Goal: Task Accomplishment & Management: Manage account settings

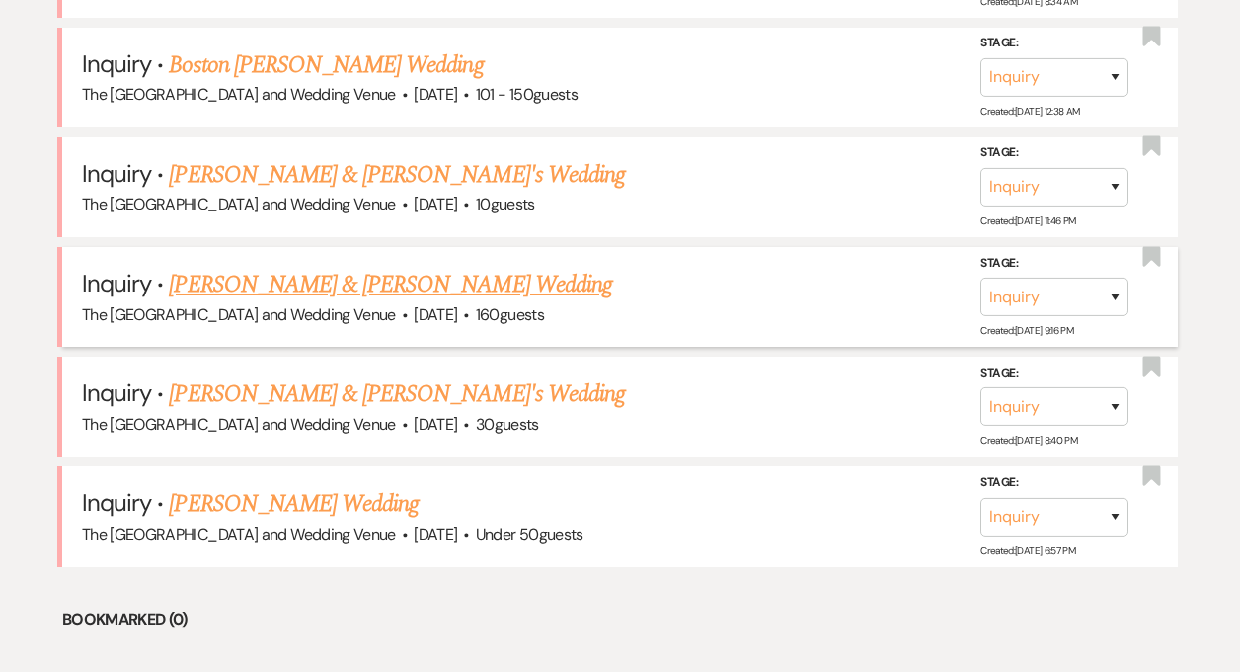
scroll to position [959, 0]
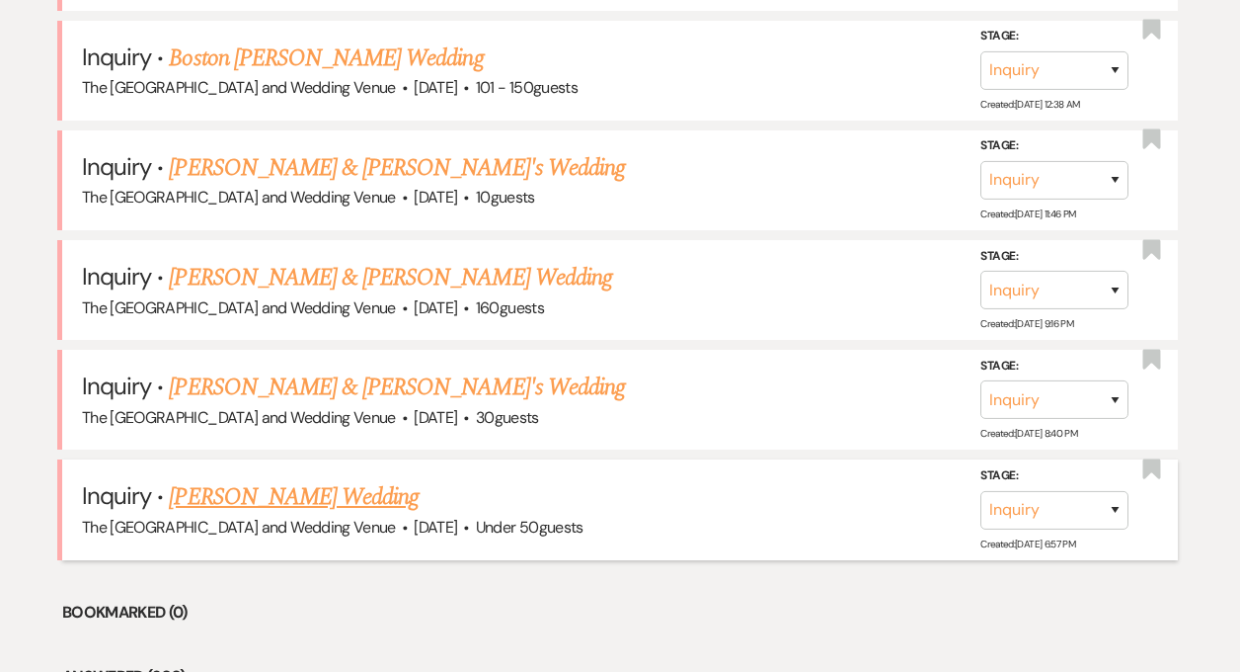
click at [269, 492] on link "[PERSON_NAME] Wedding" at bounding box center [294, 497] width 250 height 36
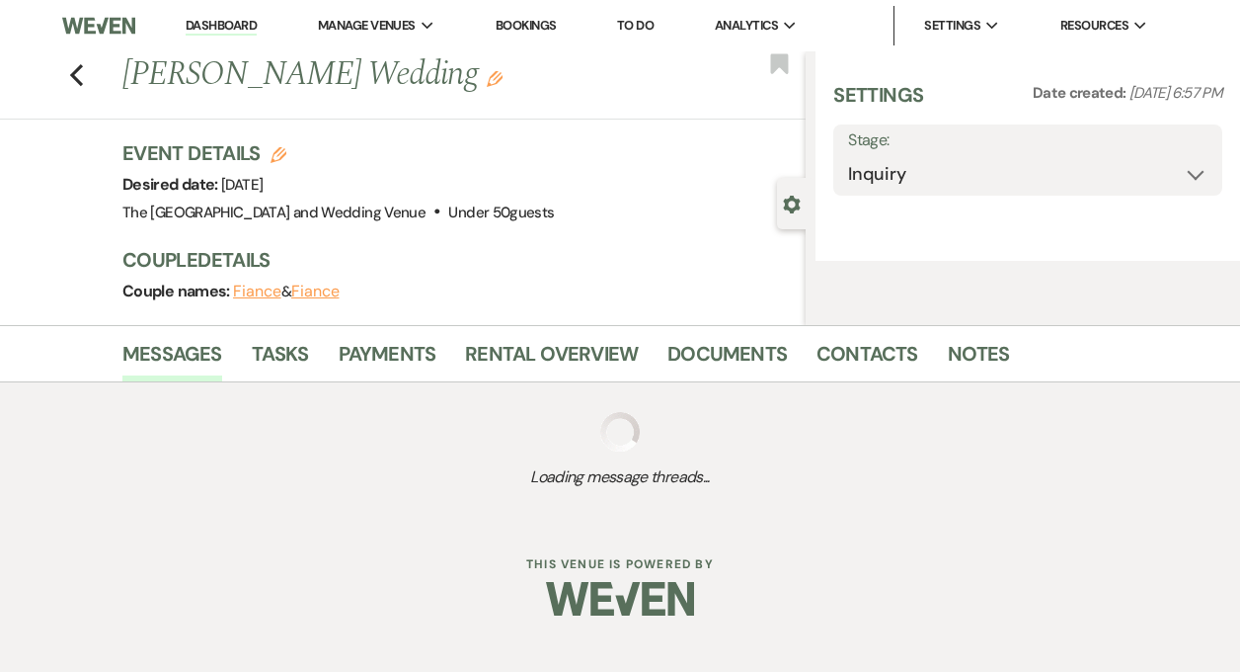
select select "2"
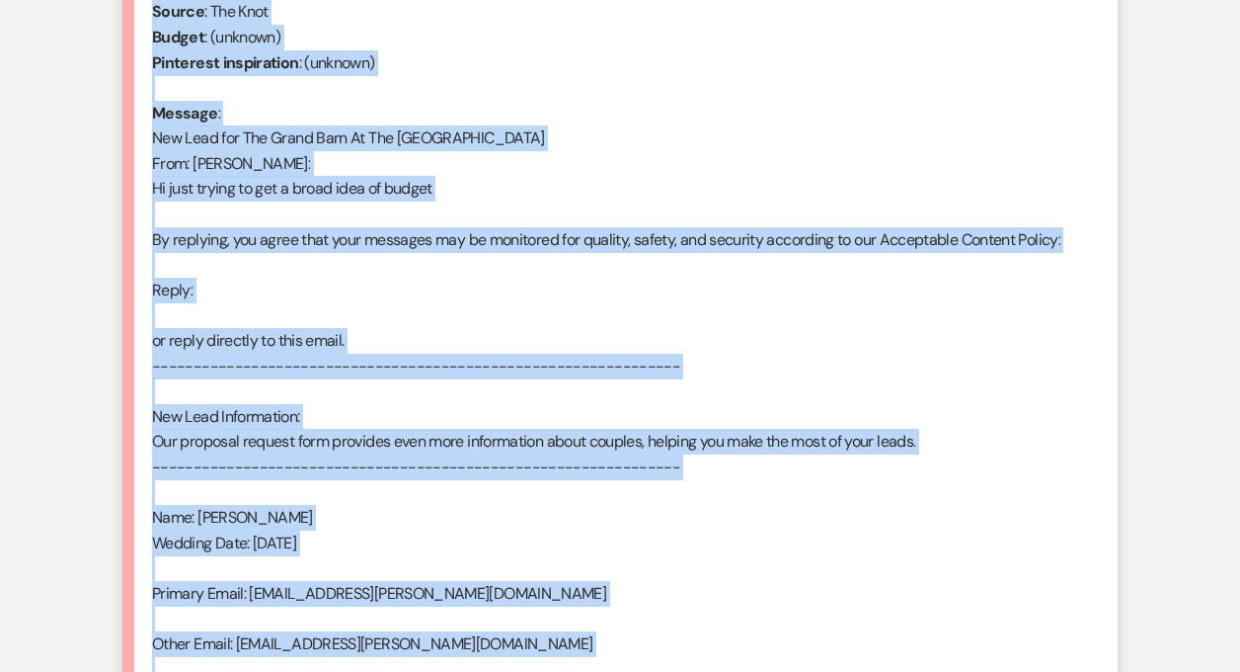
scroll to position [1296, 0]
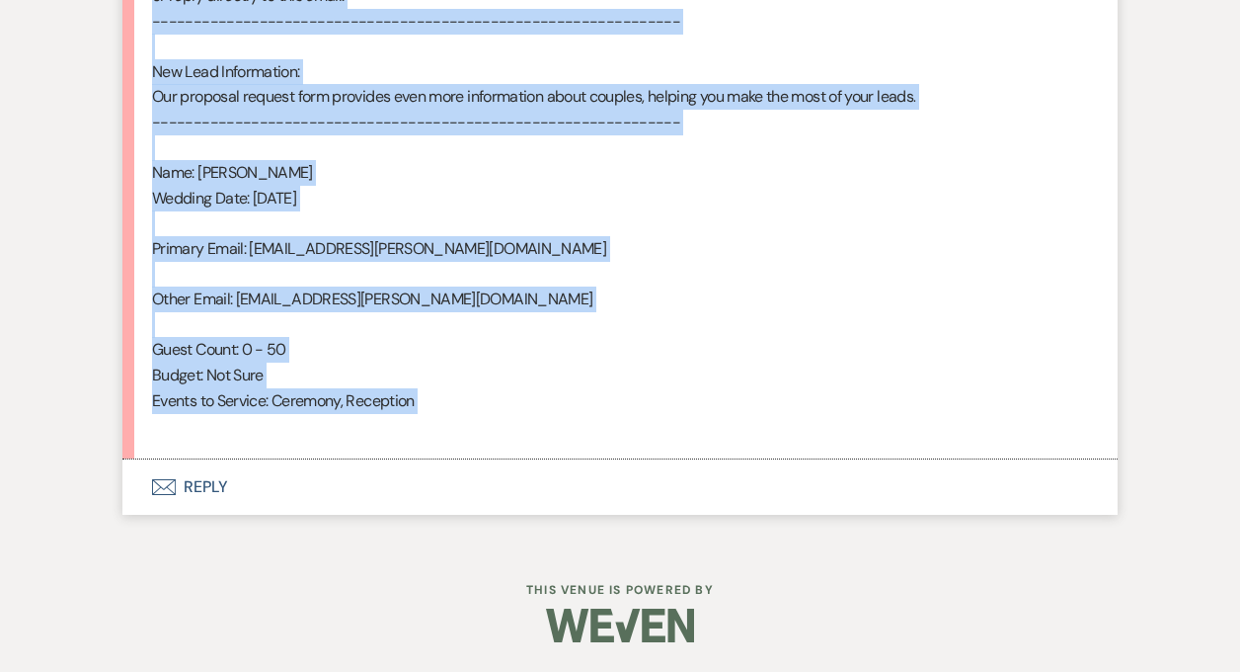
drag, startPoint x: 154, startPoint y: 213, endPoint x: 473, endPoint y: 422, distance: 381.0
copy div "From : [PERSON_NAME] Event : [PERSON_NAME] Event Desired date : [DATE] Anticipa…"
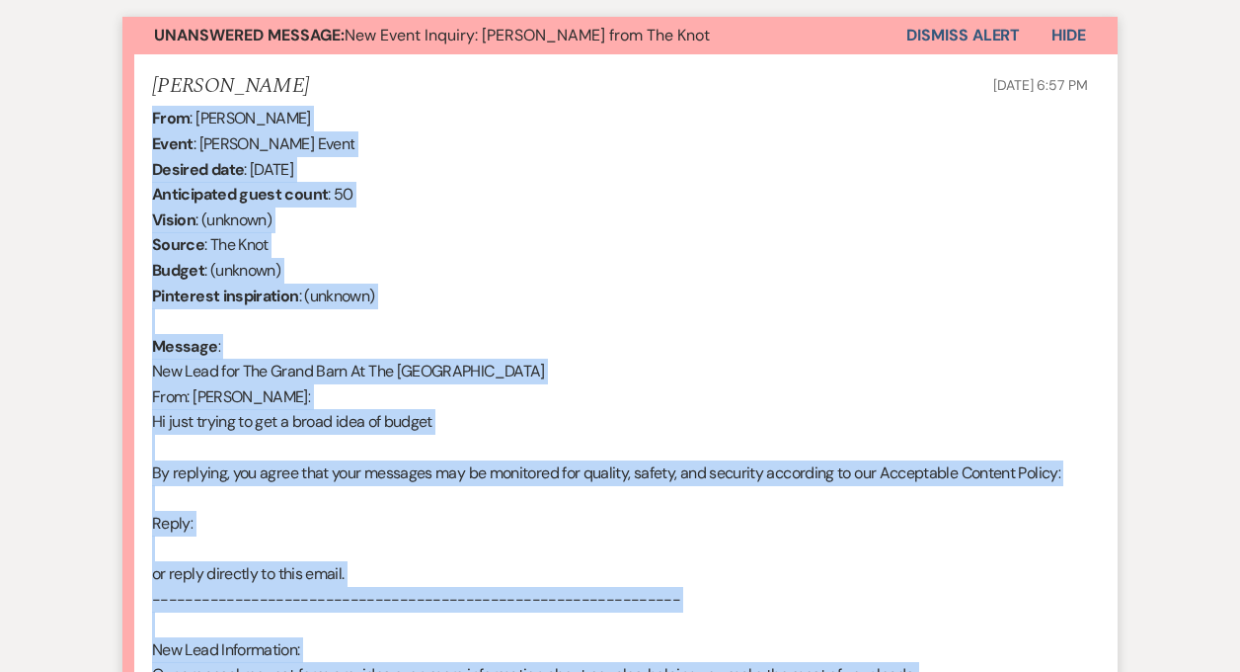
scroll to position [441, 0]
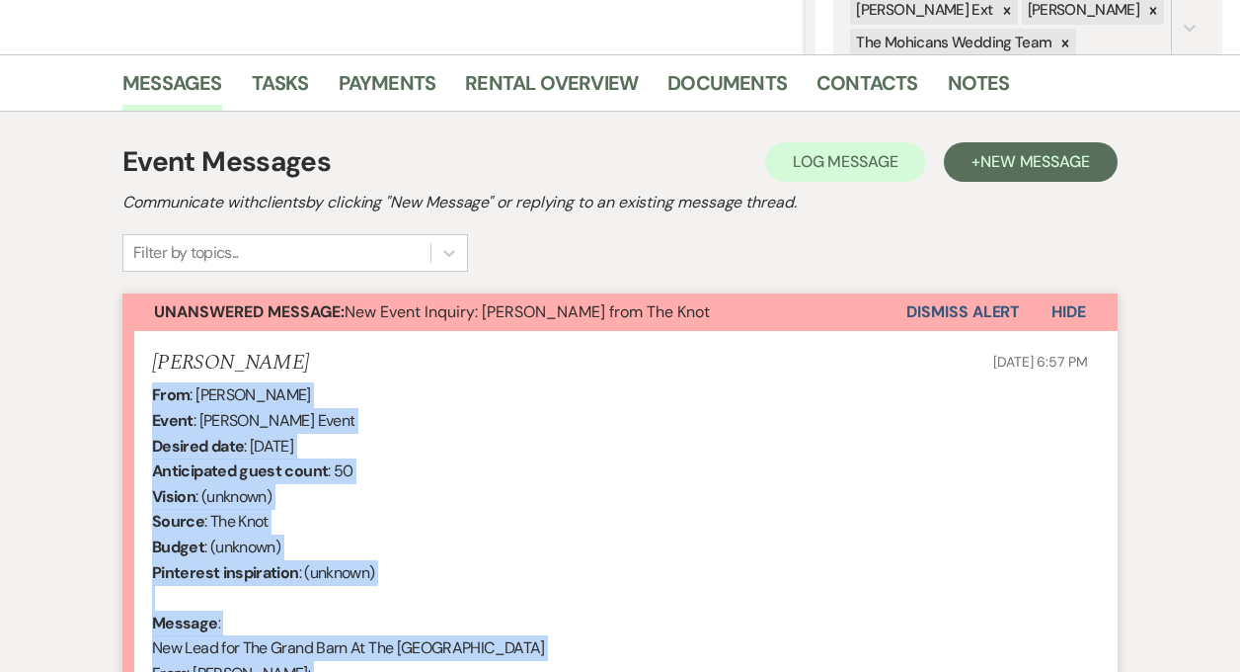
click at [942, 306] on button "Dismiss Alert" at bounding box center [964, 312] width 114 height 38
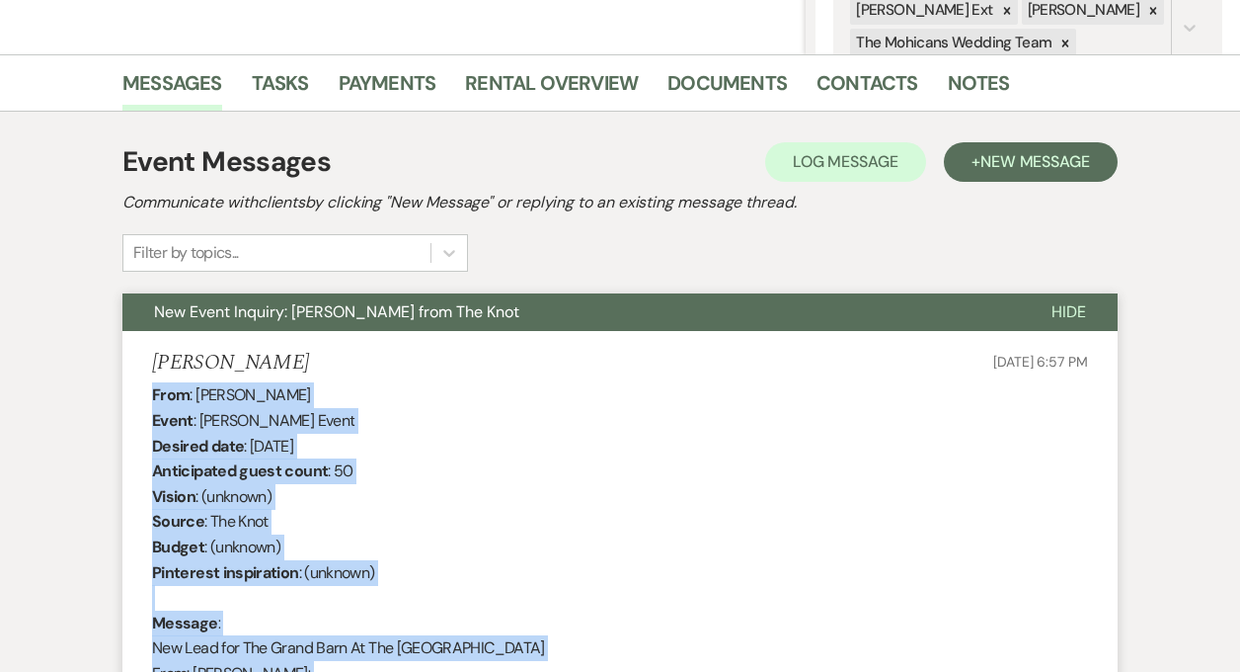
scroll to position [0, 0]
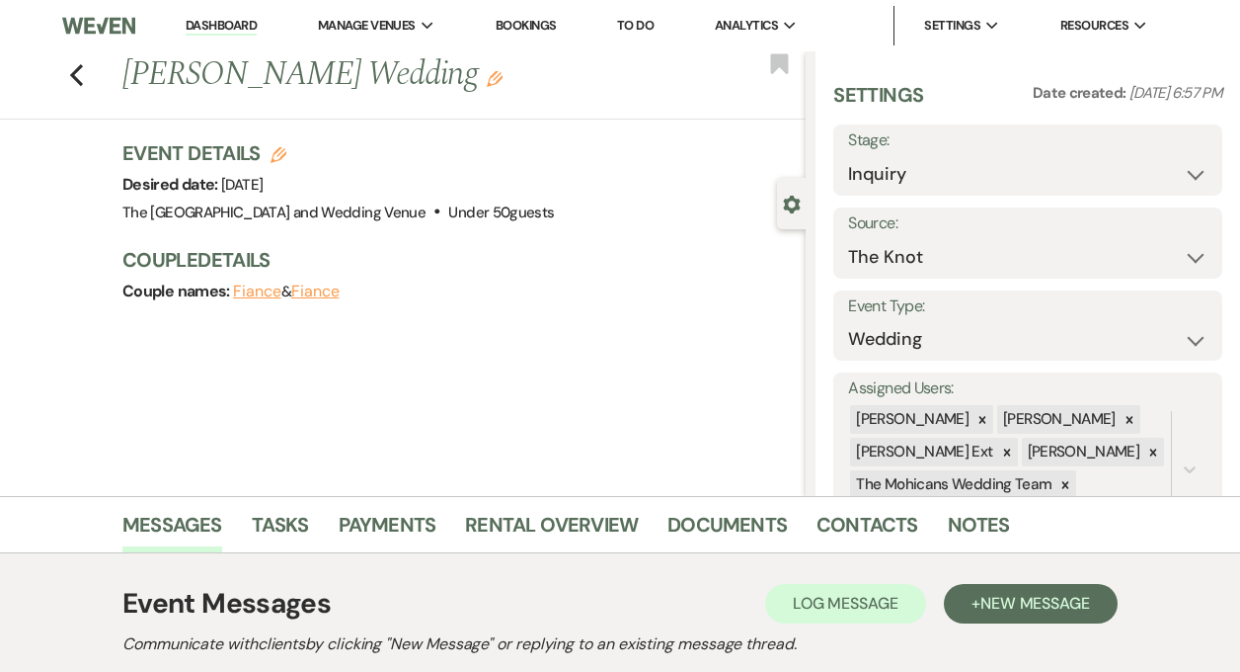
click at [223, 29] on link "Dashboard" at bounding box center [221, 26] width 71 height 19
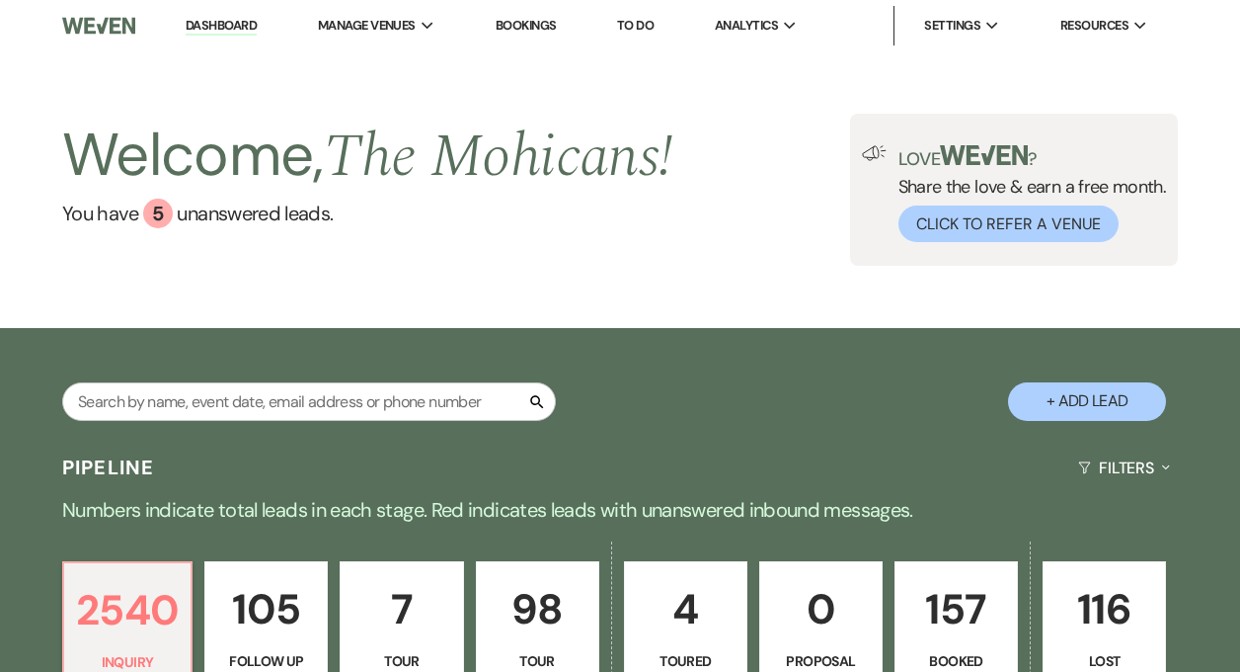
scroll to position [1002, 0]
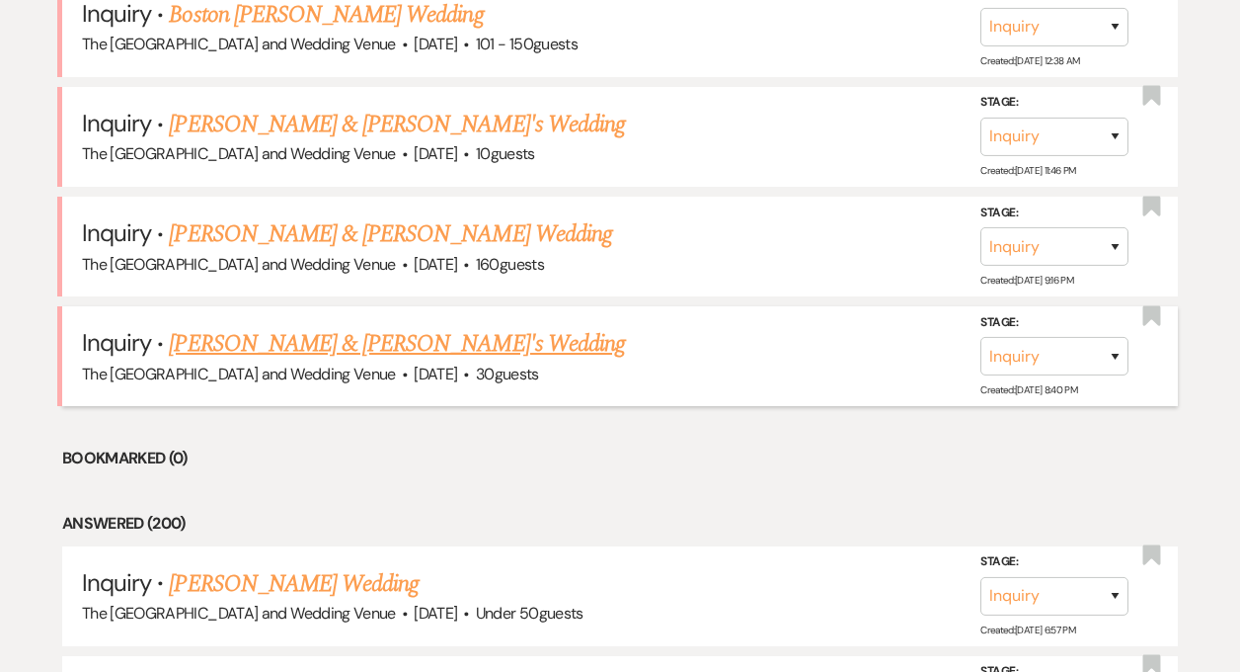
click at [290, 353] on link "[PERSON_NAME] & [PERSON_NAME]'s Wedding" at bounding box center [397, 344] width 456 height 36
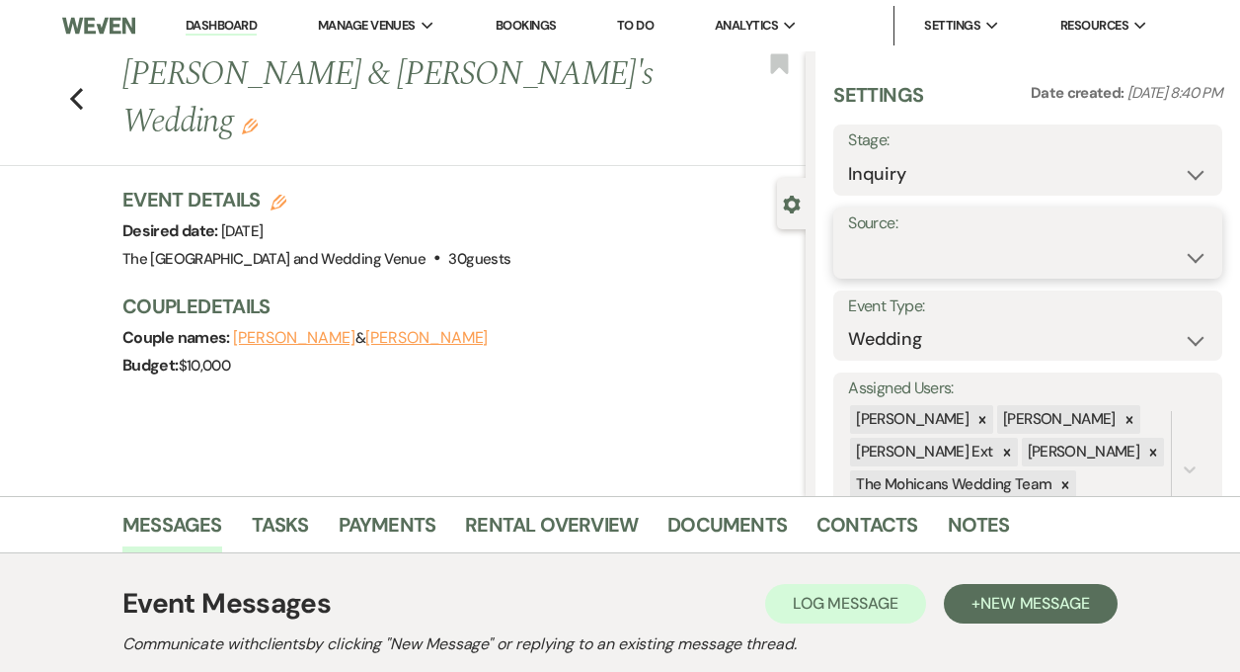
click at [972, 263] on select "Weven Venue Website Instagram Facebook Pinterest Google The Knot Wedding Wire H…" at bounding box center [1028, 257] width 360 height 39
select select "5"
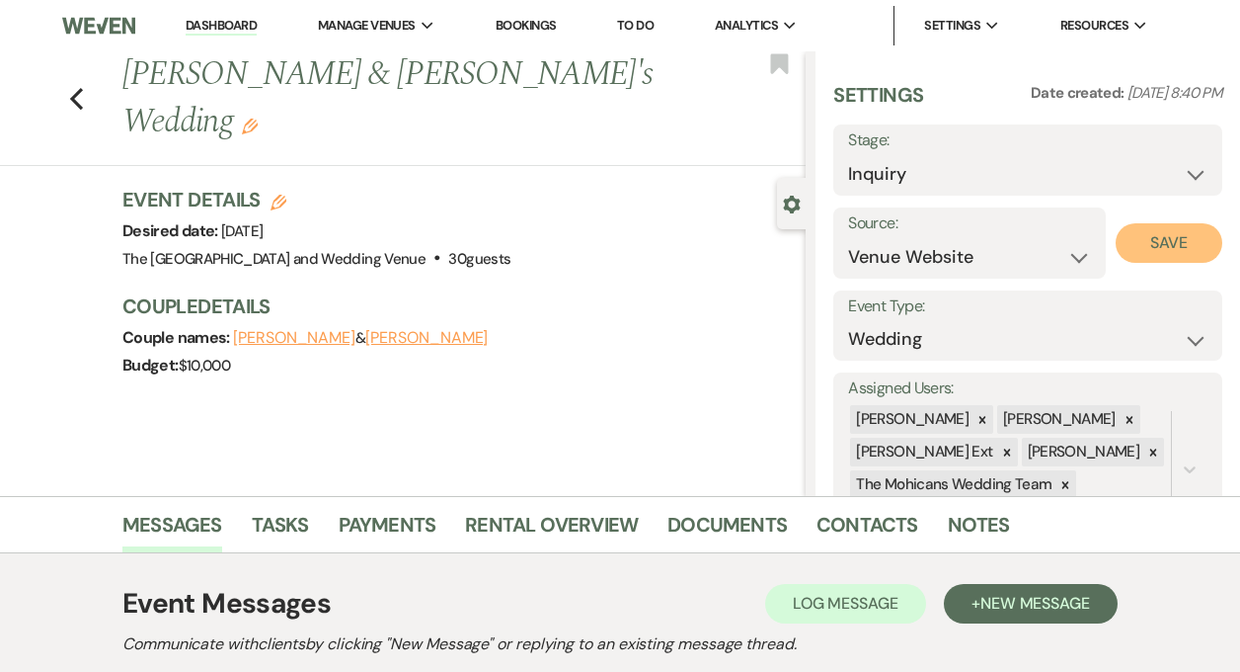
click at [1157, 254] on button "Save" at bounding box center [1169, 243] width 107 height 40
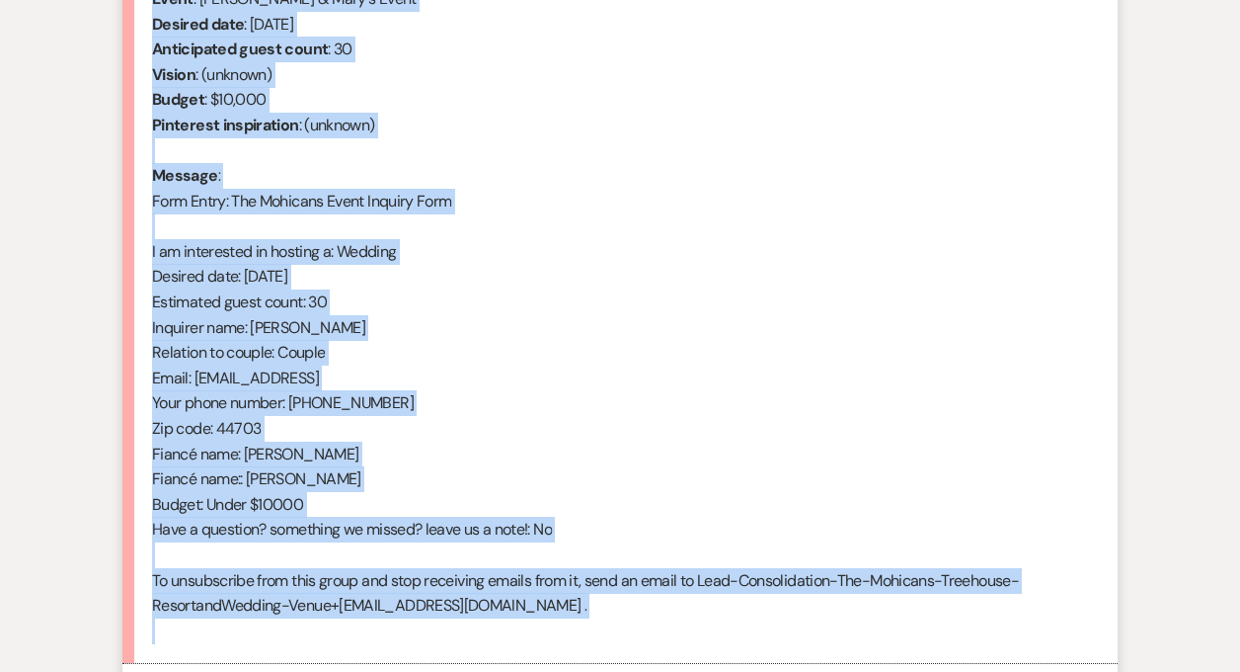
scroll to position [982, 0]
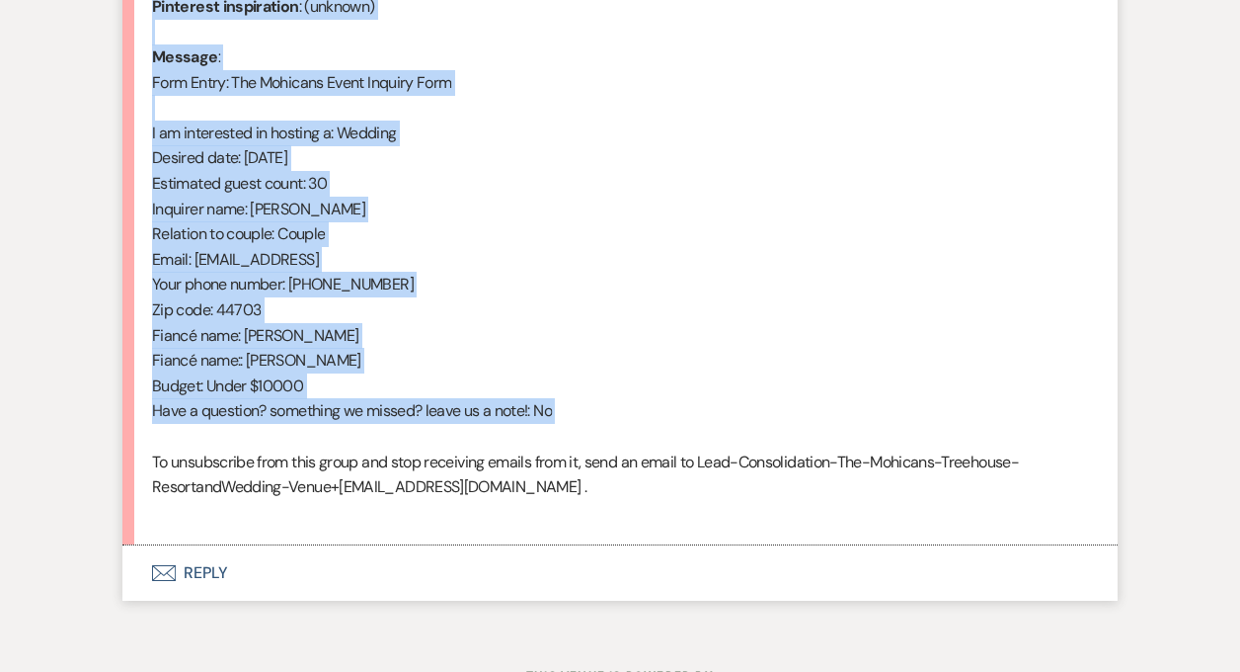
drag, startPoint x: 154, startPoint y: 201, endPoint x: 451, endPoint y: 438, distance: 379.6
click at [451, 438] on div "From : [PERSON_NAME] (Client) Event : [PERSON_NAME] & Mary's Event Desired date…" at bounding box center [620, 183] width 936 height 682
copy div "From : [PERSON_NAME] (Client) Event : [PERSON_NAME] & [PERSON_NAME]'s Event Des…"
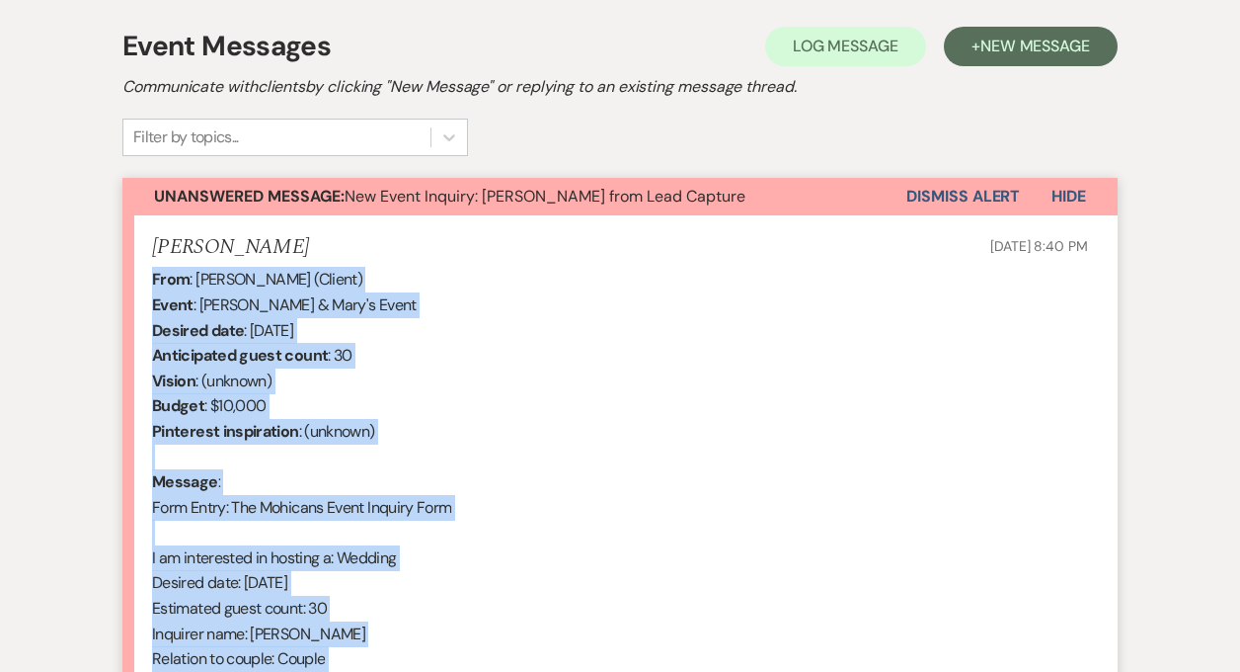
scroll to position [521, 0]
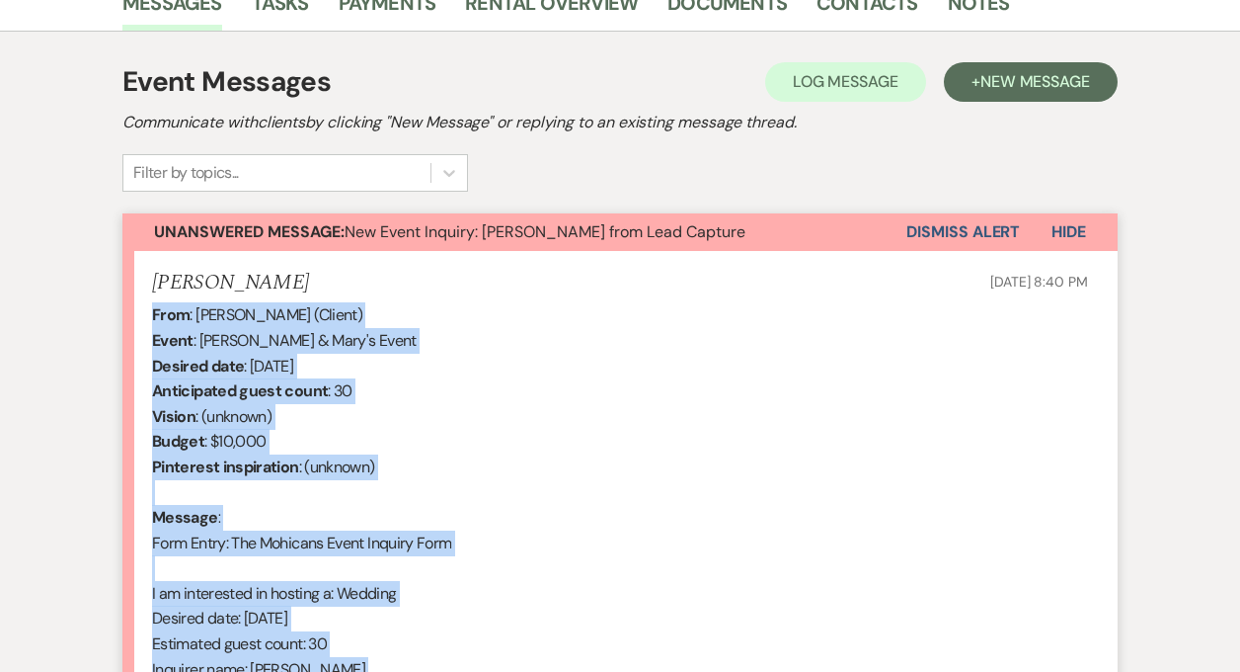
click at [952, 228] on button "Dismiss Alert" at bounding box center [964, 232] width 114 height 38
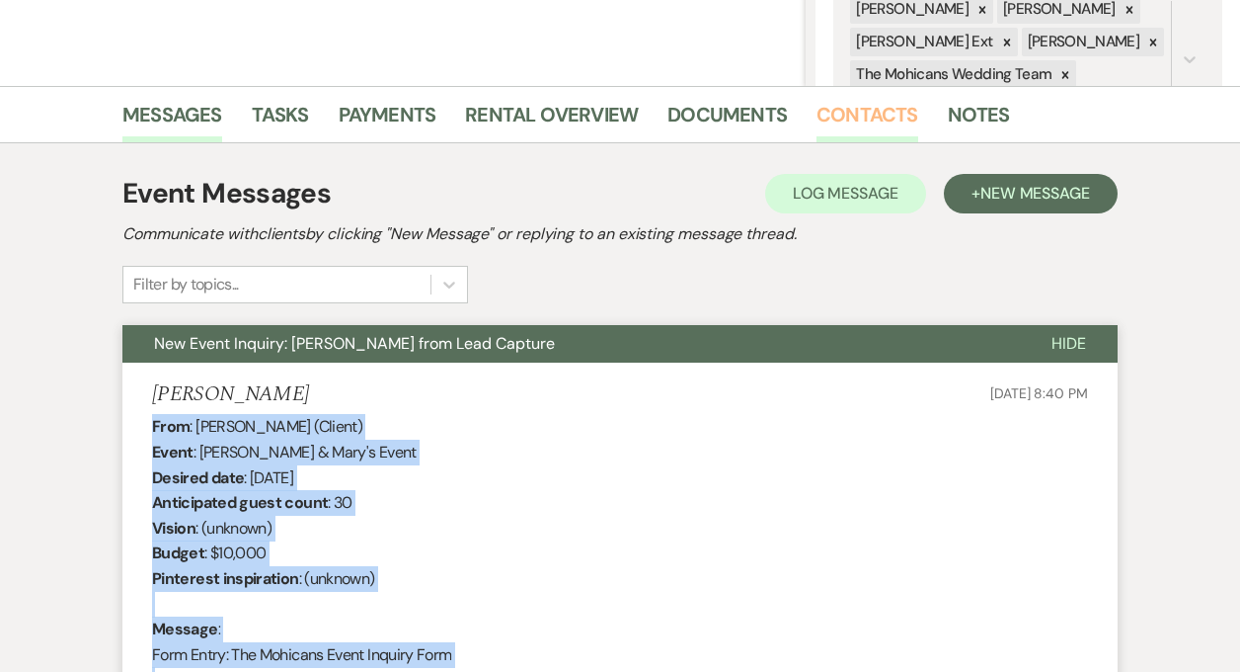
click at [858, 112] on link "Contacts" at bounding box center [868, 120] width 102 height 43
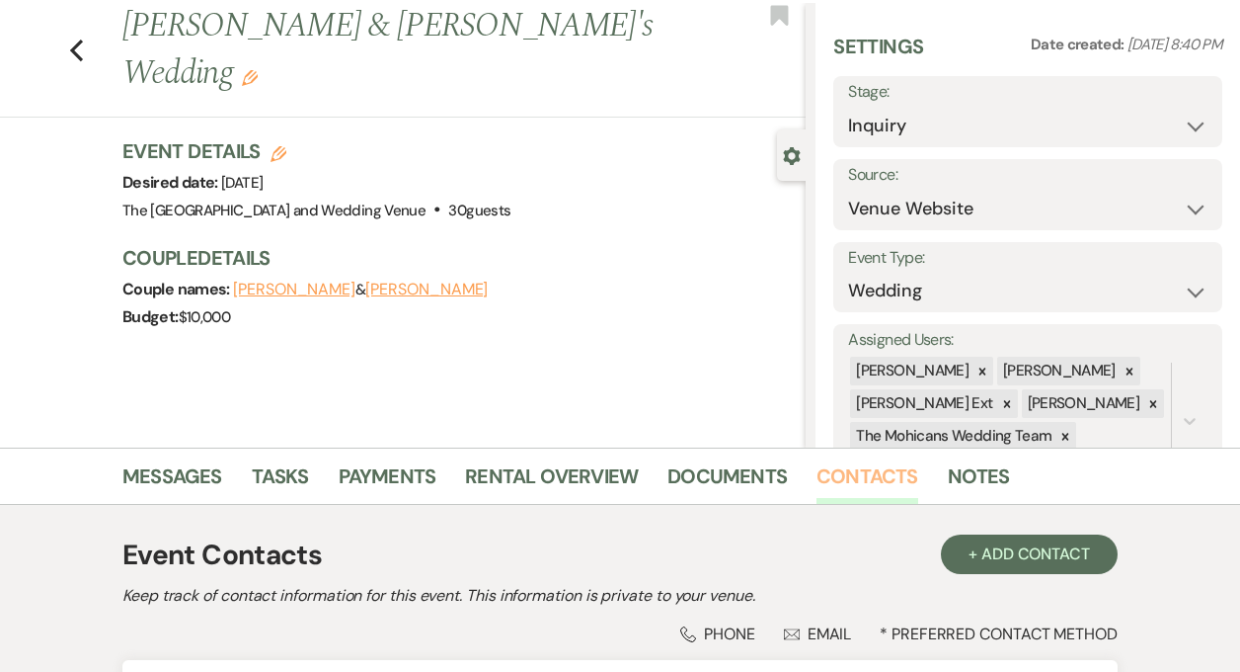
scroll to position [394, 0]
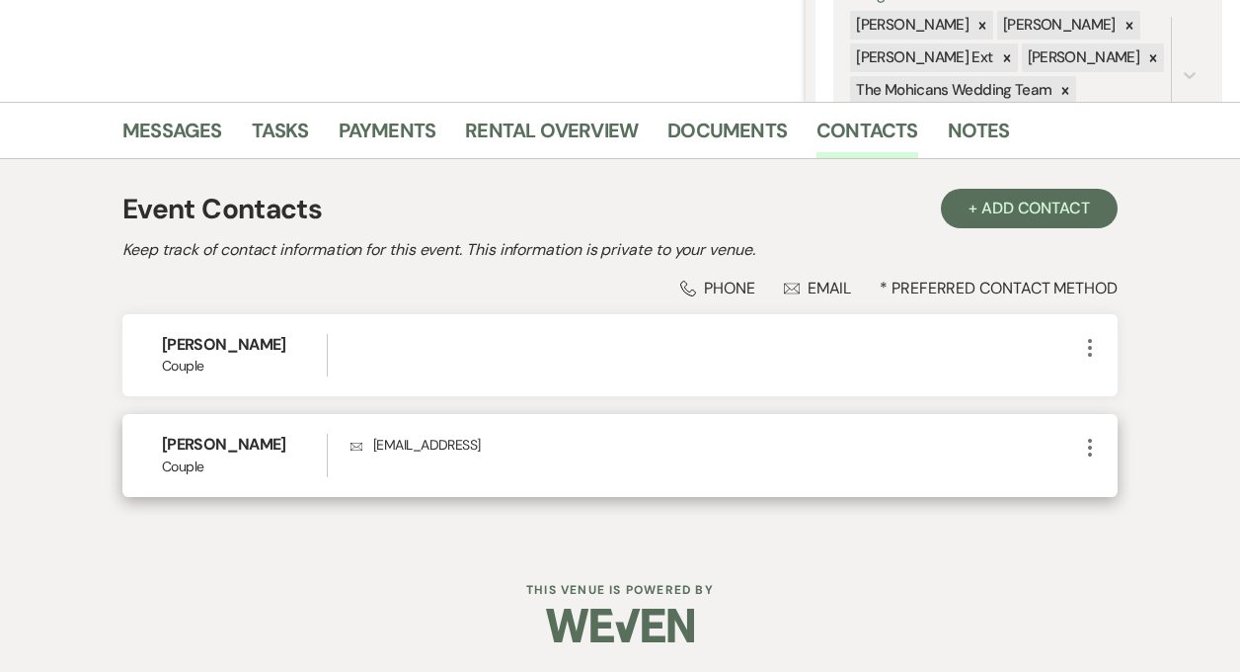
click at [1092, 440] on icon "More" at bounding box center [1091, 448] width 24 height 24
click at [1113, 485] on use "button" at bounding box center [1110, 486] width 15 height 15
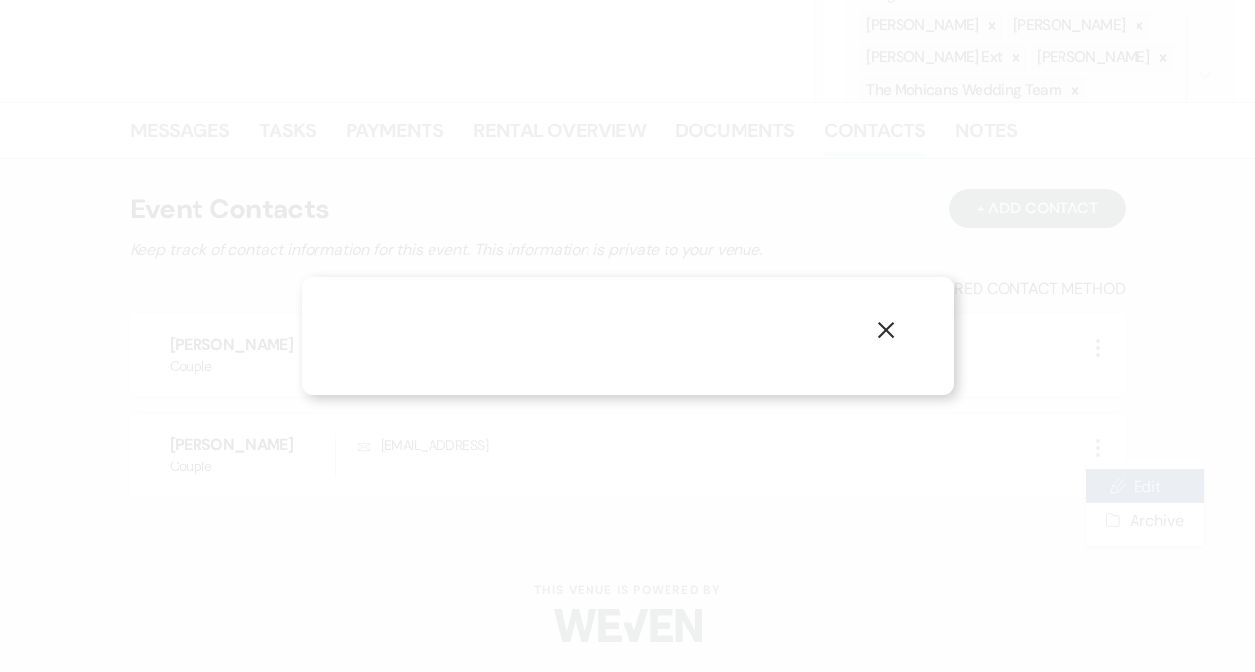
select select "1"
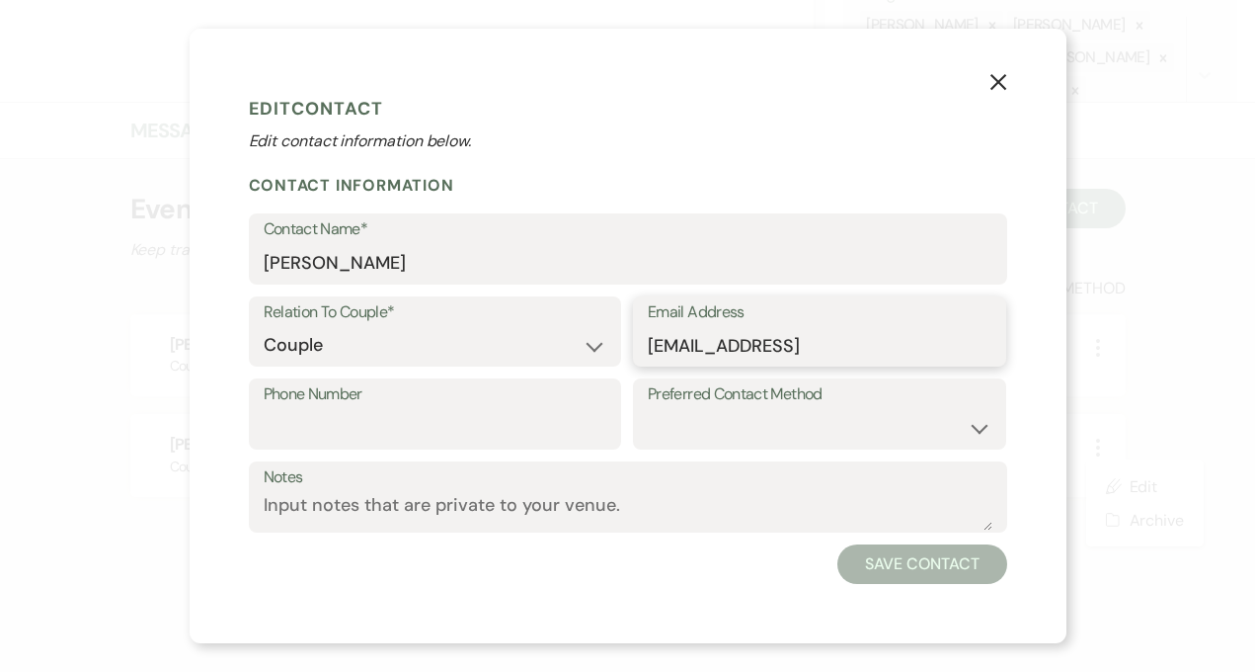
click at [910, 347] on input "[EMAIL_ADDRESS]" at bounding box center [820, 345] width 344 height 39
type input "[EMAIL_ADDRESS][DOMAIN_NAME]"
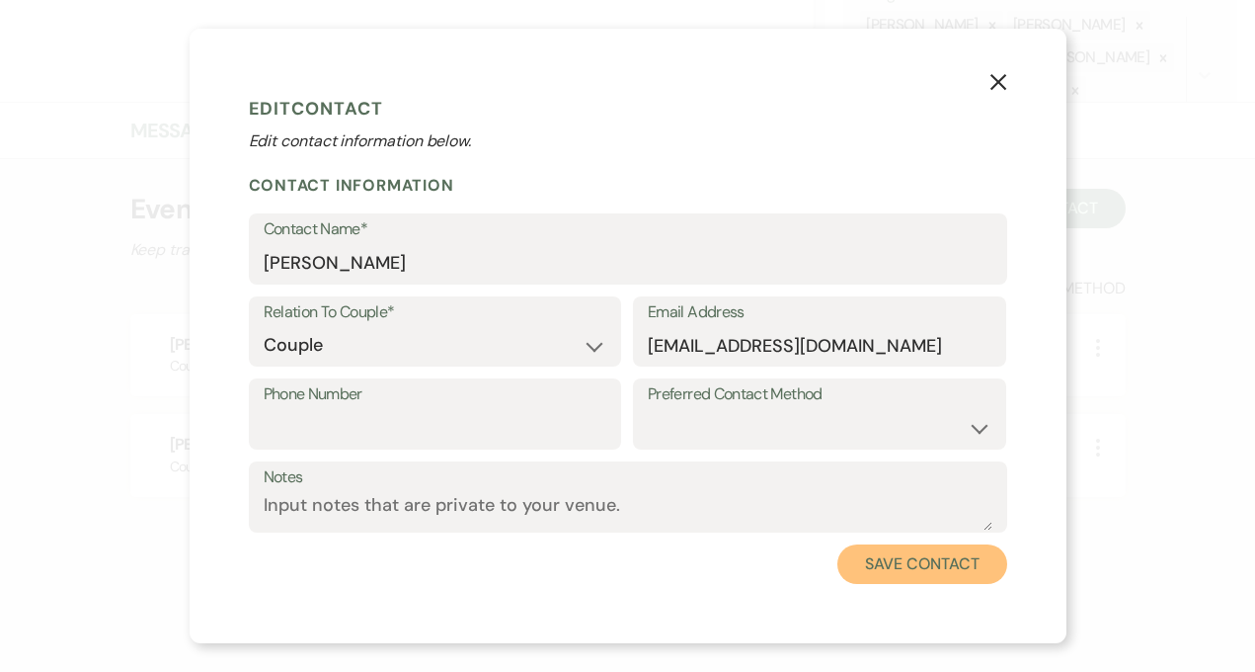
click at [904, 555] on button "Save Contact" at bounding box center [922, 564] width 169 height 40
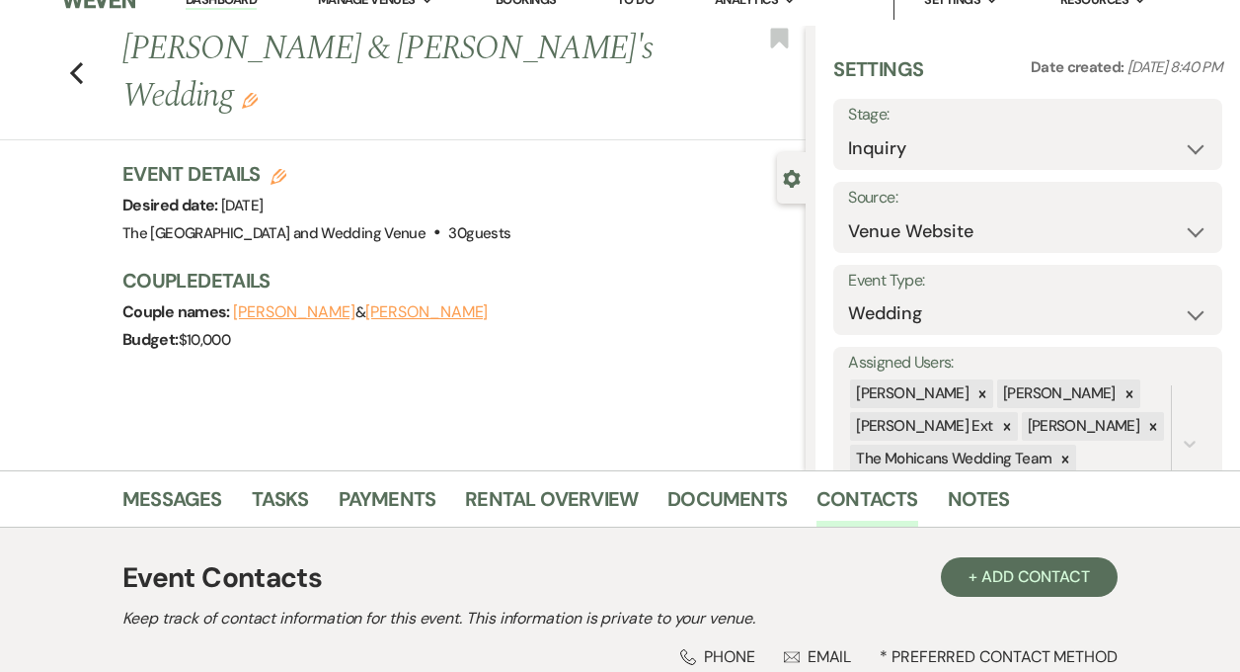
scroll to position [0, 0]
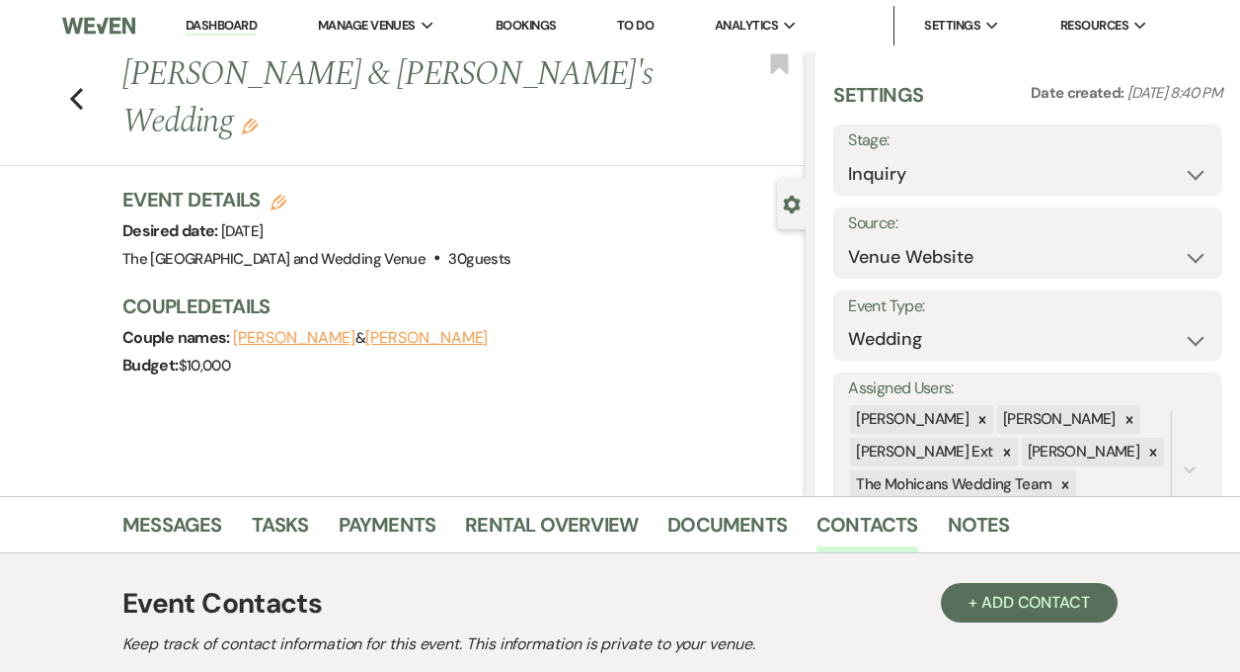
click at [222, 27] on link "Dashboard" at bounding box center [221, 26] width 71 height 19
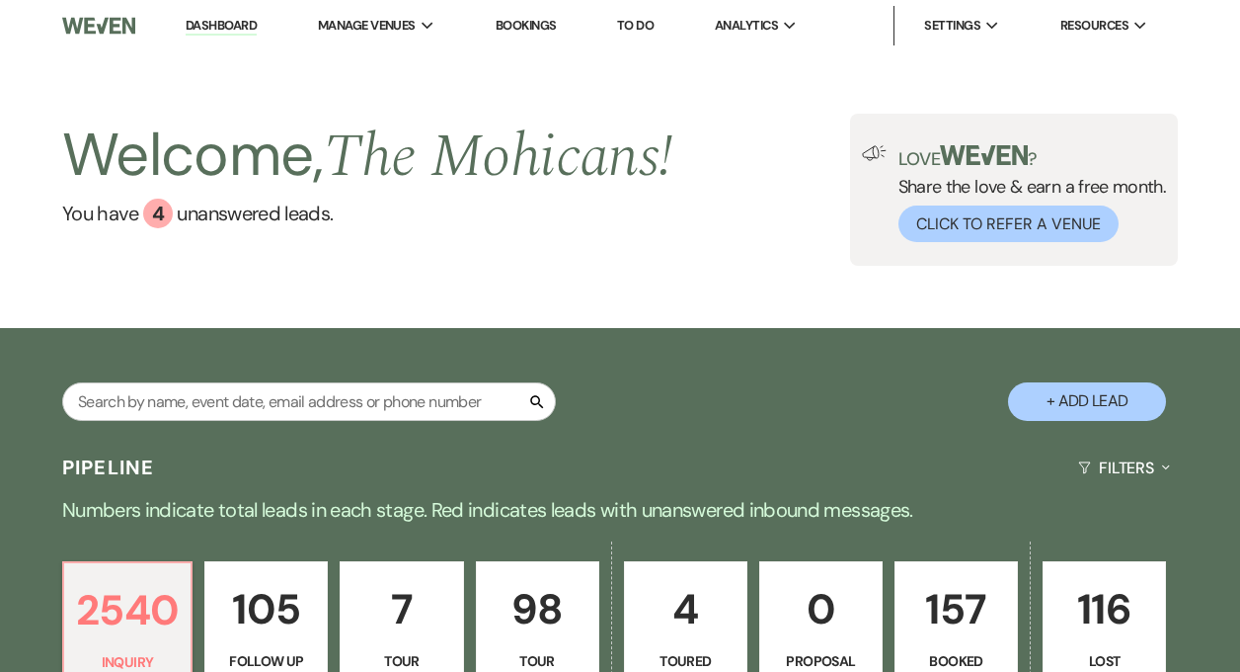
scroll to position [760, 0]
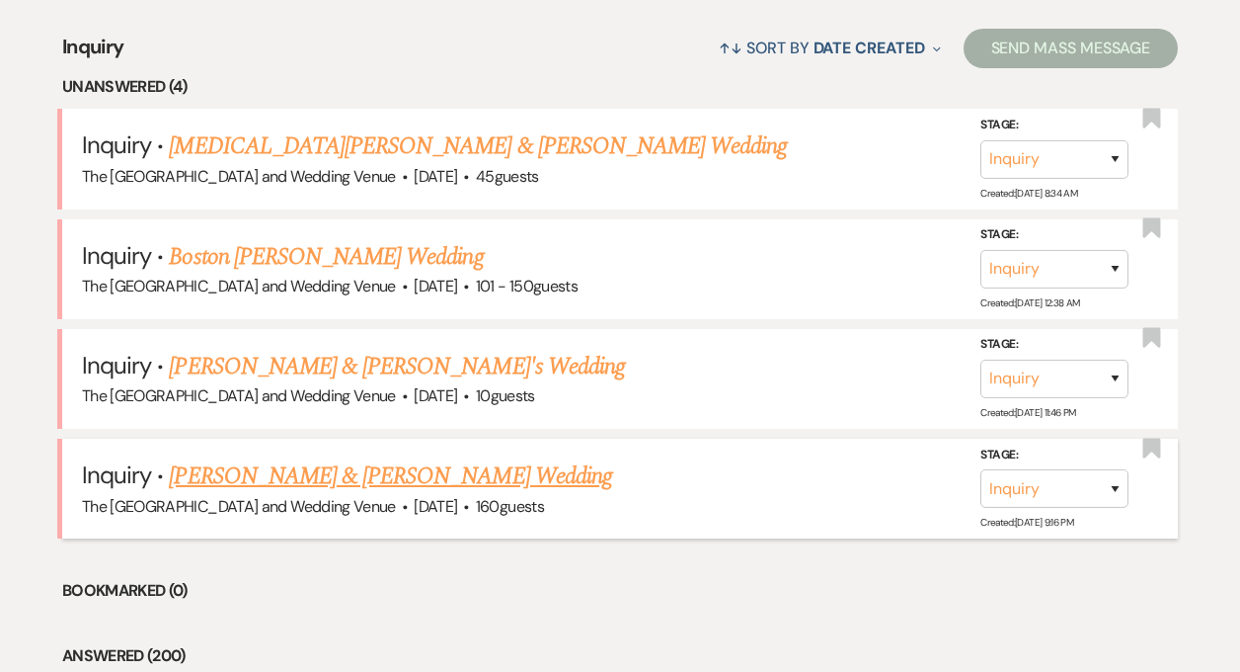
click at [377, 473] on link "[PERSON_NAME] & [PERSON_NAME] Wedding" at bounding box center [390, 476] width 442 height 36
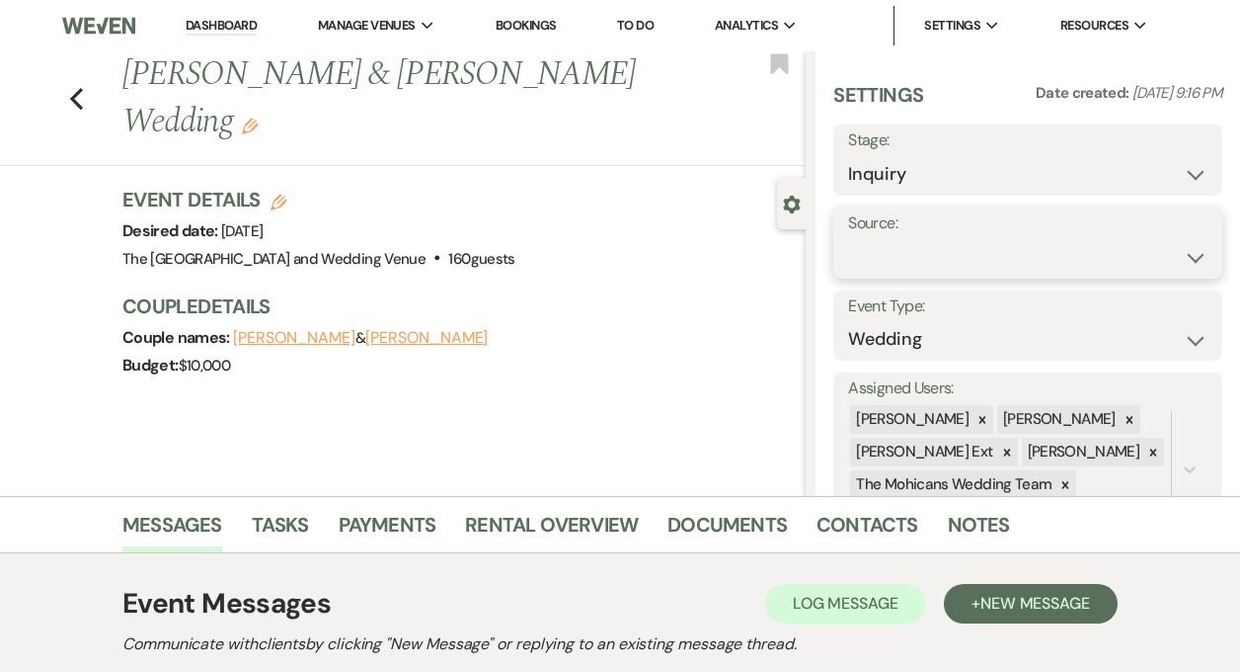
click at [1011, 253] on select "Weven Venue Website Instagram Facebook Pinterest Google The Knot Wedding Wire H…" at bounding box center [1028, 257] width 360 height 39
select select "5"
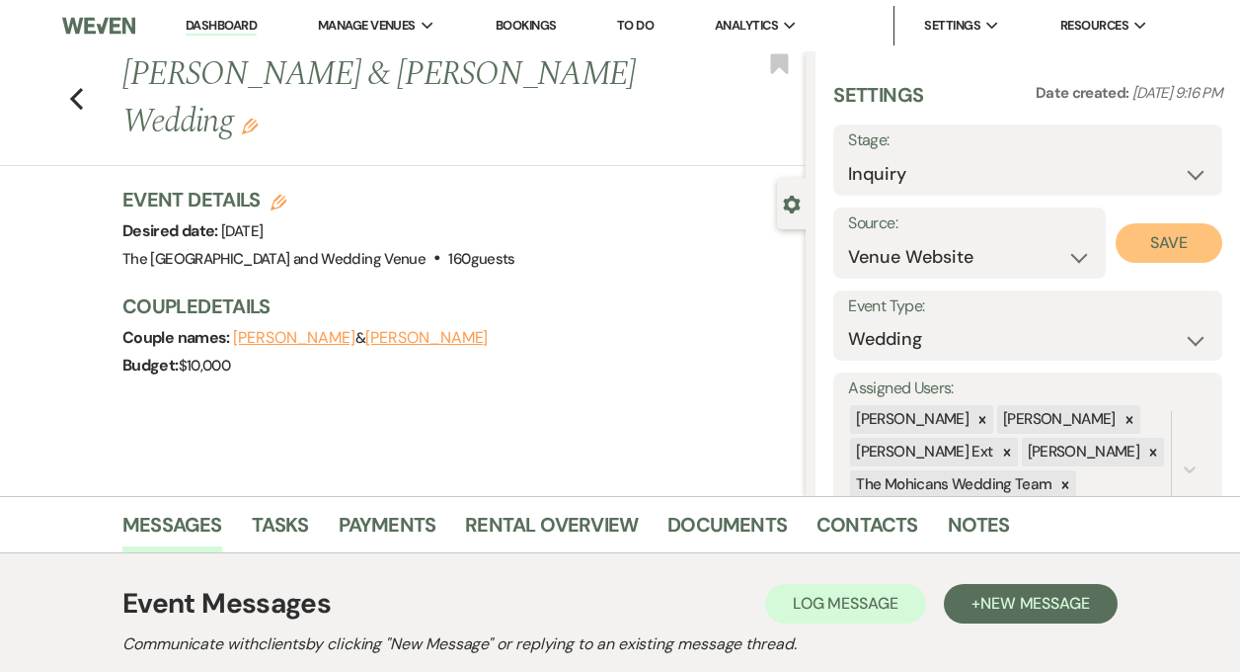
click at [1138, 255] on button "Save" at bounding box center [1169, 243] width 107 height 40
click at [1078, 177] on select "Inquiry Follow Up Tour Requested Tour Confirmed Toured Proposal Sent Booked Lost" at bounding box center [1028, 174] width 360 height 39
select select "9"
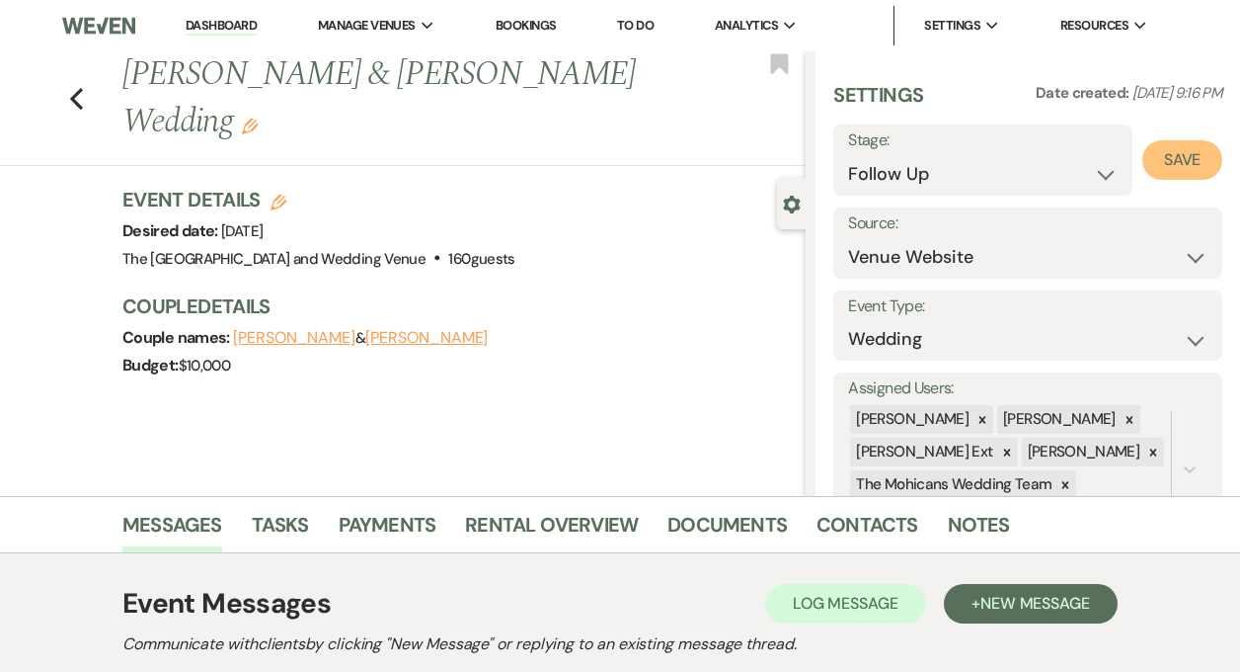
click at [1171, 160] on button "Save" at bounding box center [1183, 160] width 80 height 40
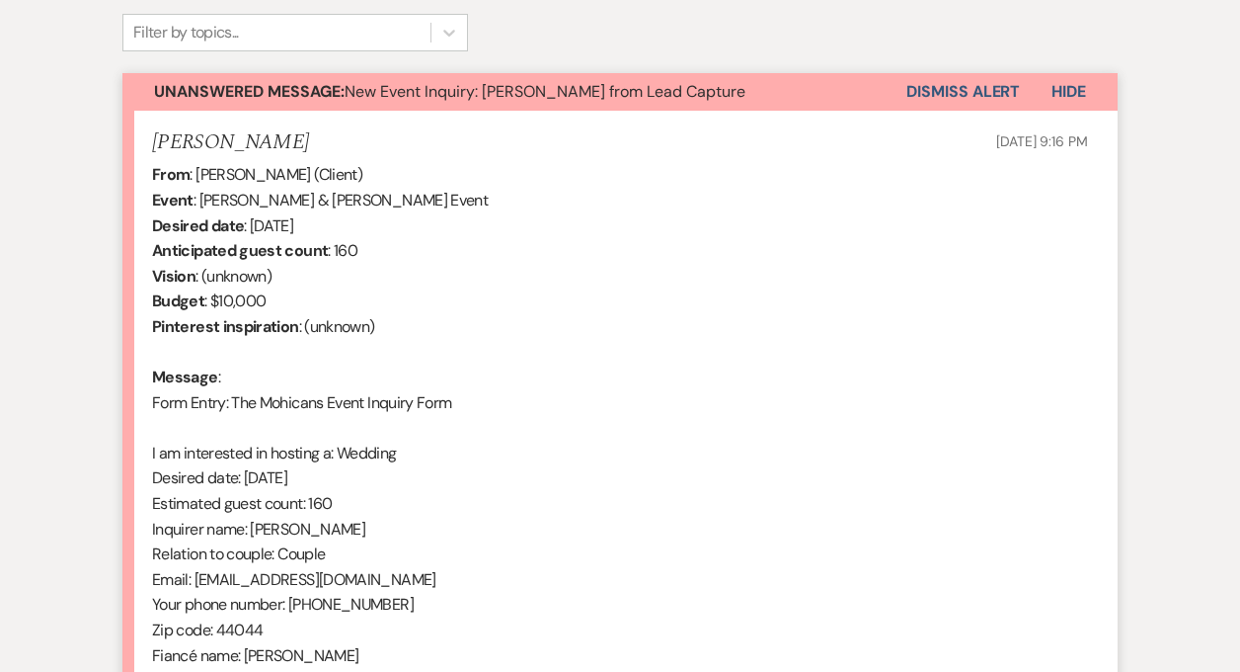
scroll to position [1068, 0]
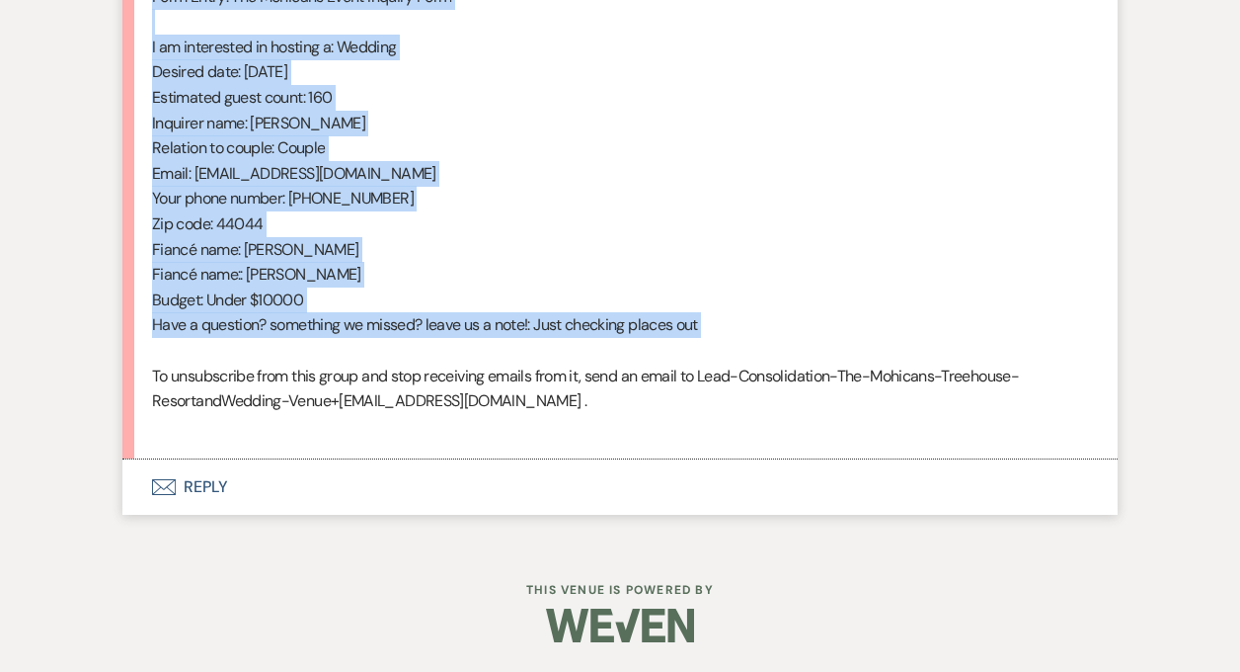
drag, startPoint x: 149, startPoint y: 419, endPoint x: 448, endPoint y: 355, distance: 306.1
click at [448, 355] on li "[PERSON_NAME] [DATE] 9:16 PM From : [PERSON_NAME] (Client) Event : [PERSON_NAME…" at bounding box center [620, 83] width 996 height 756
copy div "From : [PERSON_NAME] (Client) Event : [PERSON_NAME] & [PERSON_NAME] Event Desir…"
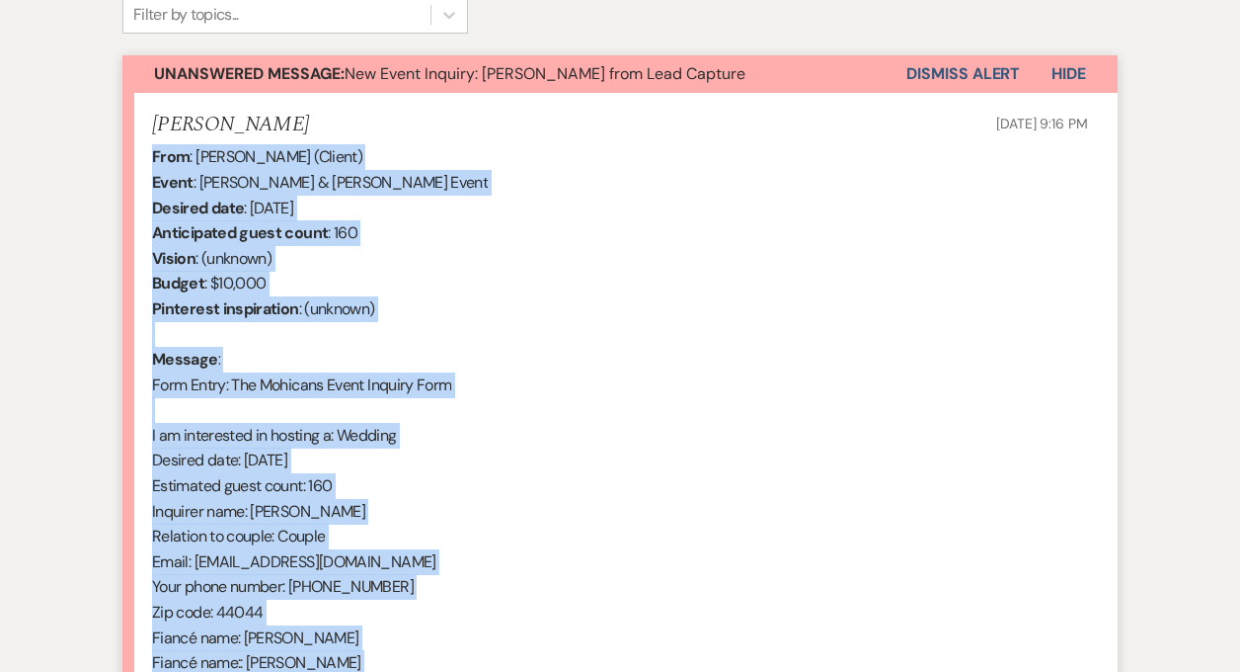
scroll to position [677, 0]
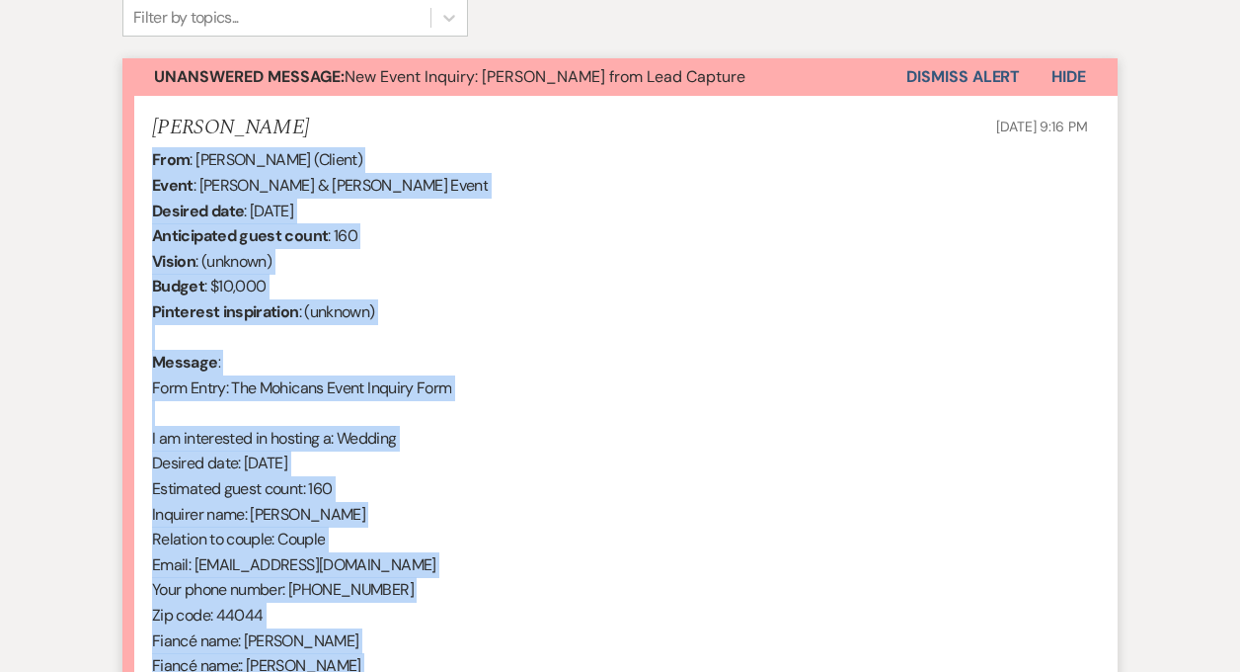
click at [958, 83] on button "Dismiss Alert" at bounding box center [964, 77] width 114 height 38
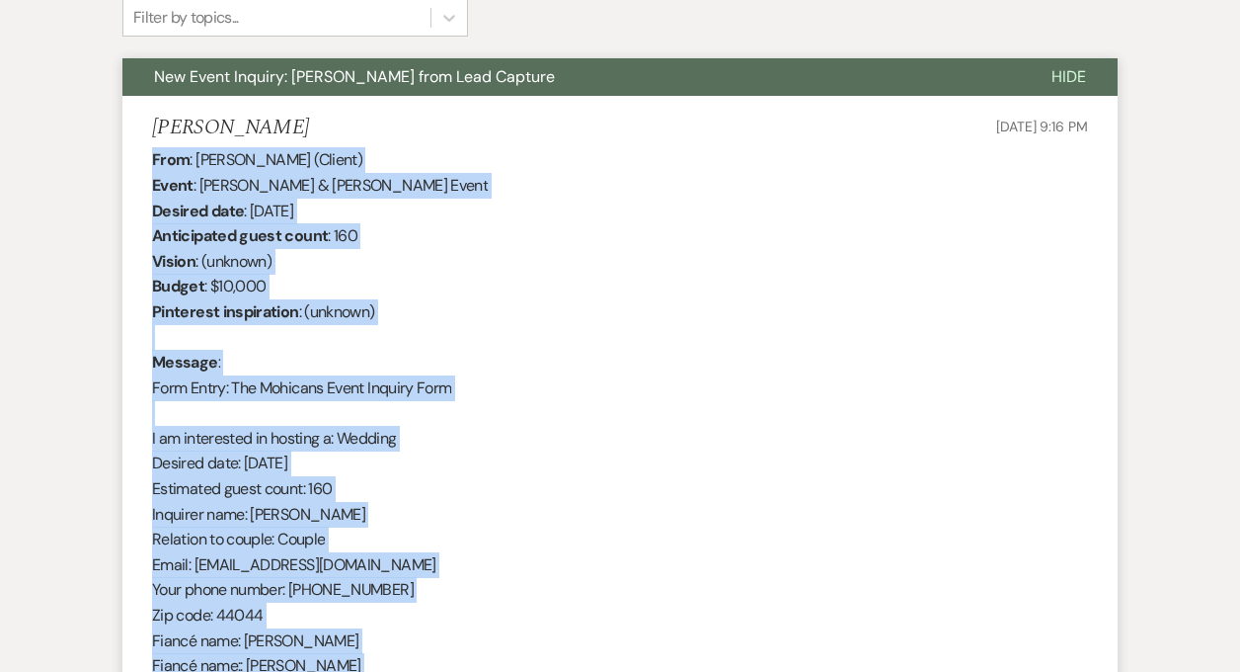
scroll to position [0, 0]
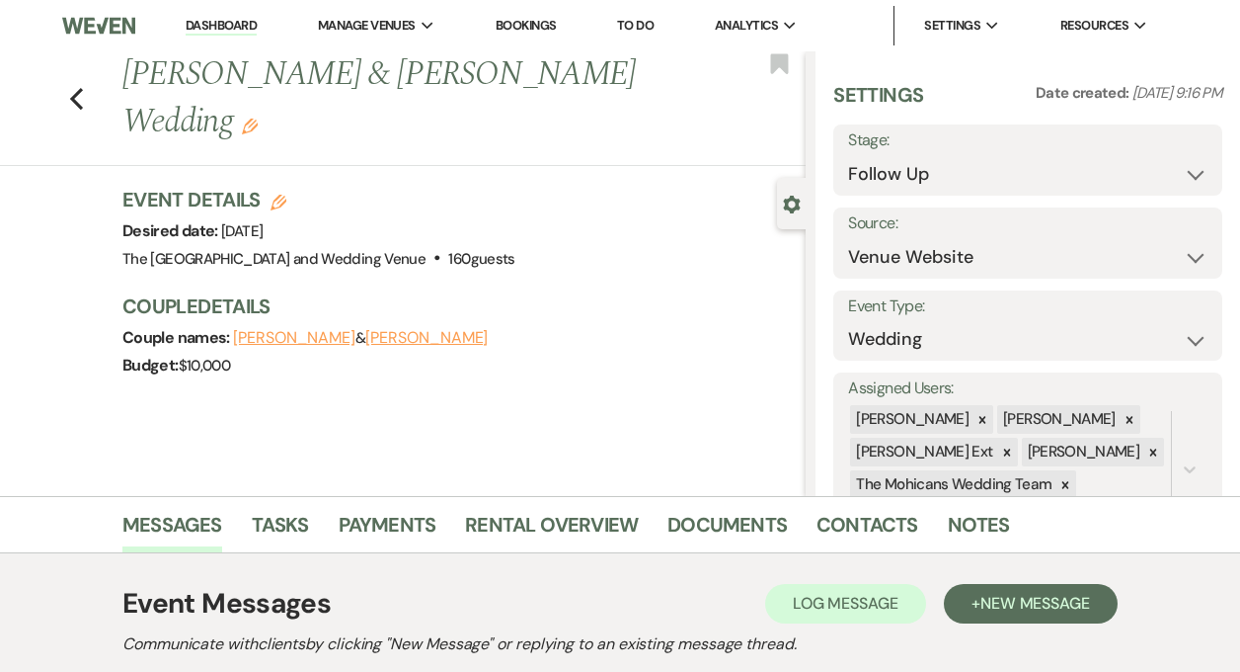
click at [218, 22] on link "Dashboard" at bounding box center [221, 26] width 71 height 19
select select "9"
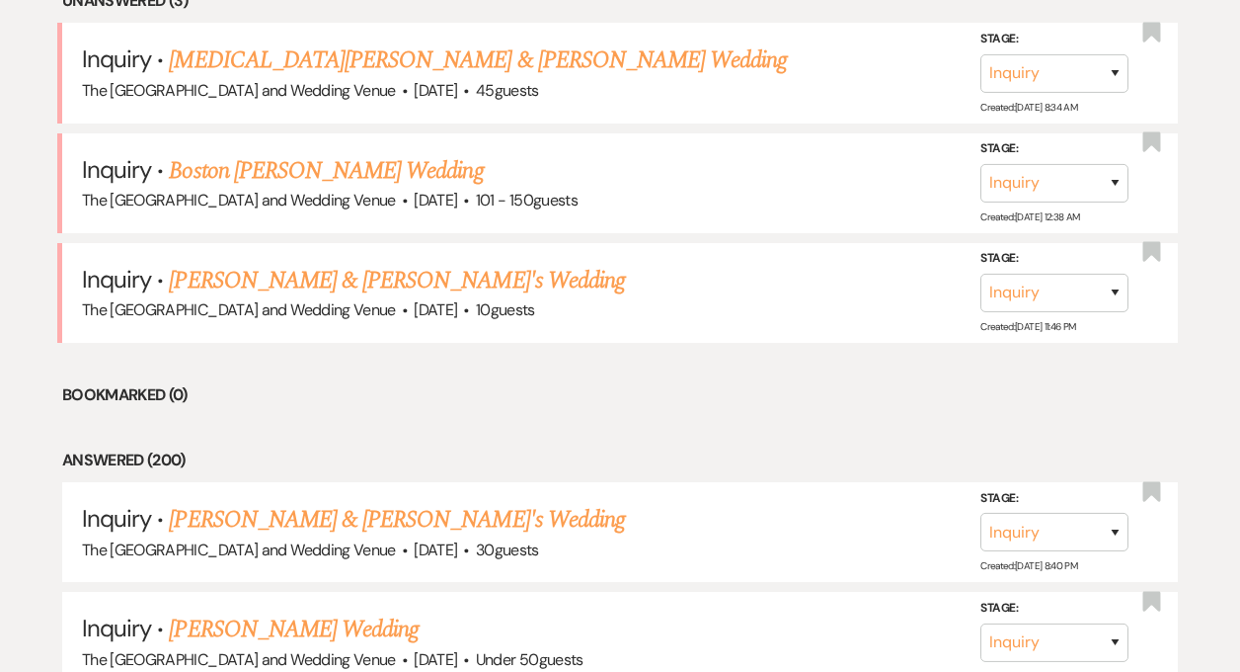
scroll to position [989, 0]
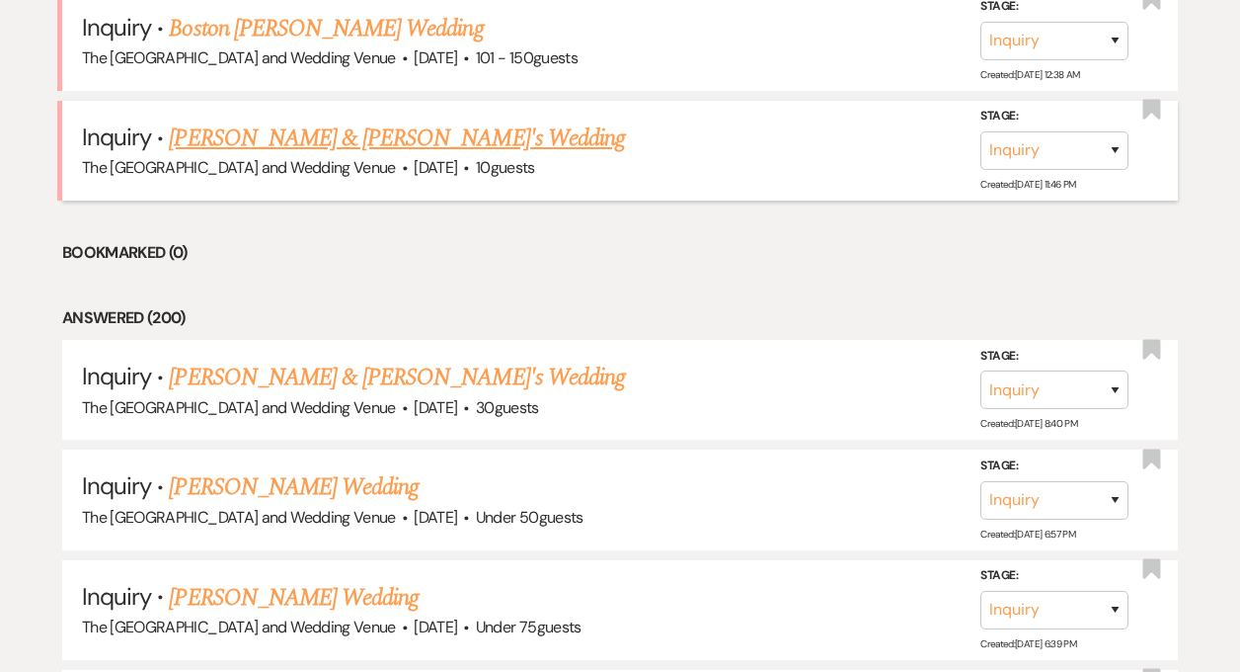
click at [309, 141] on link "[PERSON_NAME] & [PERSON_NAME]'s Wedding" at bounding box center [397, 138] width 456 height 36
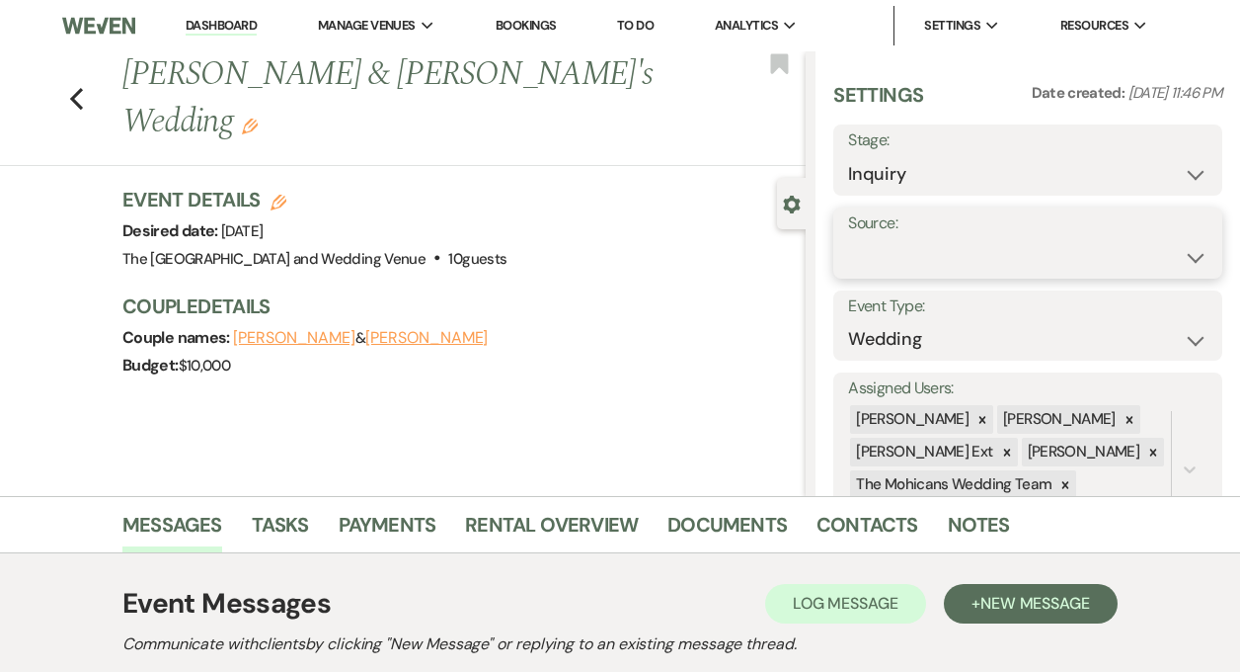
click at [990, 257] on select "Weven Venue Website Instagram Facebook Pinterest Google The Knot Wedding Wire H…" at bounding box center [1028, 257] width 360 height 39
select select "5"
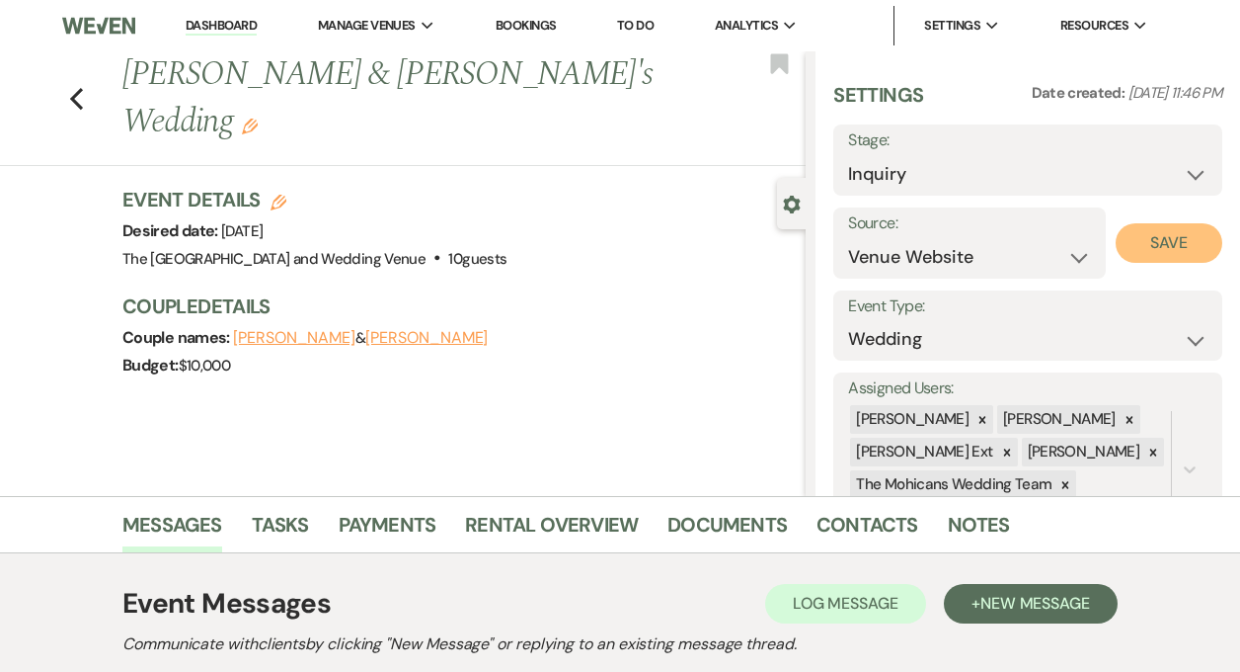
click at [1149, 257] on button "Save" at bounding box center [1169, 243] width 107 height 40
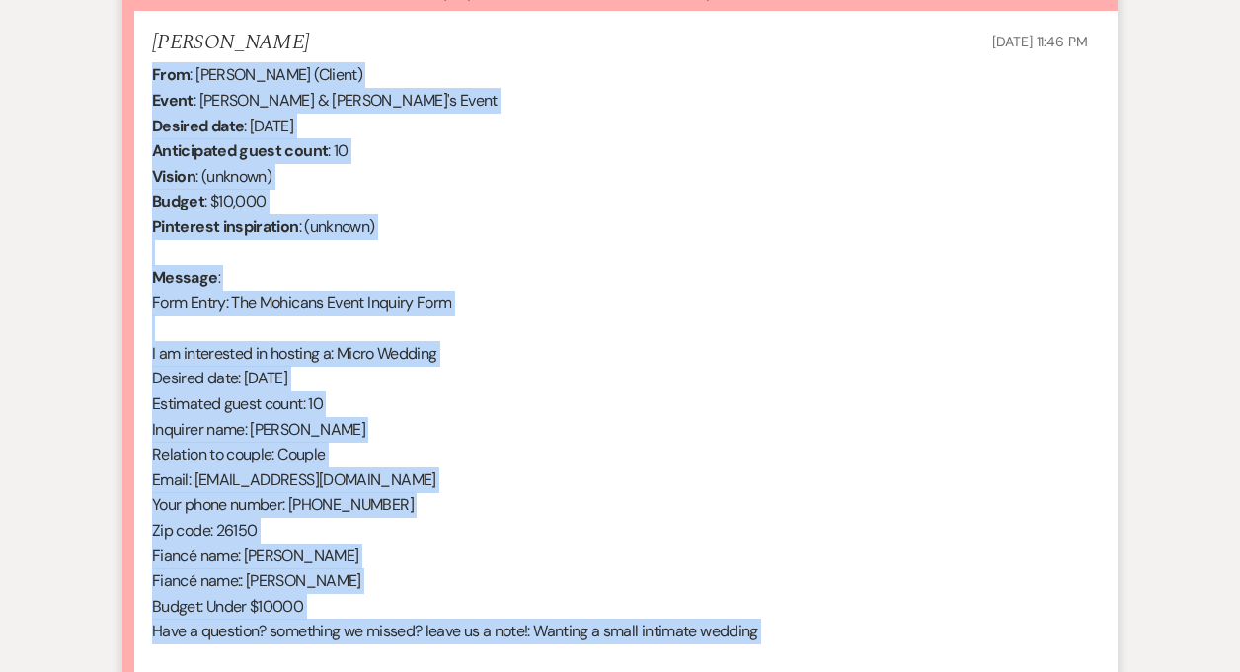
scroll to position [854, 0]
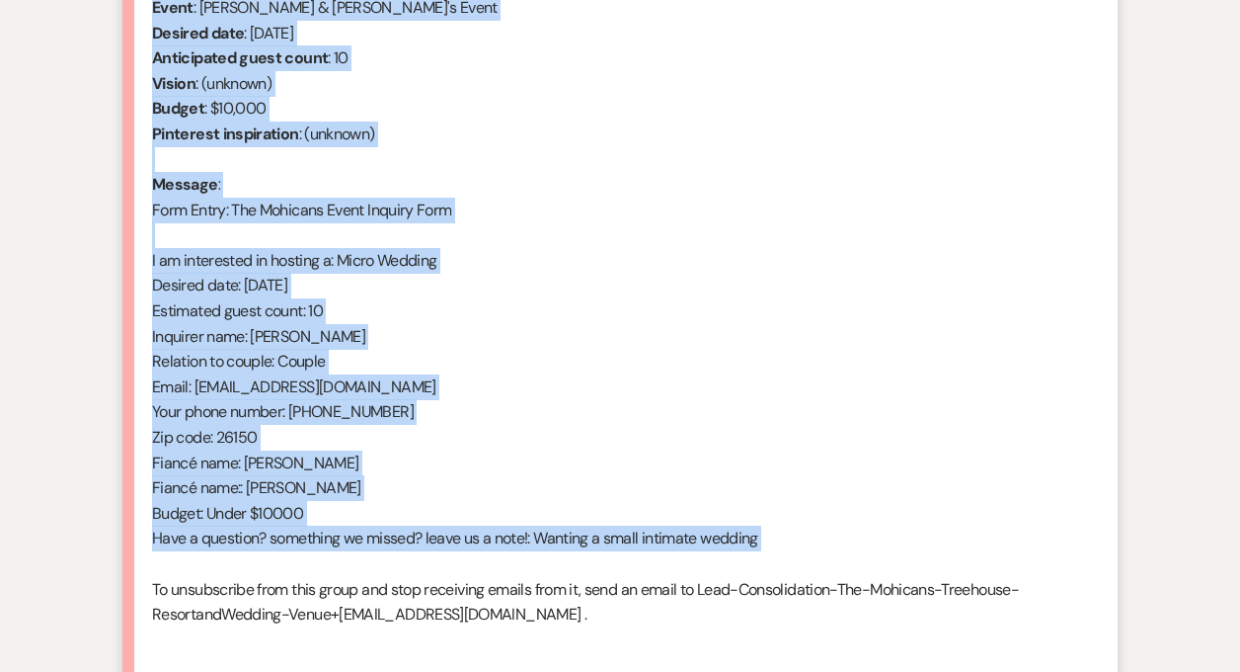
drag, startPoint x: 151, startPoint y: 376, endPoint x: 405, endPoint y: 557, distance: 311.6
click at [405, 557] on div "From : [PERSON_NAME] (Client) Event : [PERSON_NAME] & [PERSON_NAME]'s Event Des…" at bounding box center [620, 310] width 936 height 682
copy div "From : [PERSON_NAME] (Client) Event : [PERSON_NAME] & [PERSON_NAME]'s Event Des…"
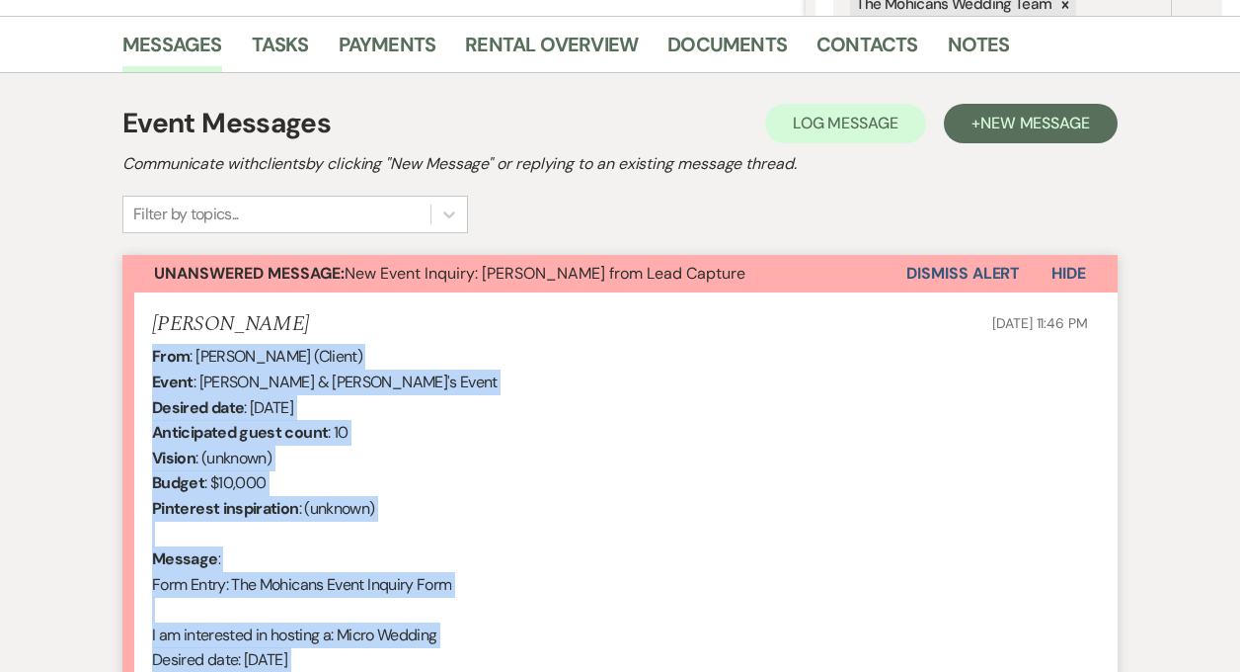
scroll to position [263, 0]
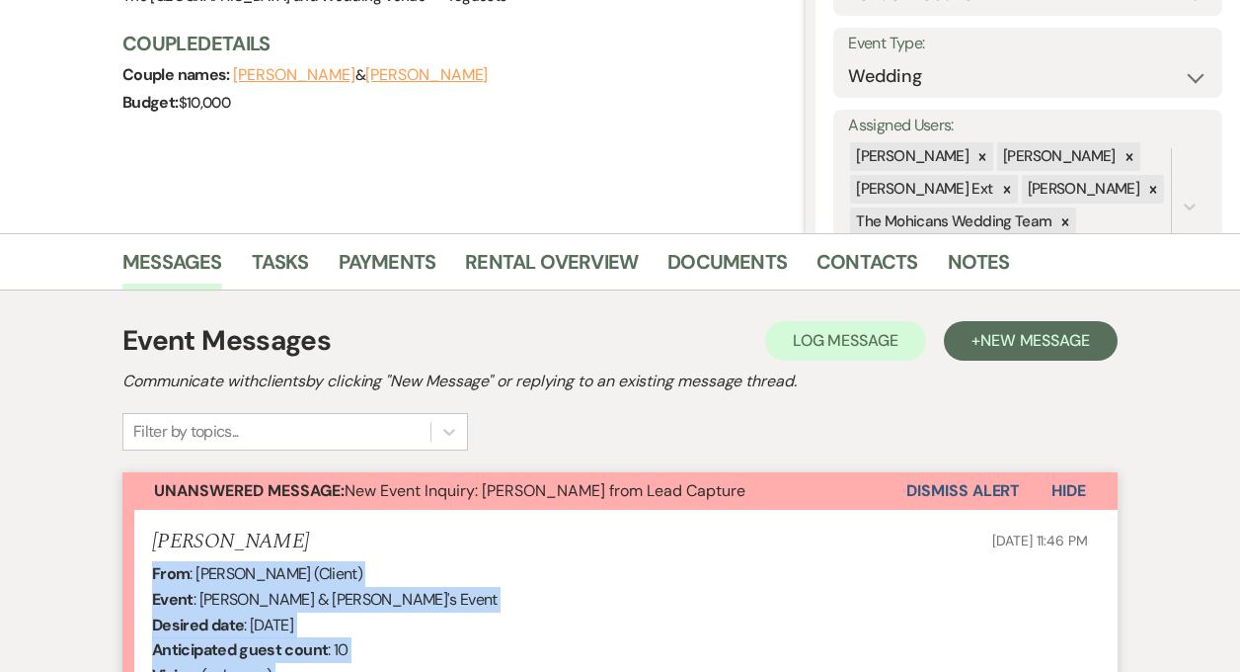
click at [927, 480] on button "Dismiss Alert" at bounding box center [964, 491] width 114 height 38
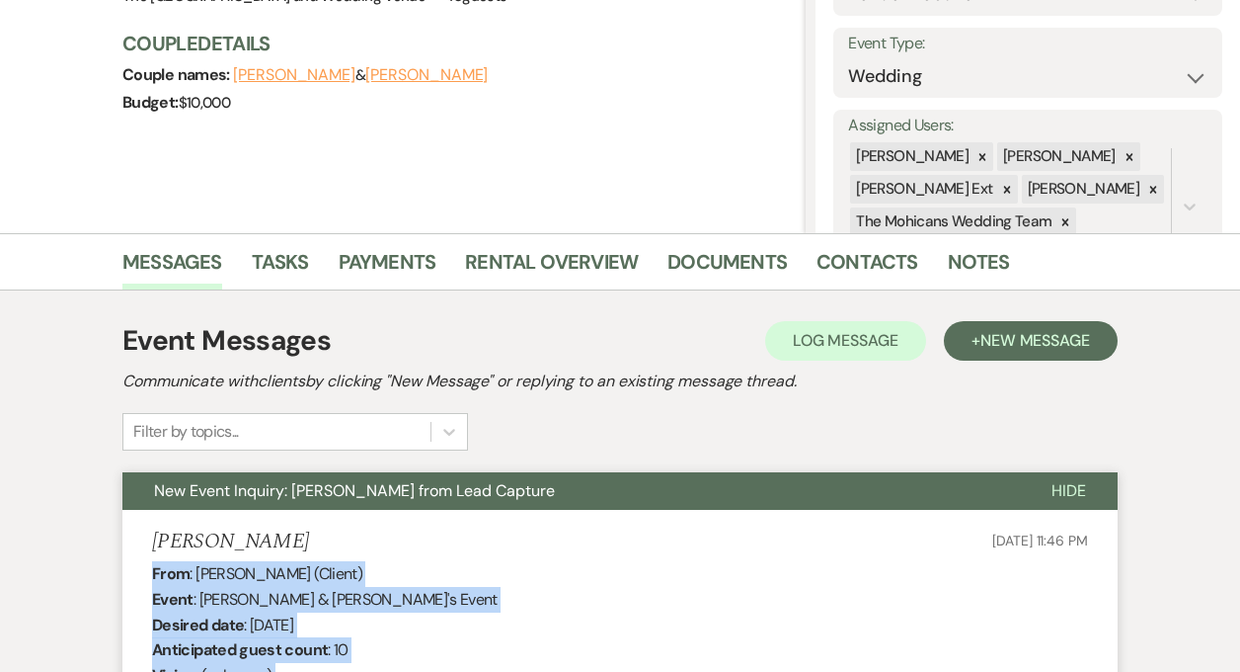
scroll to position [0, 0]
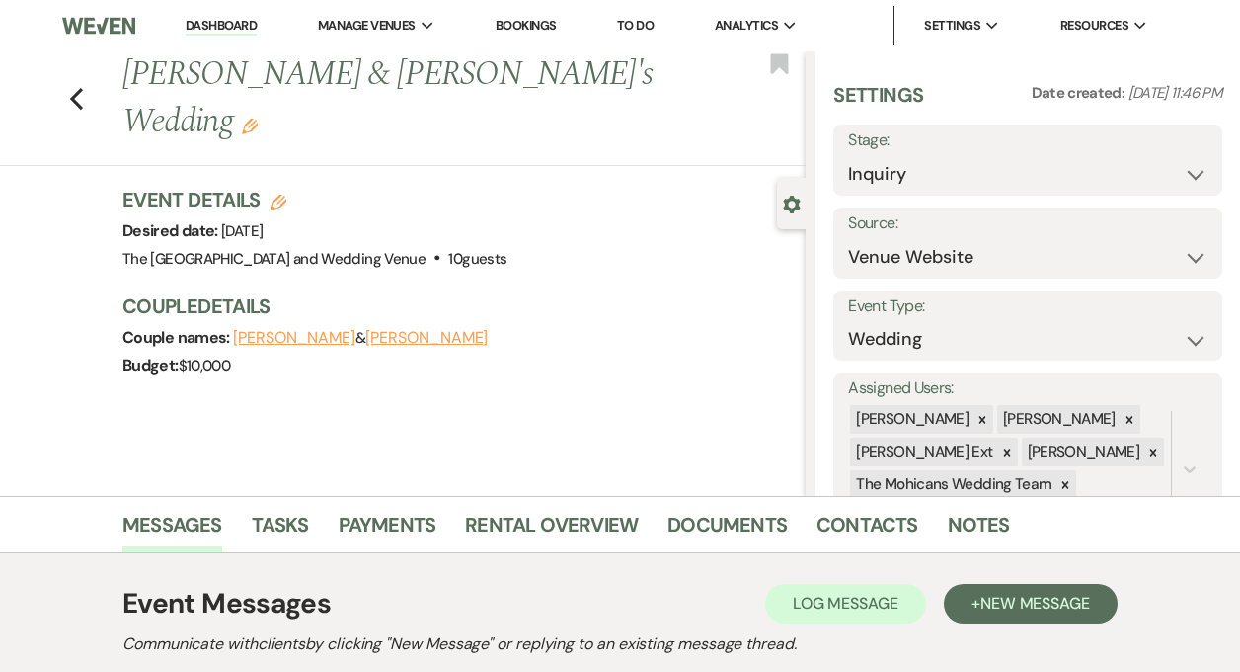
click at [237, 26] on link "Dashboard" at bounding box center [221, 26] width 71 height 19
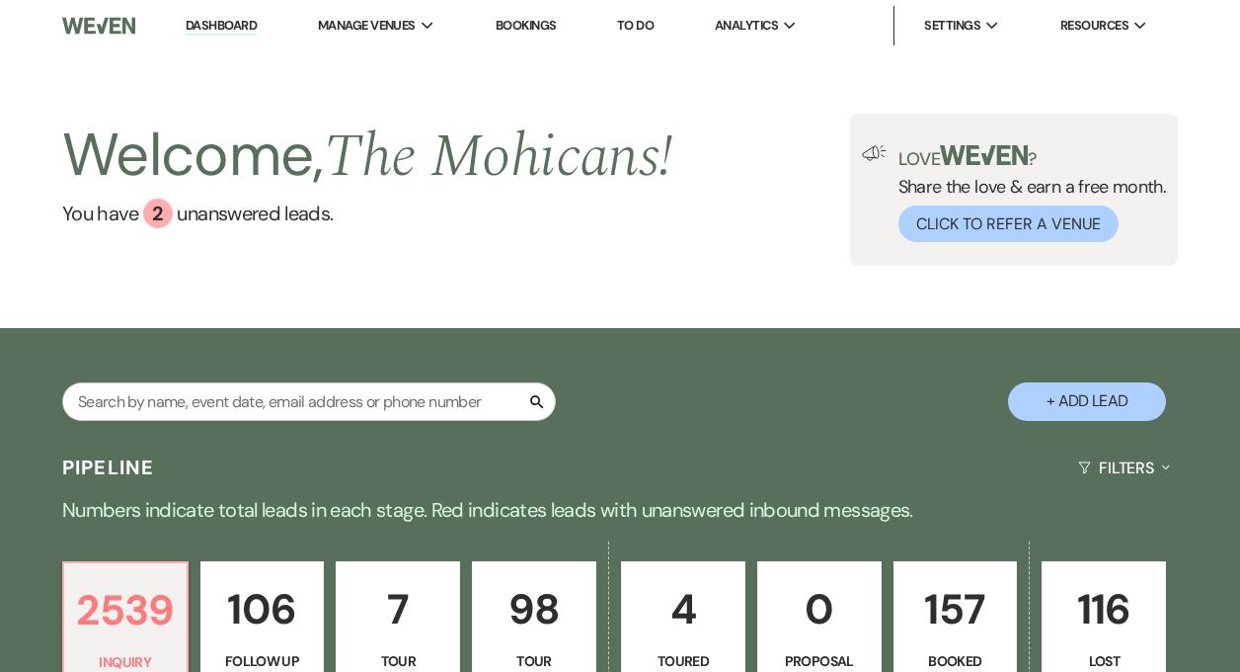
scroll to position [655, 0]
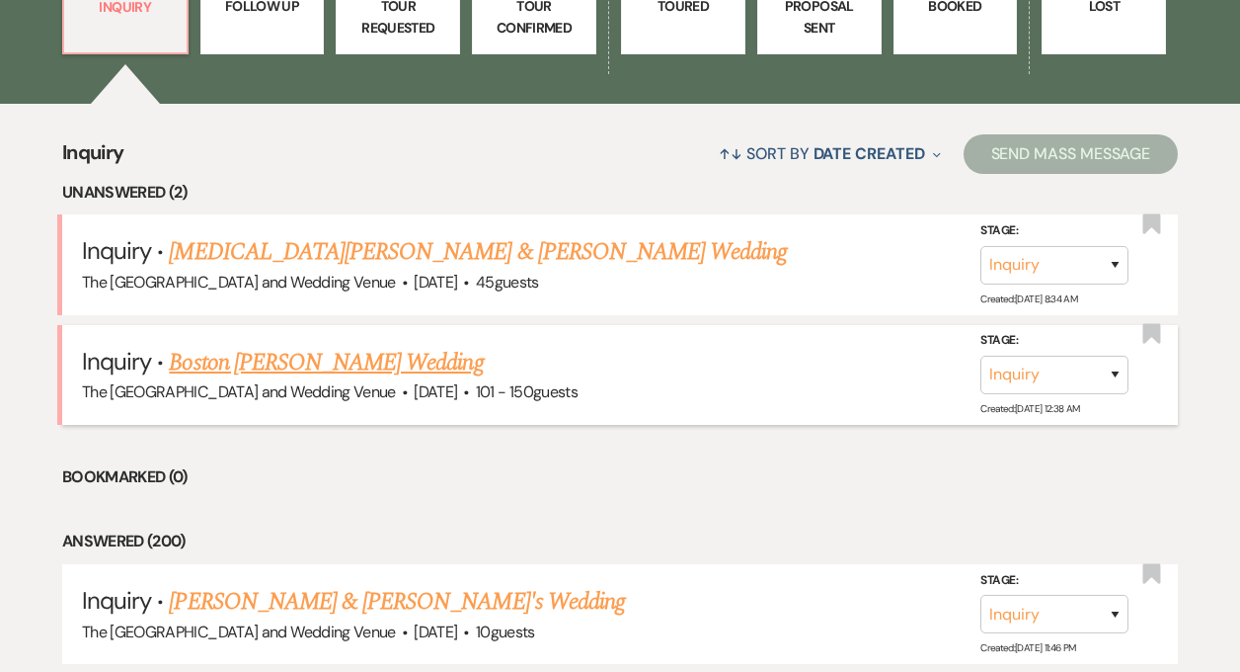
click at [307, 359] on link "Boston [PERSON_NAME] Wedding" at bounding box center [326, 363] width 314 height 36
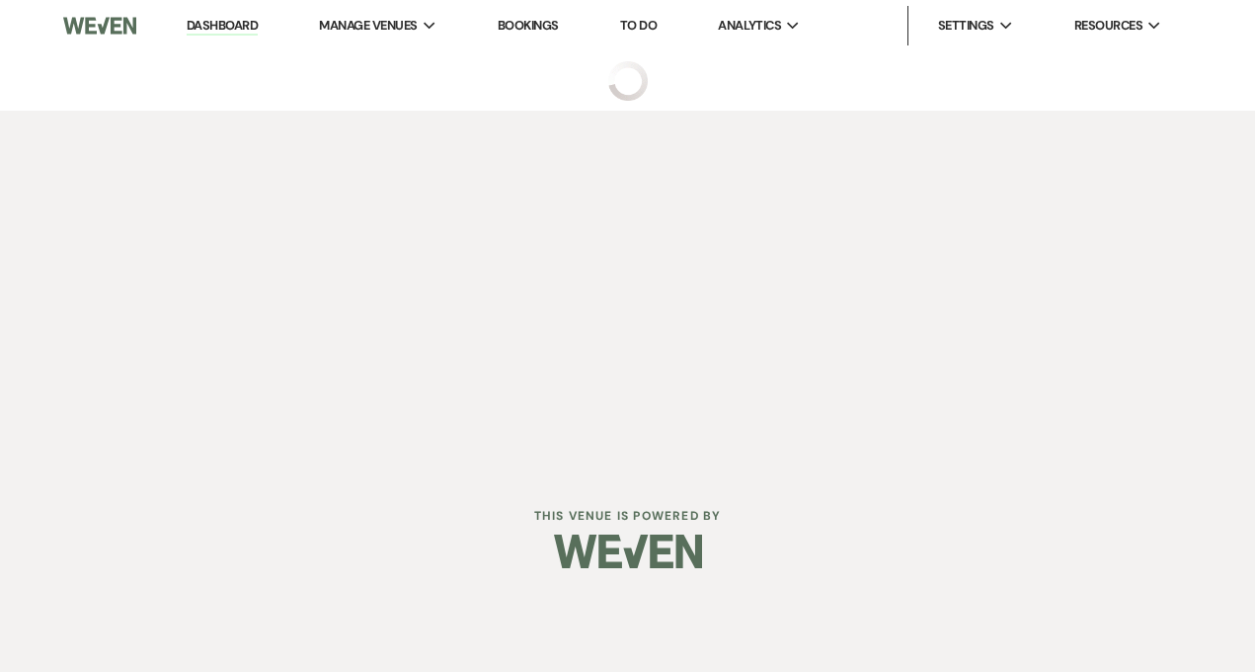
select select "2"
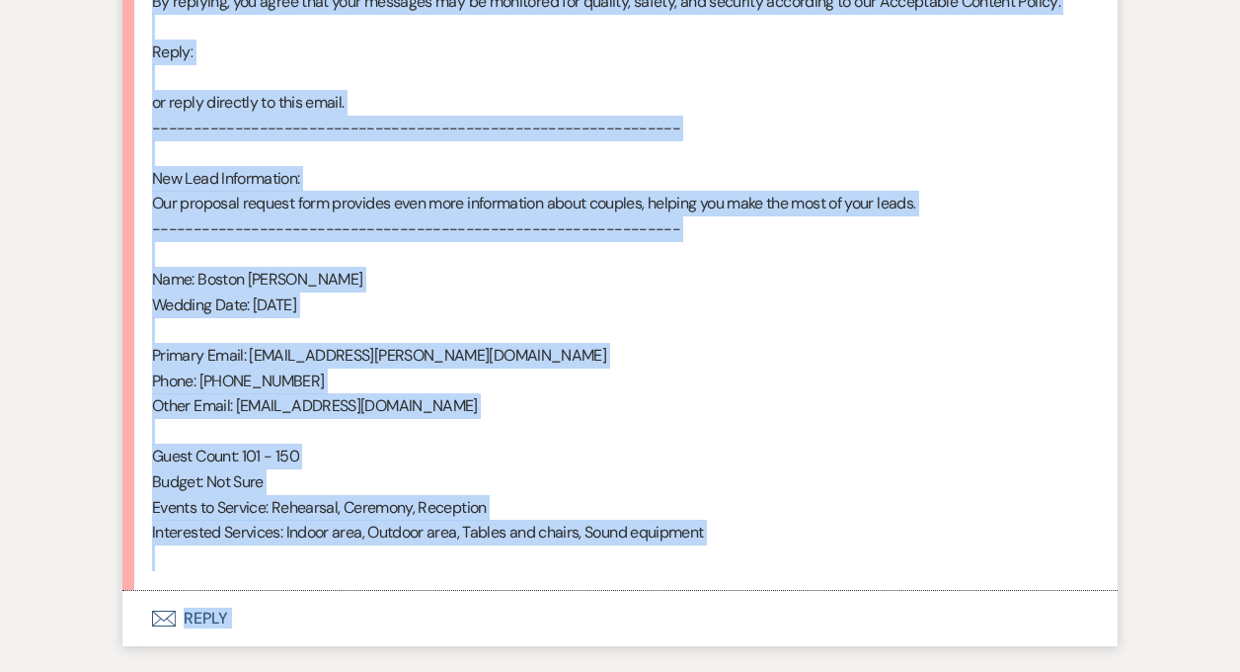
scroll to position [1286, 0]
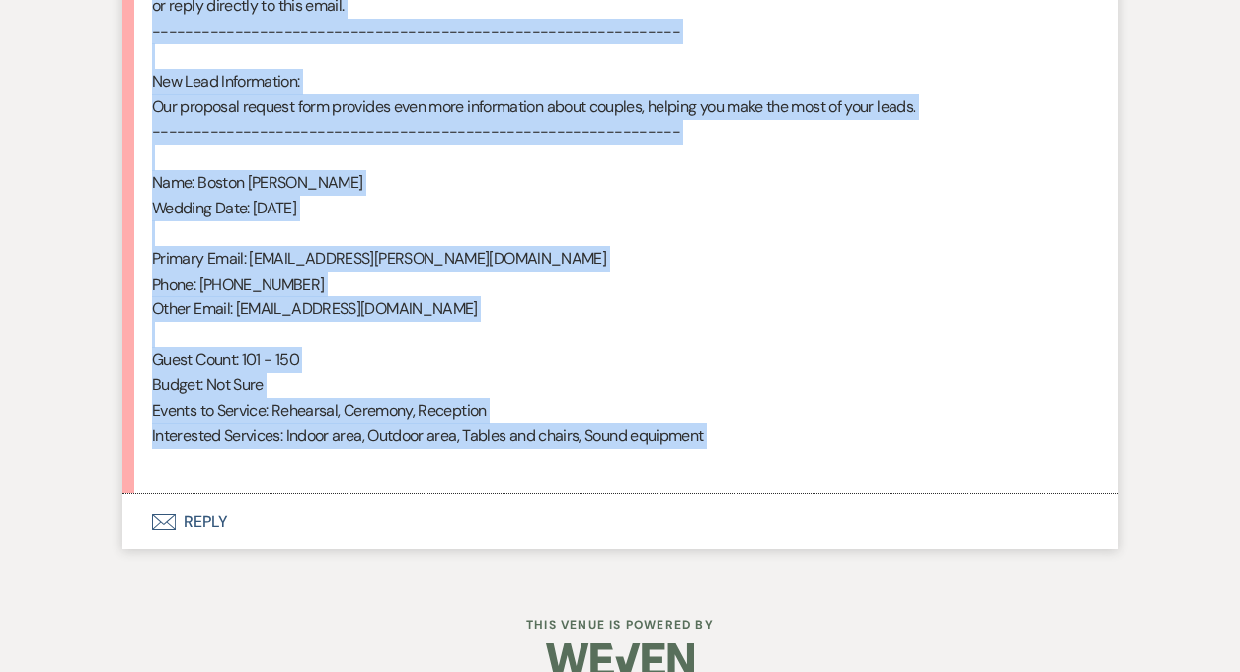
drag, startPoint x: 154, startPoint y: 187, endPoint x: 540, endPoint y: 475, distance: 482.0
copy div "From : Boston [PERSON_NAME] Event : Boston [PERSON_NAME] Event Desired date : […"
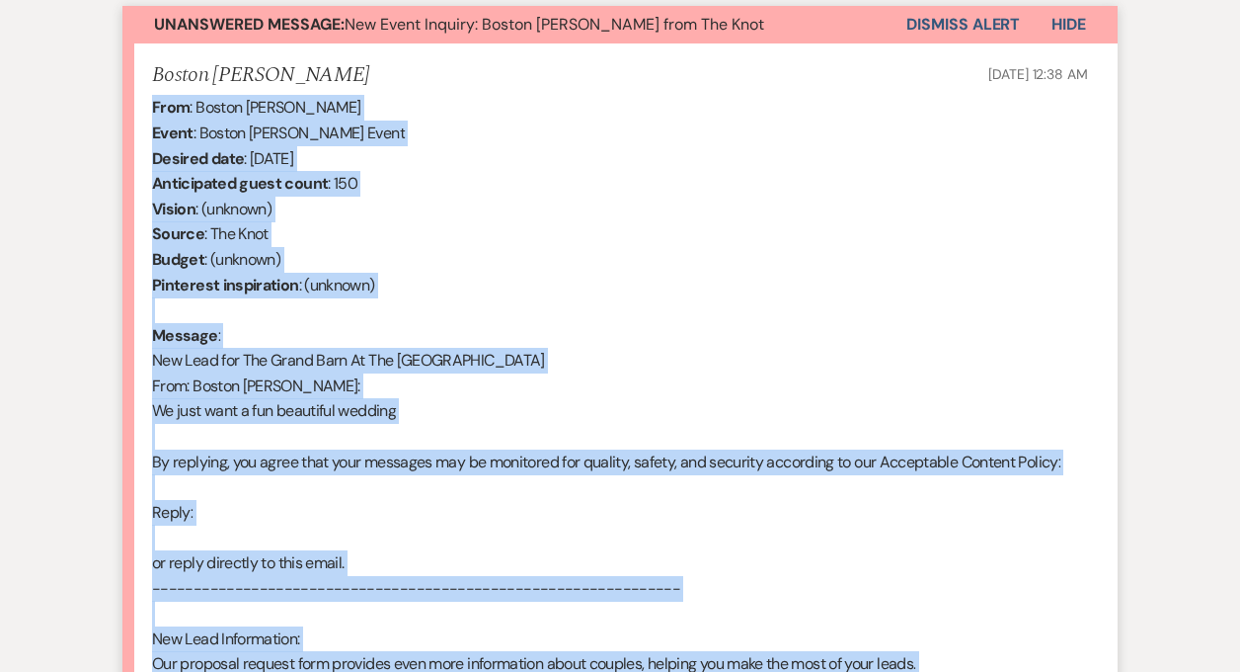
scroll to position [690, 0]
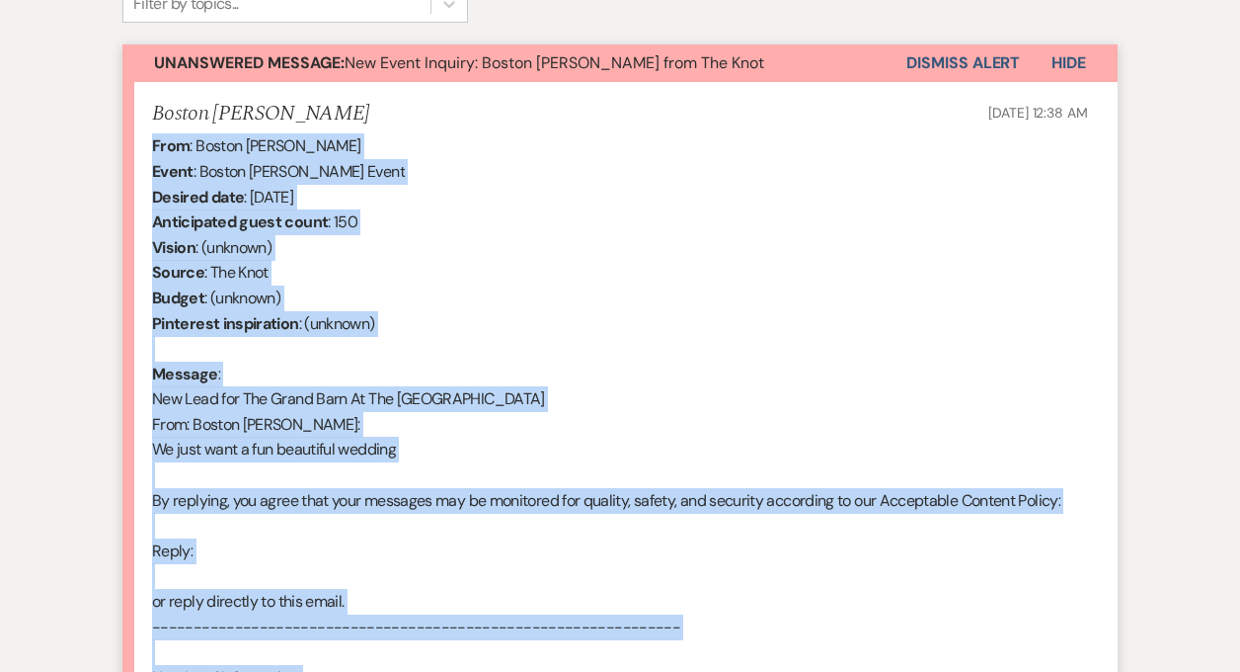
click at [925, 67] on button "Dismiss Alert" at bounding box center [964, 63] width 114 height 38
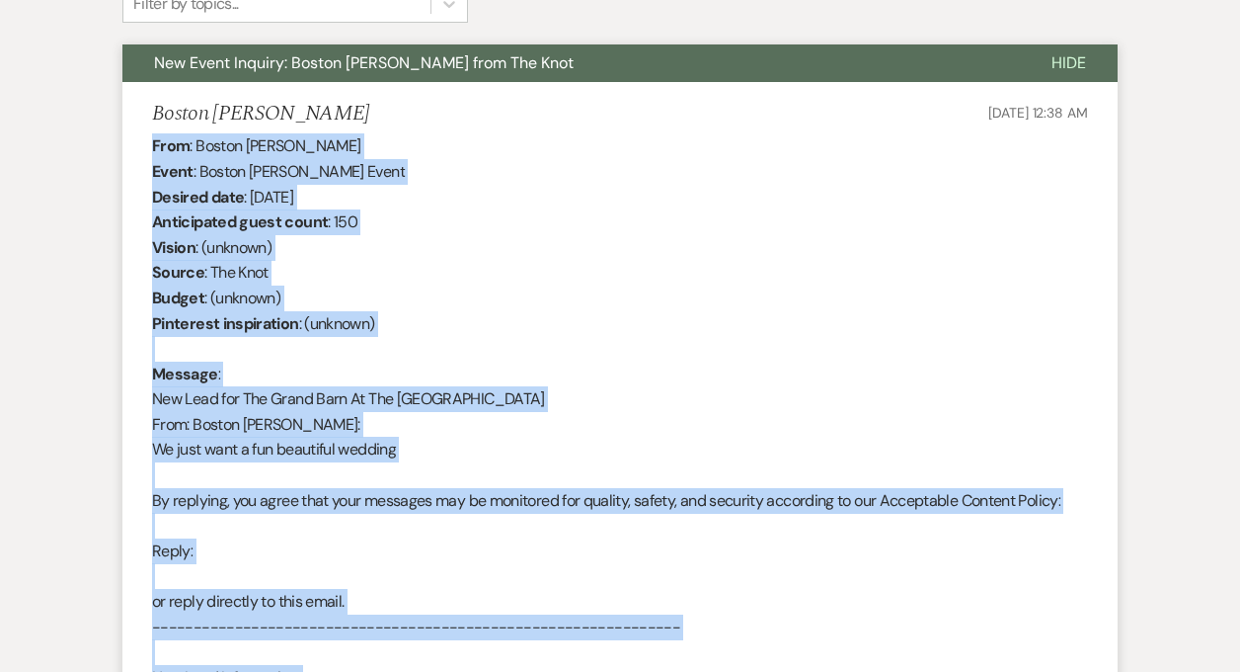
scroll to position [0, 0]
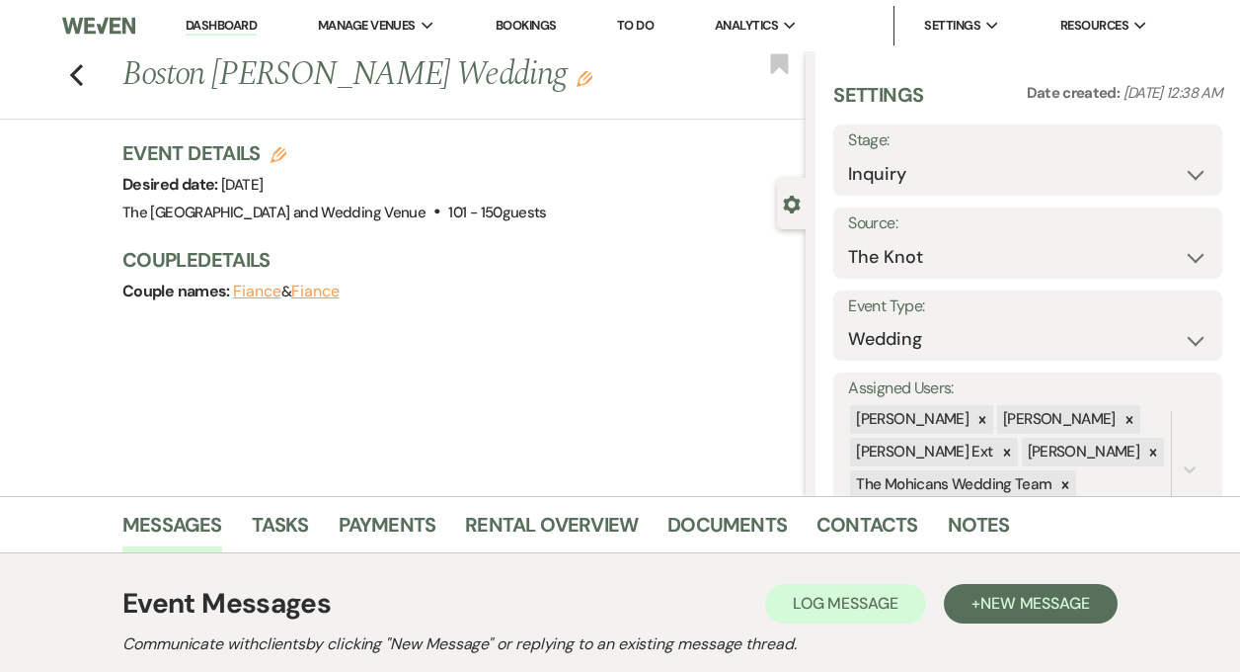
click at [230, 31] on link "Dashboard" at bounding box center [221, 26] width 71 height 19
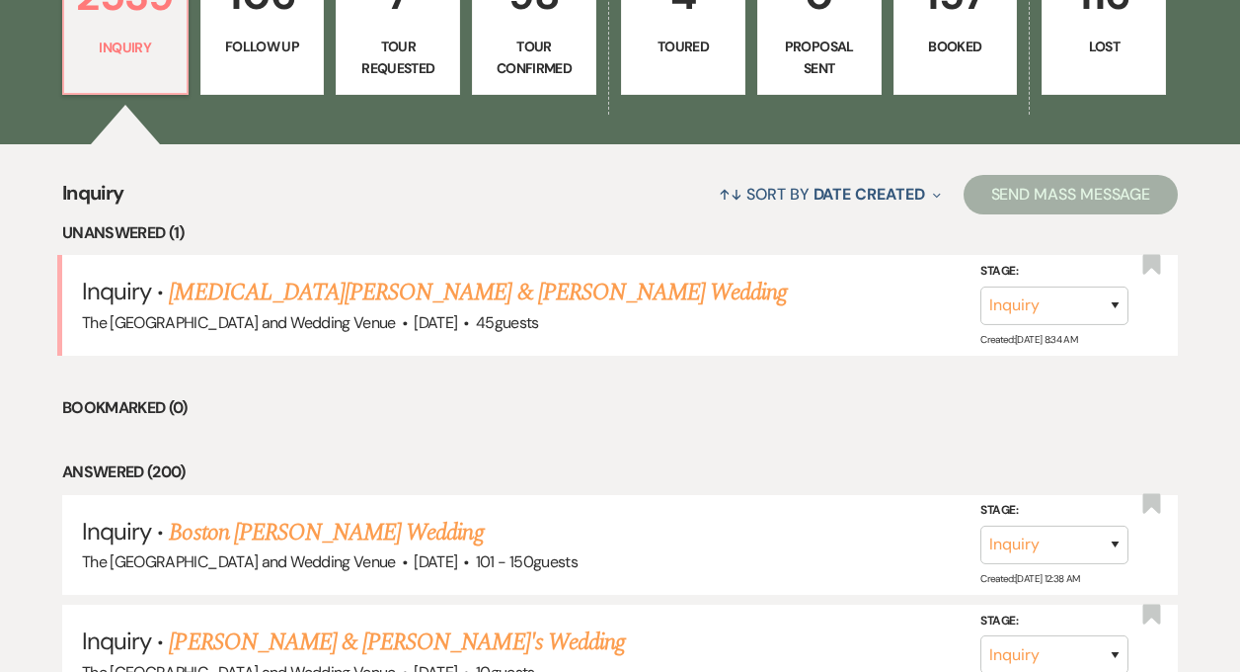
scroll to position [629, 0]
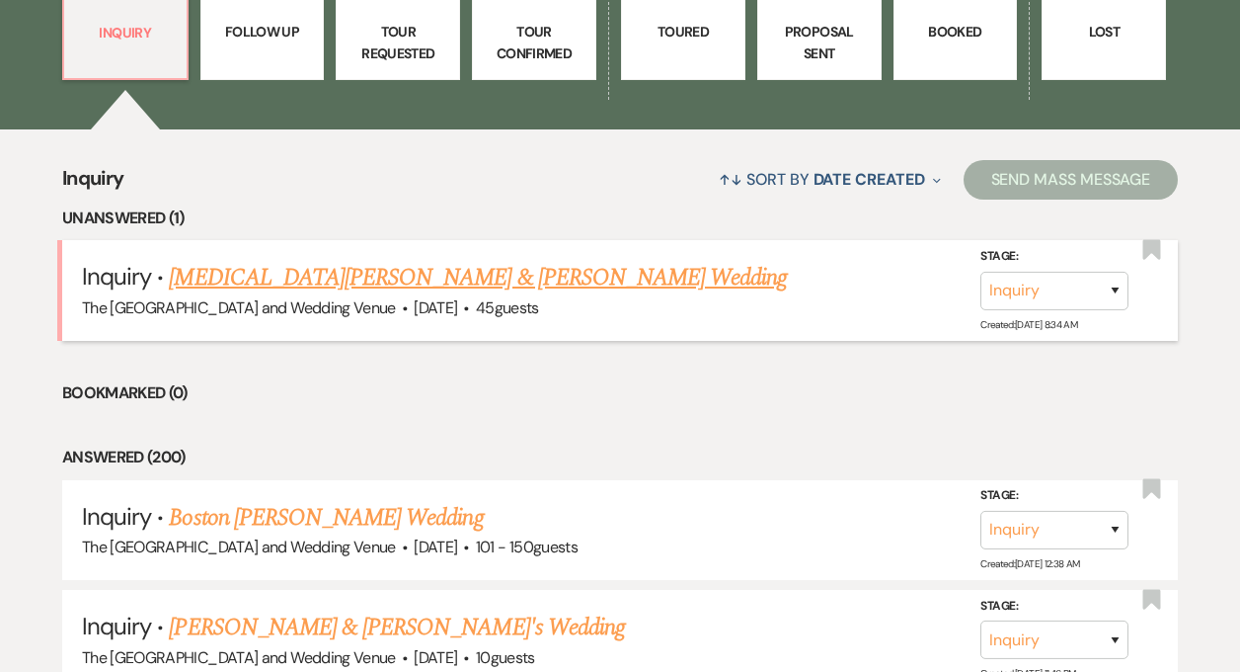
click at [299, 277] on link "[MEDICAL_DATA][PERSON_NAME] & [PERSON_NAME] Wedding" at bounding box center [478, 278] width 618 height 36
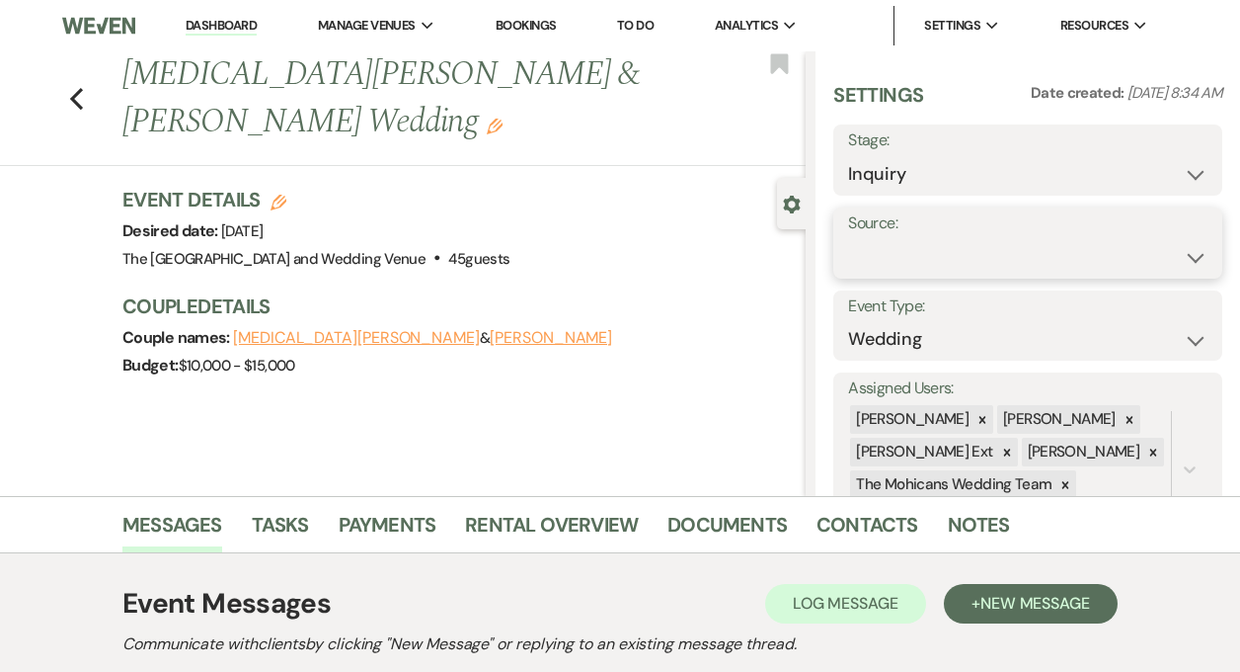
click at [922, 254] on select "Weven Venue Website Instagram Facebook Pinterest Google The Knot Wedding Wire H…" at bounding box center [1028, 257] width 360 height 39
select select "5"
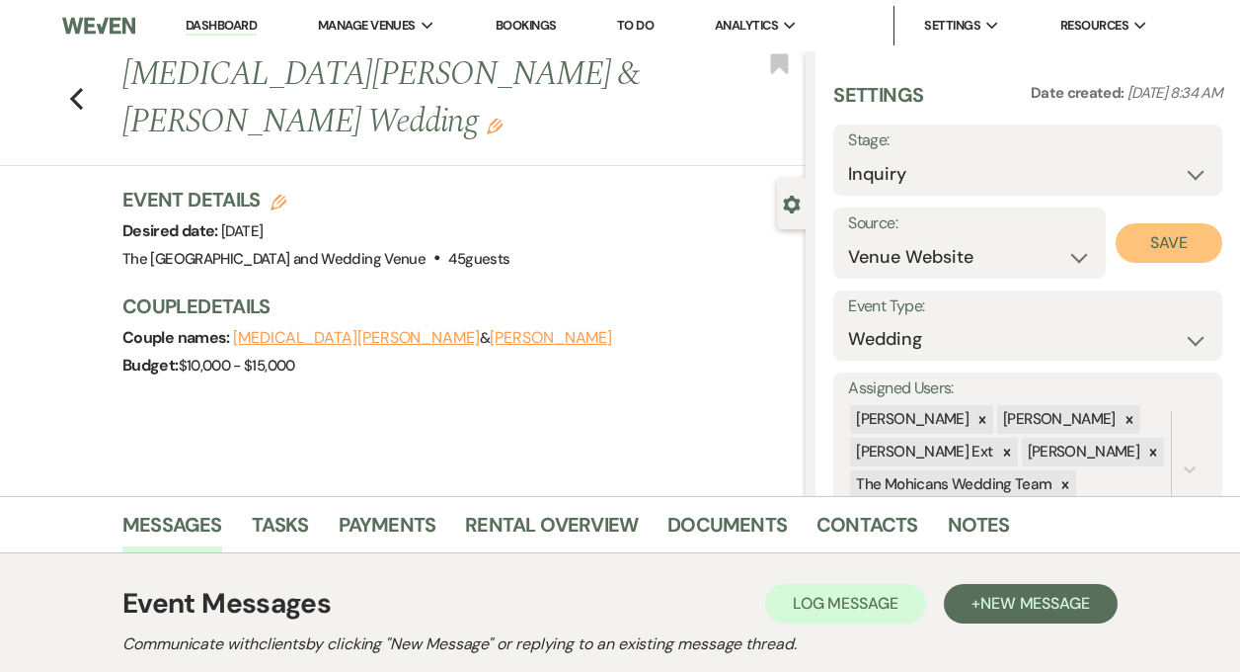
click at [1162, 223] on button "Save" at bounding box center [1169, 243] width 107 height 40
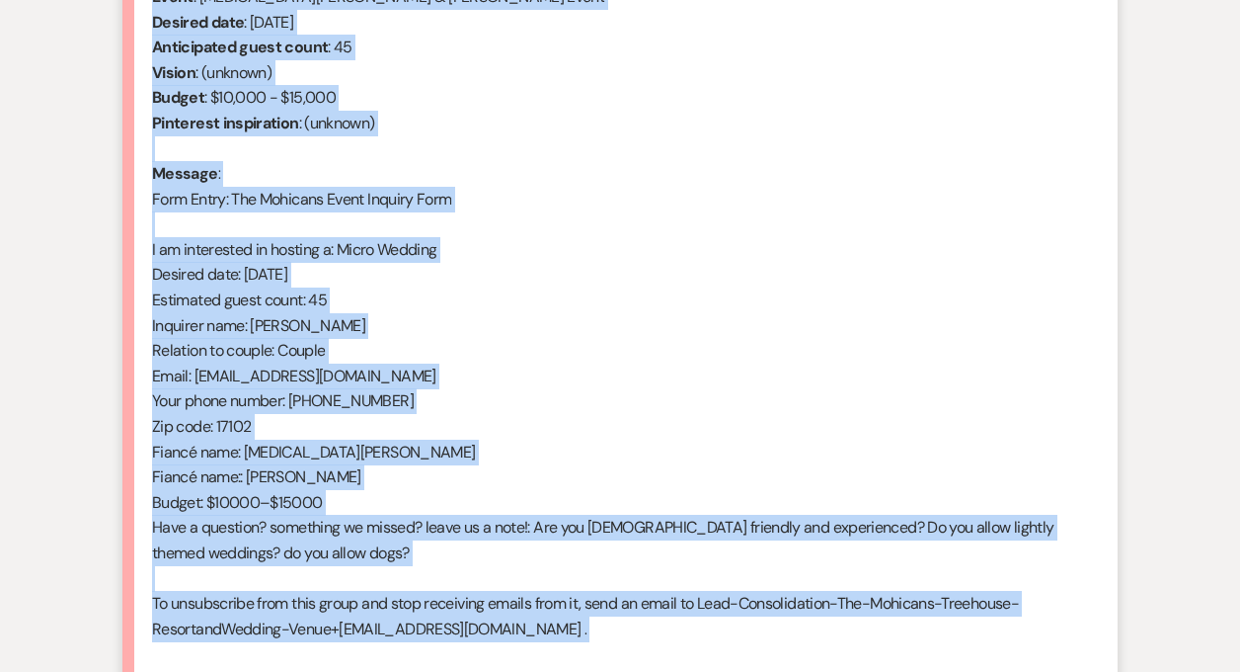
scroll to position [889, 0]
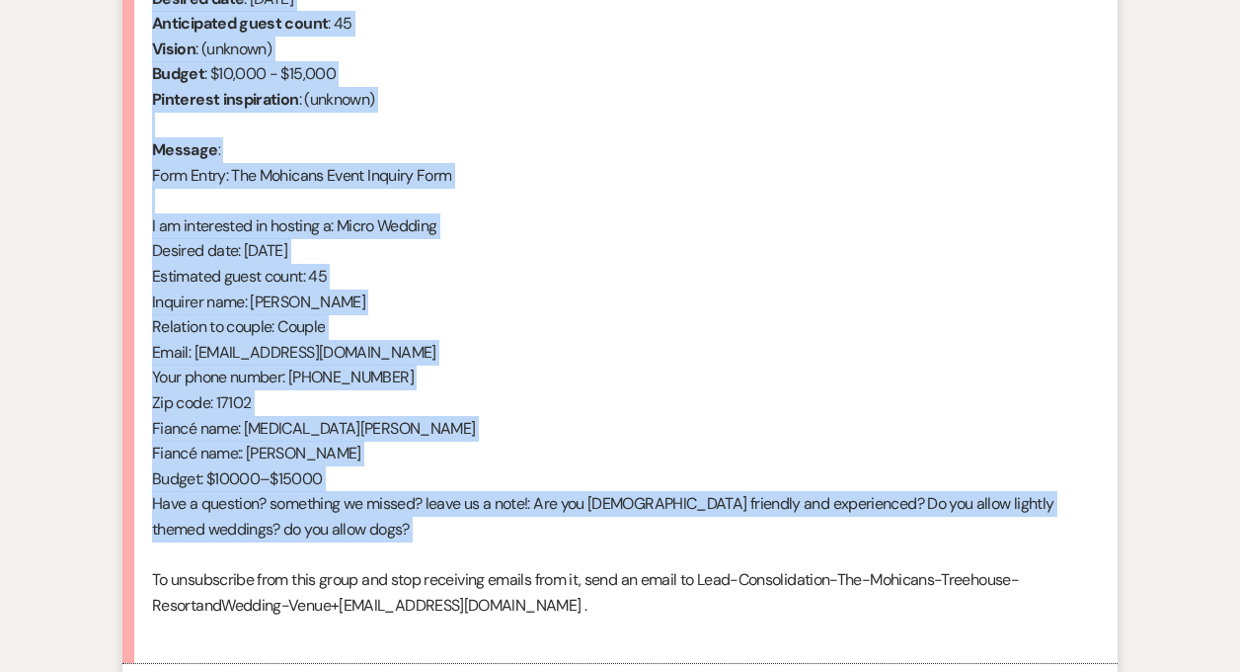
drag, startPoint x: 153, startPoint y: 86, endPoint x: 515, endPoint y: 563, distance: 598.5
click at [515, 563] on div "From : [PERSON_NAME] (Client) Event : [MEDICAL_DATA][PERSON_NAME] & [PERSON_NAM…" at bounding box center [620, 289] width 936 height 708
copy div "From : [PERSON_NAME] (Client) Event : [MEDICAL_DATA][PERSON_NAME] & [PERSON_NAM…"
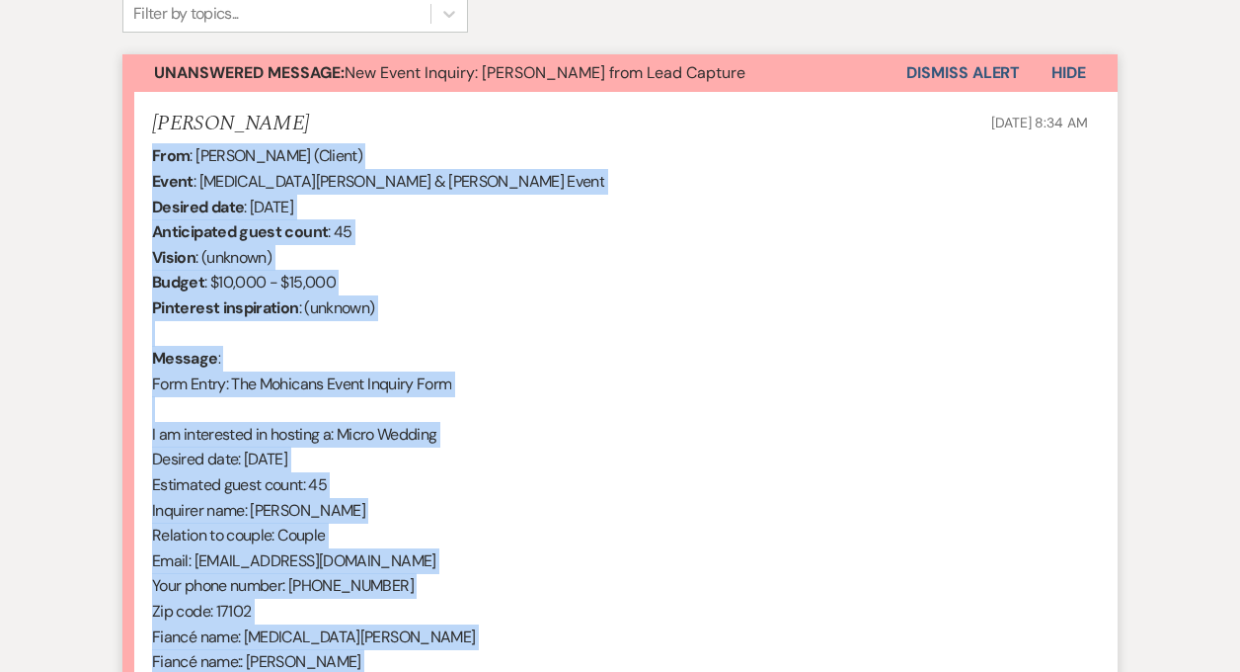
scroll to position [591, 0]
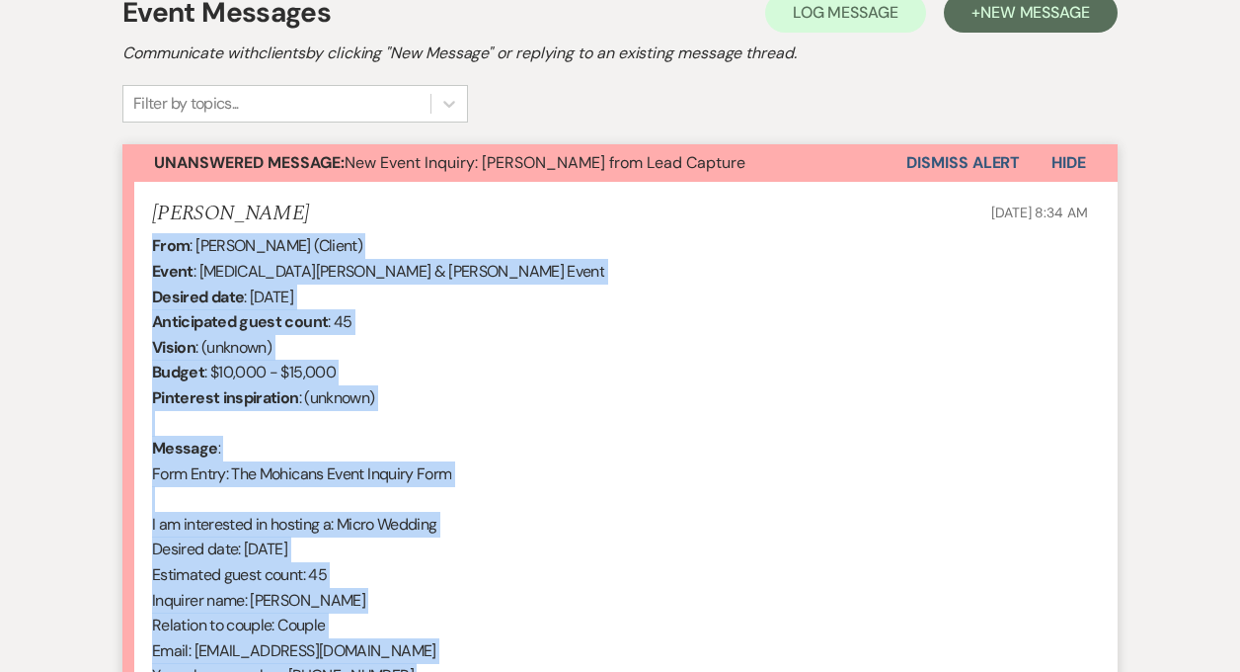
click at [940, 168] on button "Dismiss Alert" at bounding box center [964, 163] width 114 height 38
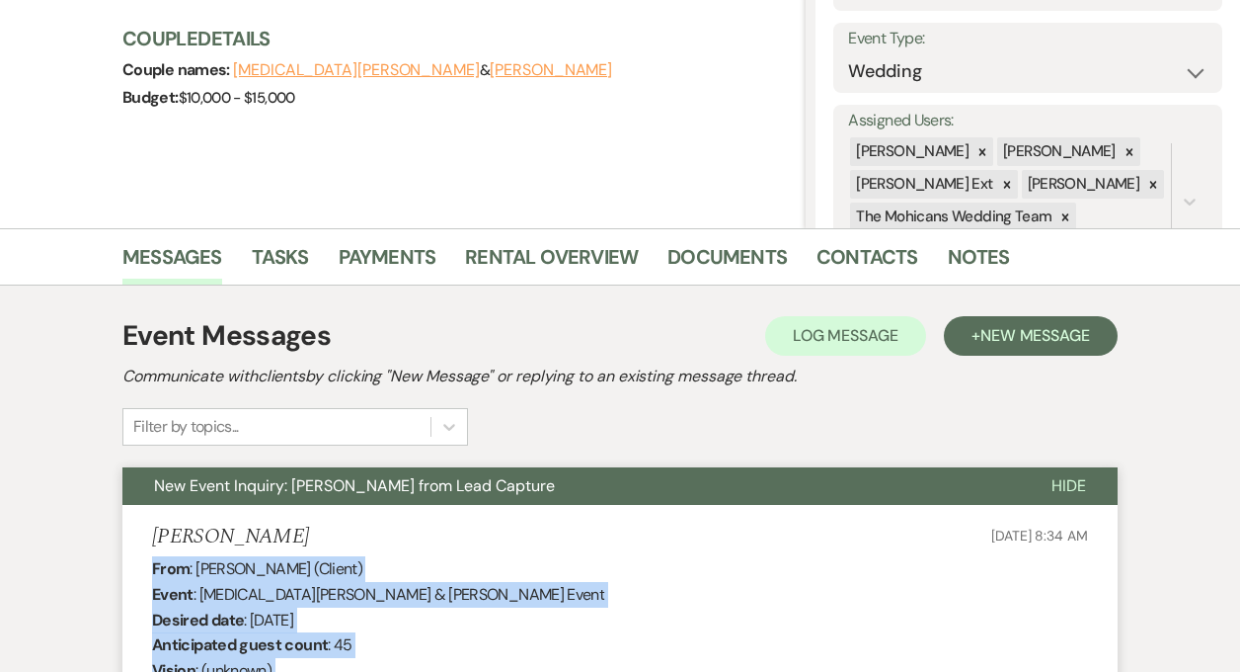
scroll to position [0, 0]
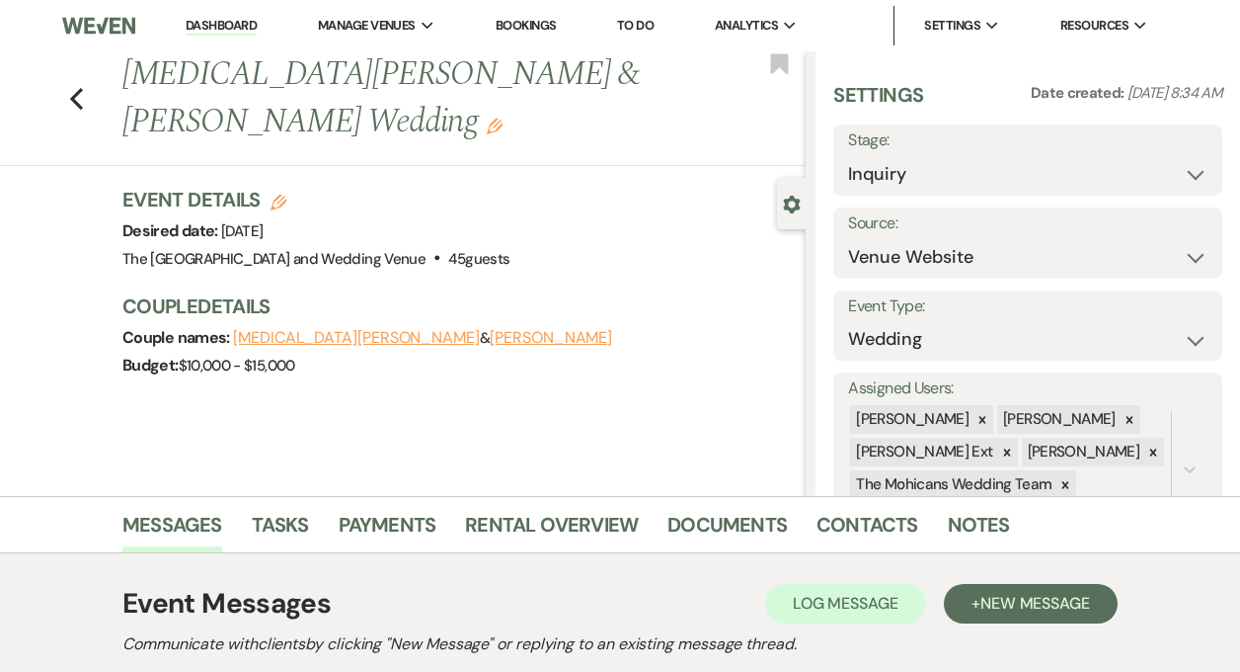
click at [209, 28] on link "Dashboard" at bounding box center [221, 26] width 71 height 19
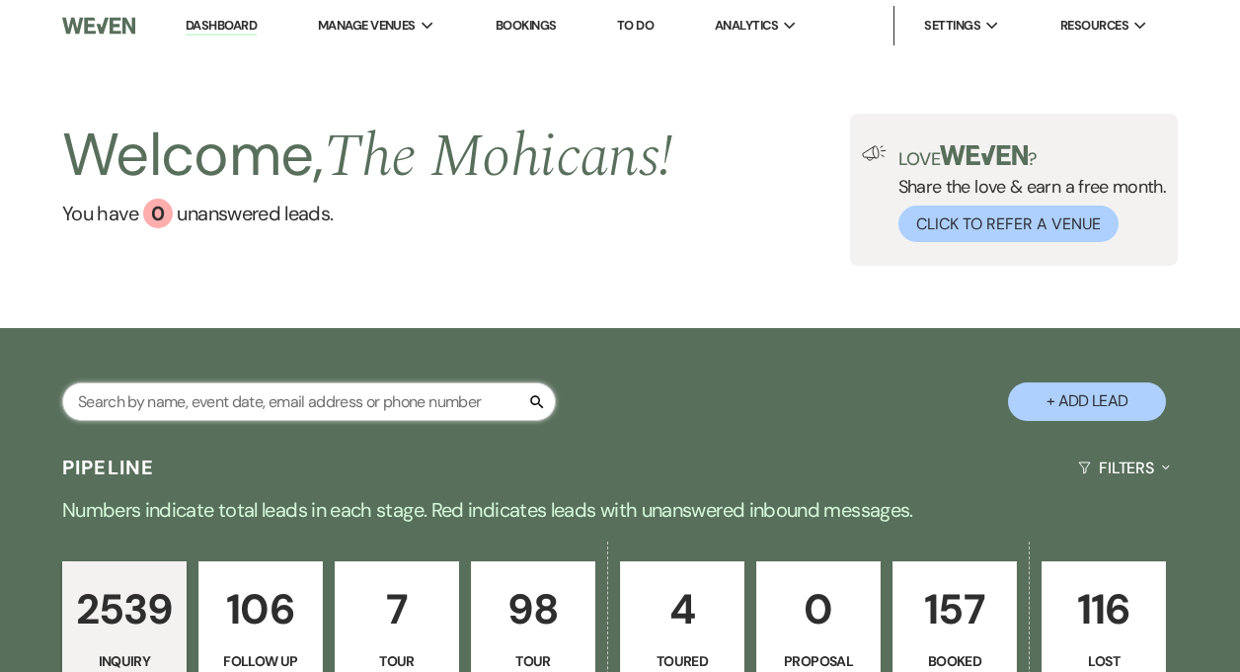
click at [170, 408] on input "text" at bounding box center [309, 401] width 494 height 39
type input "[PERSON_NAME]"
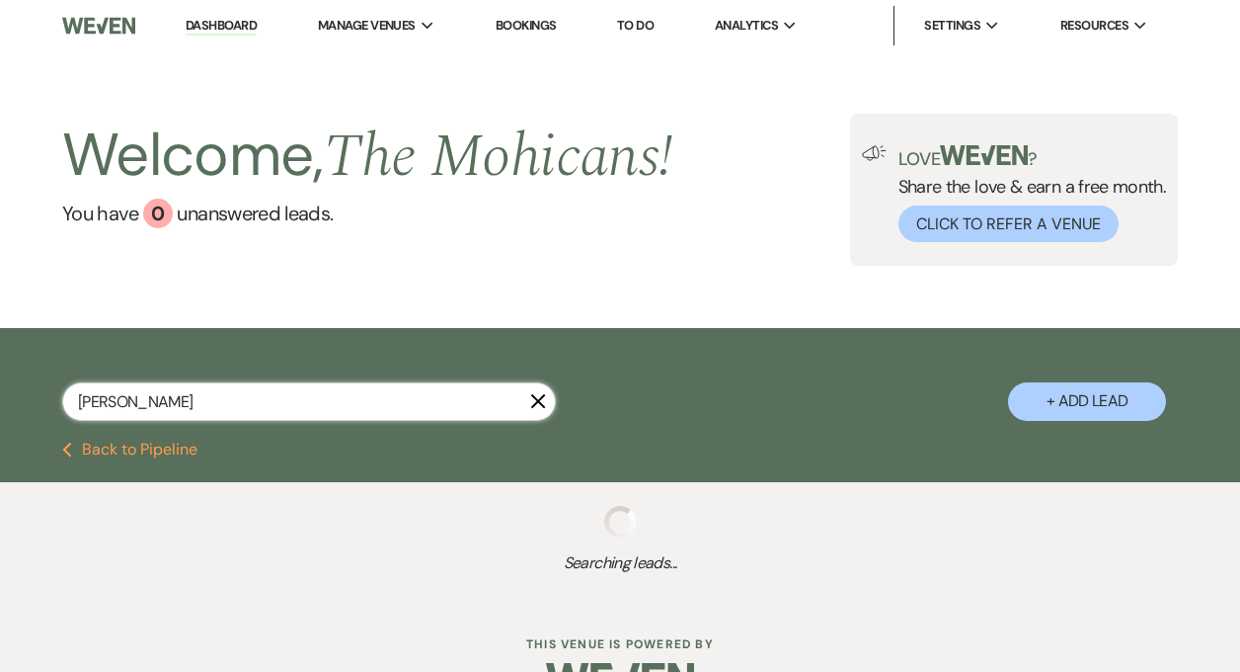
select select "9"
select select "4"
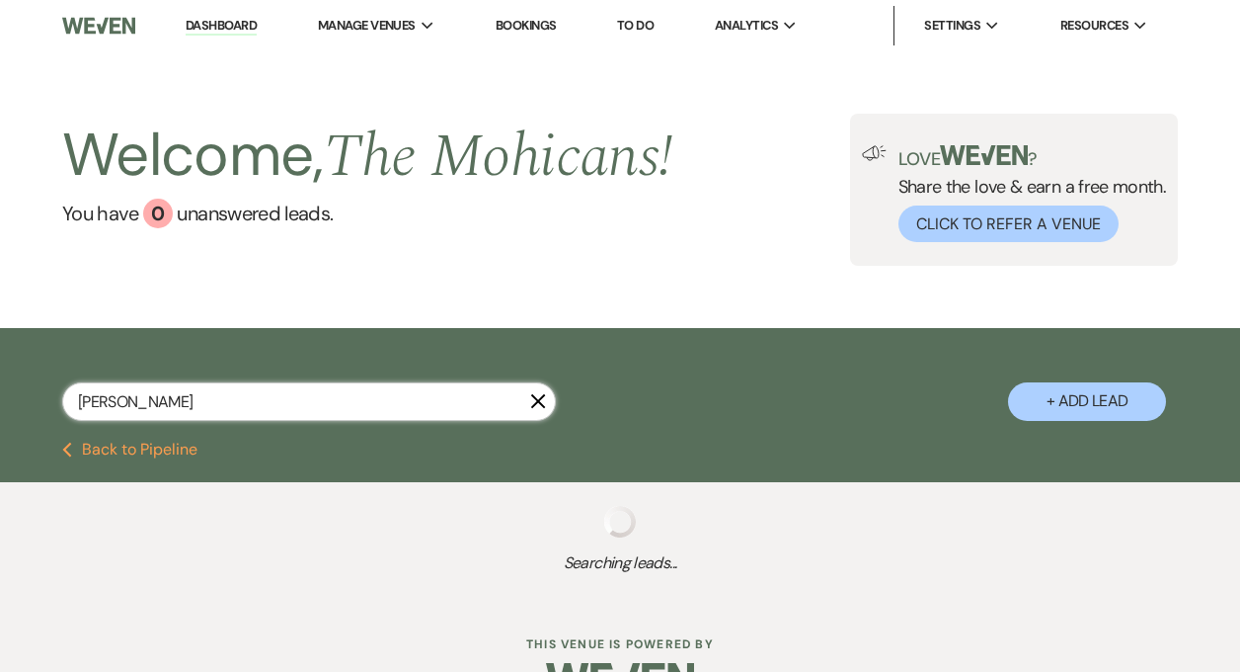
select select "4"
select select "2"
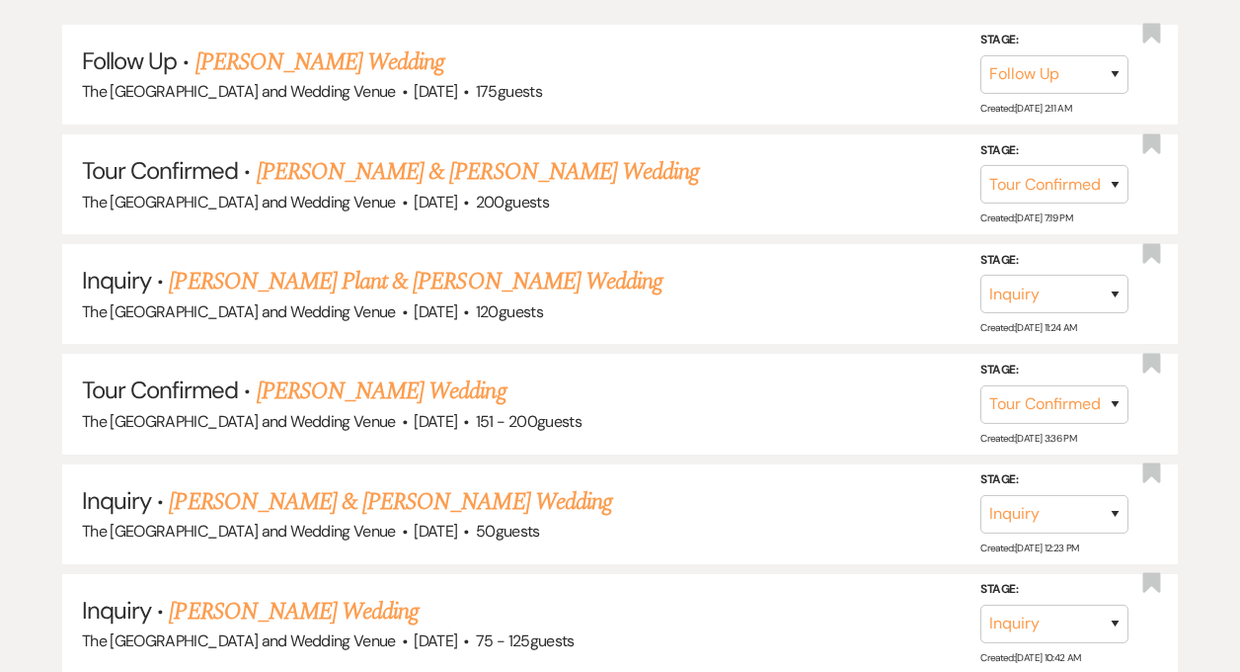
scroll to position [492, 0]
type input "[PERSON_NAME]"
click at [361, 392] on link "[PERSON_NAME] Wedding" at bounding box center [382, 390] width 250 height 36
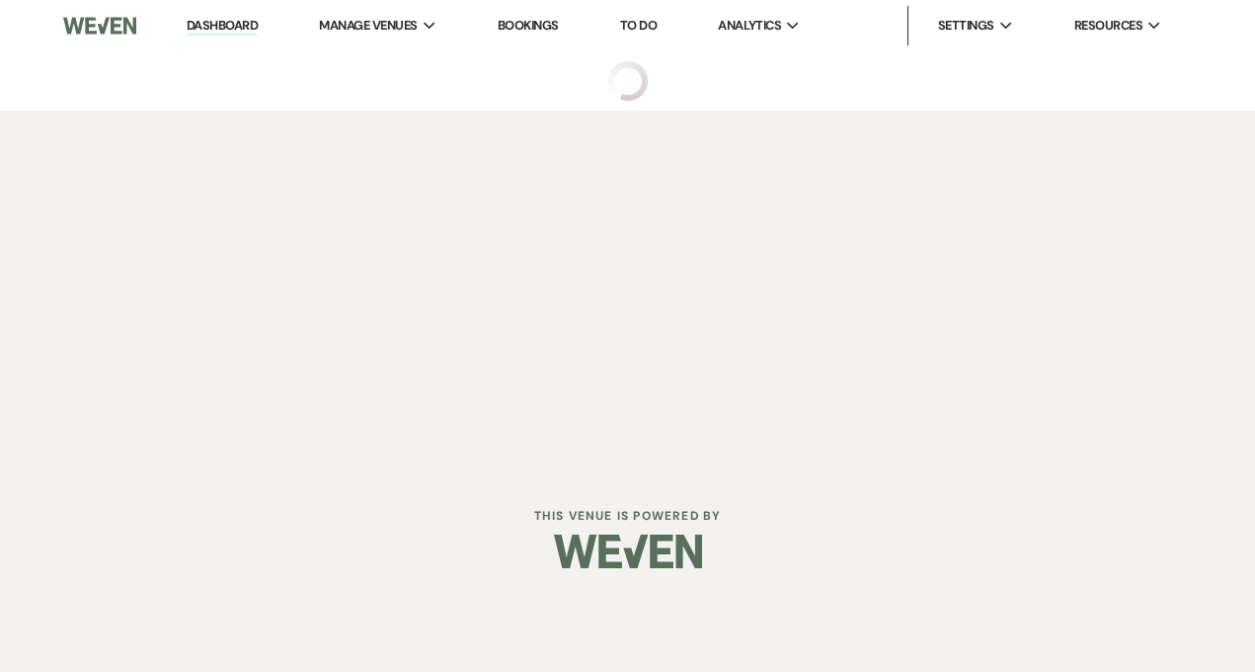
select select "4"
select select "2"
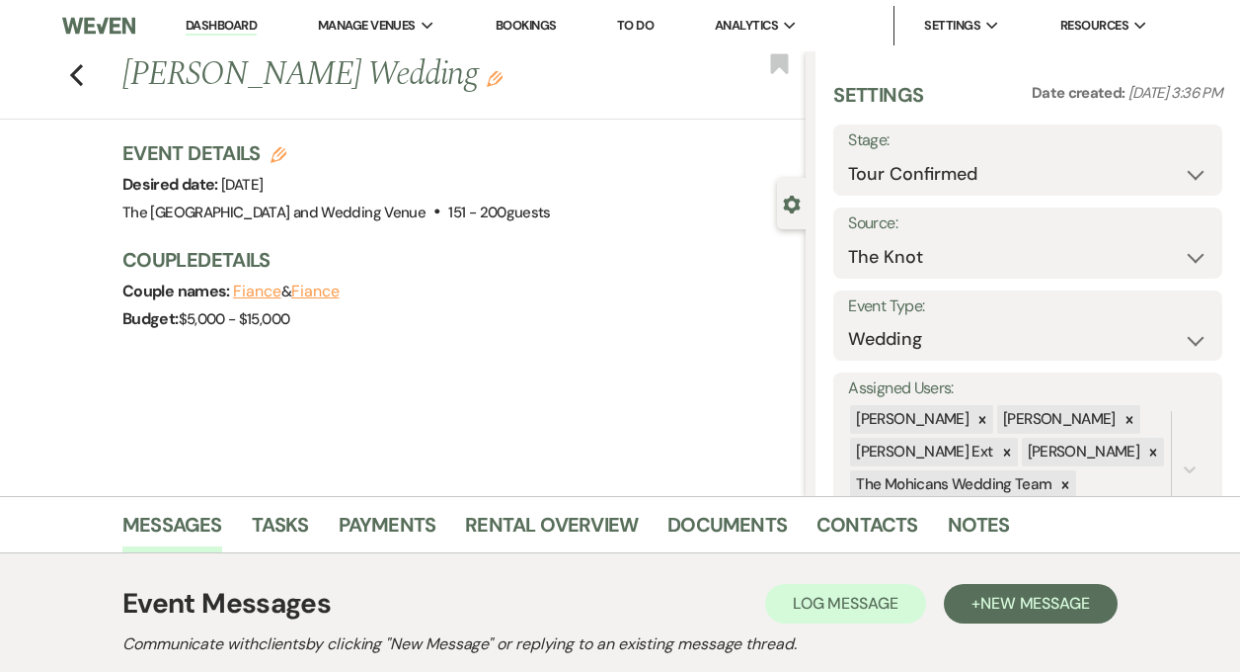
scroll to position [290, 0]
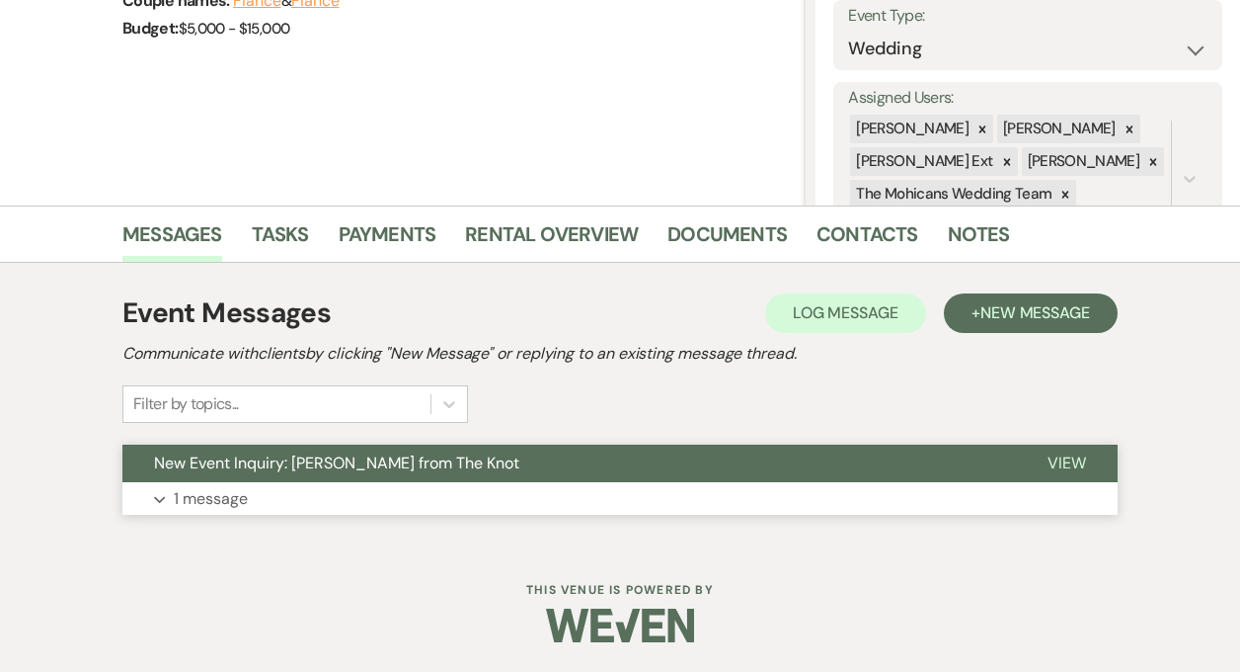
click at [236, 495] on p "1 message" at bounding box center [211, 499] width 74 height 26
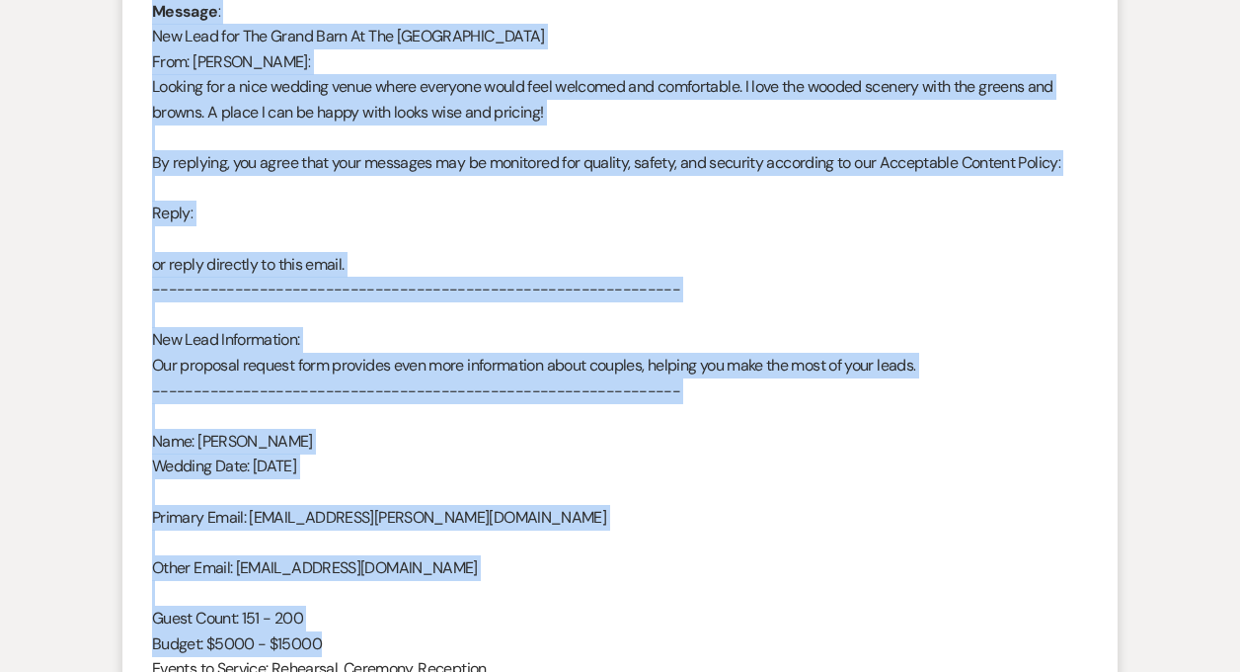
scroll to position [1224, 0]
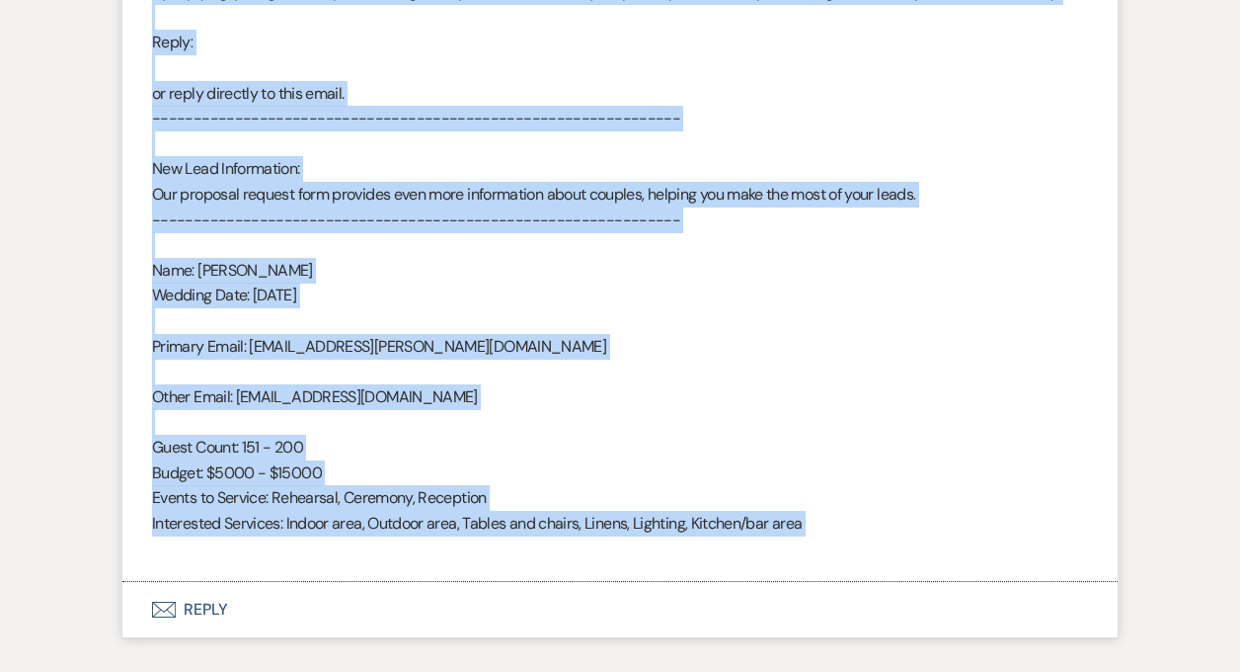
drag, startPoint x: 154, startPoint y: 329, endPoint x: 550, endPoint y: 550, distance: 453.6
click at [550, 550] on div "From : [PERSON_NAME] Event : [PERSON_NAME] Event Desired date : [DATE] Anticipa…" at bounding box center [620, 80] width 936 height 961
copy div "From : [PERSON_NAME] Event : [PERSON_NAME] Event Desired date : [DATE] Anticipa…"
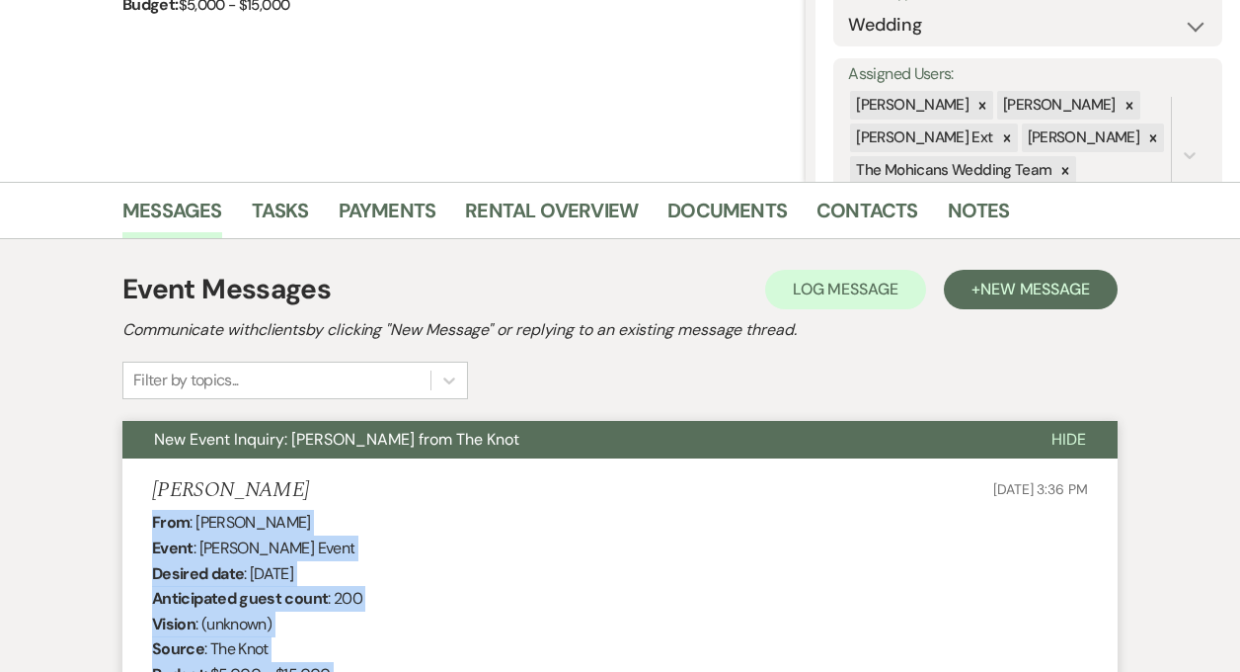
scroll to position [0, 0]
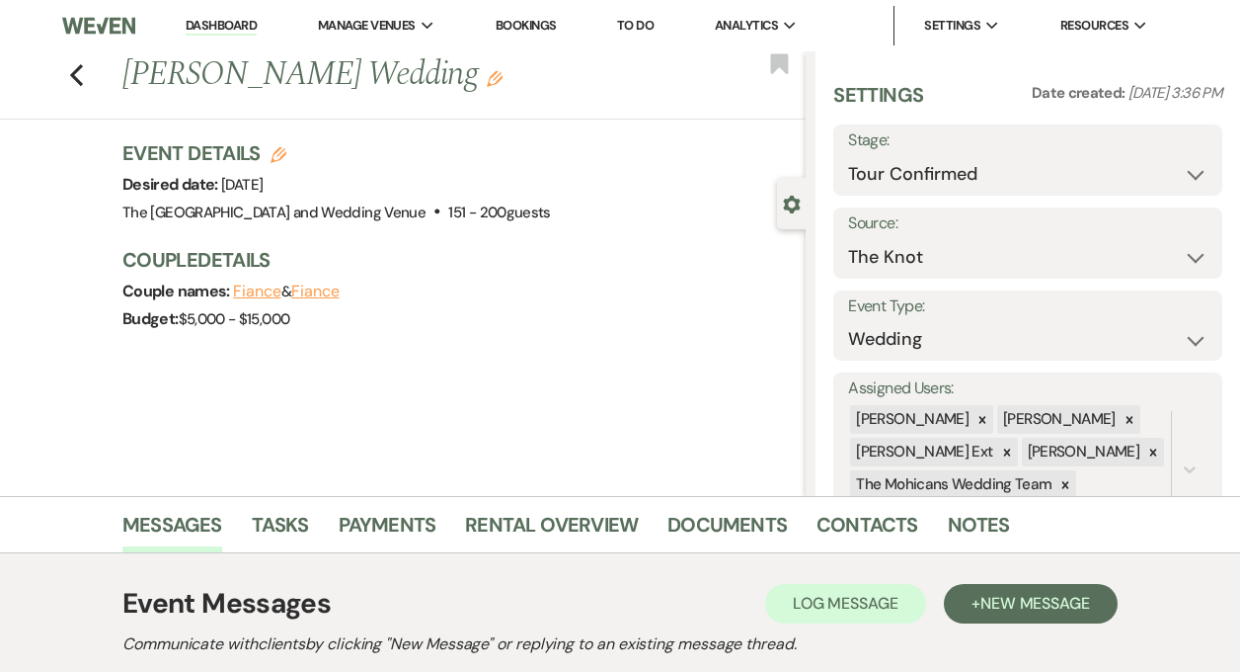
click at [230, 26] on link "Dashboard" at bounding box center [221, 26] width 71 height 19
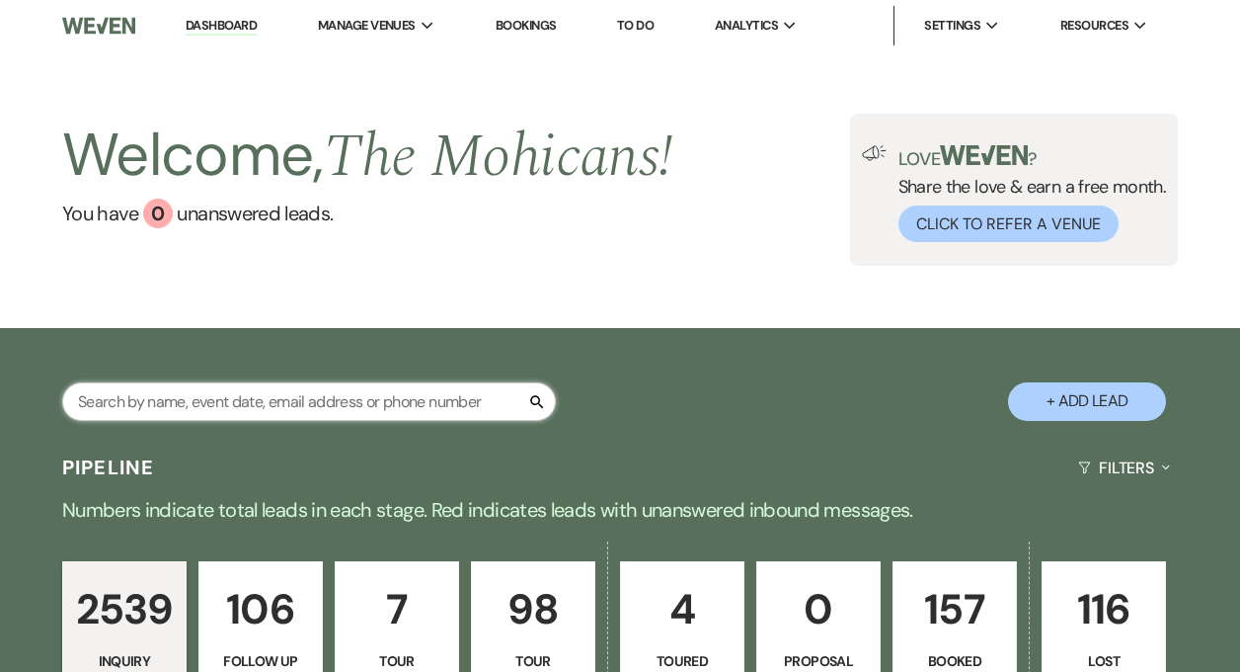
click at [321, 401] on input "text" at bounding box center [309, 401] width 494 height 39
type input "[PERSON_NAME]"
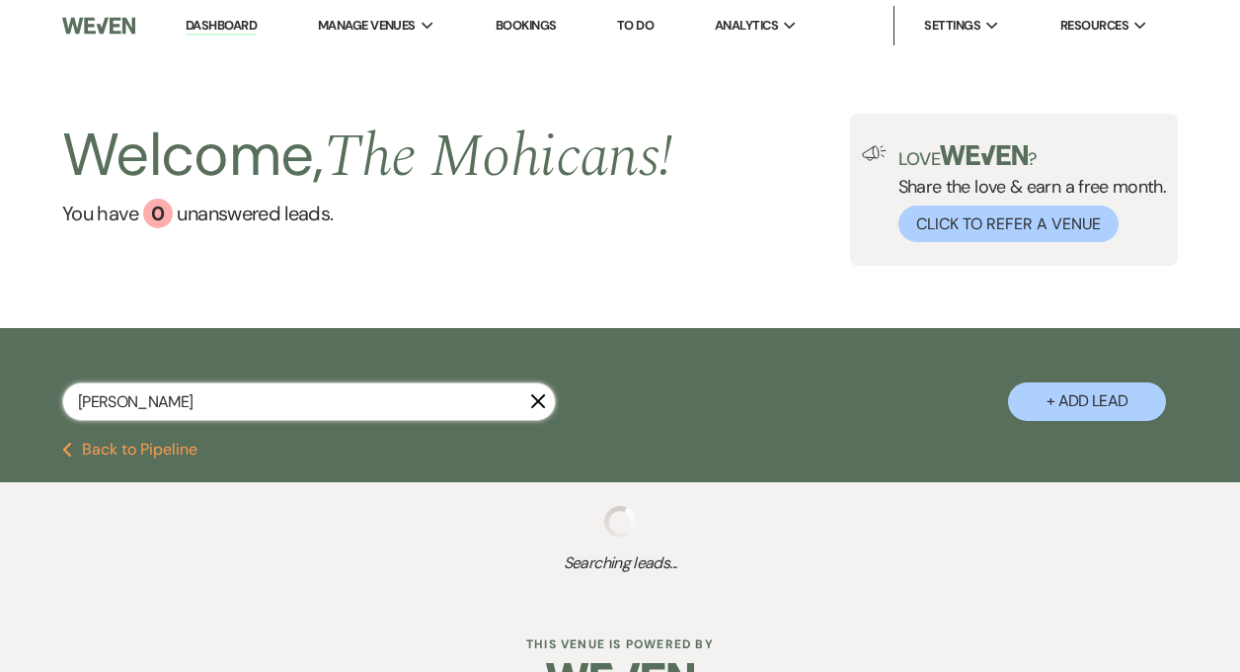
select select "4"
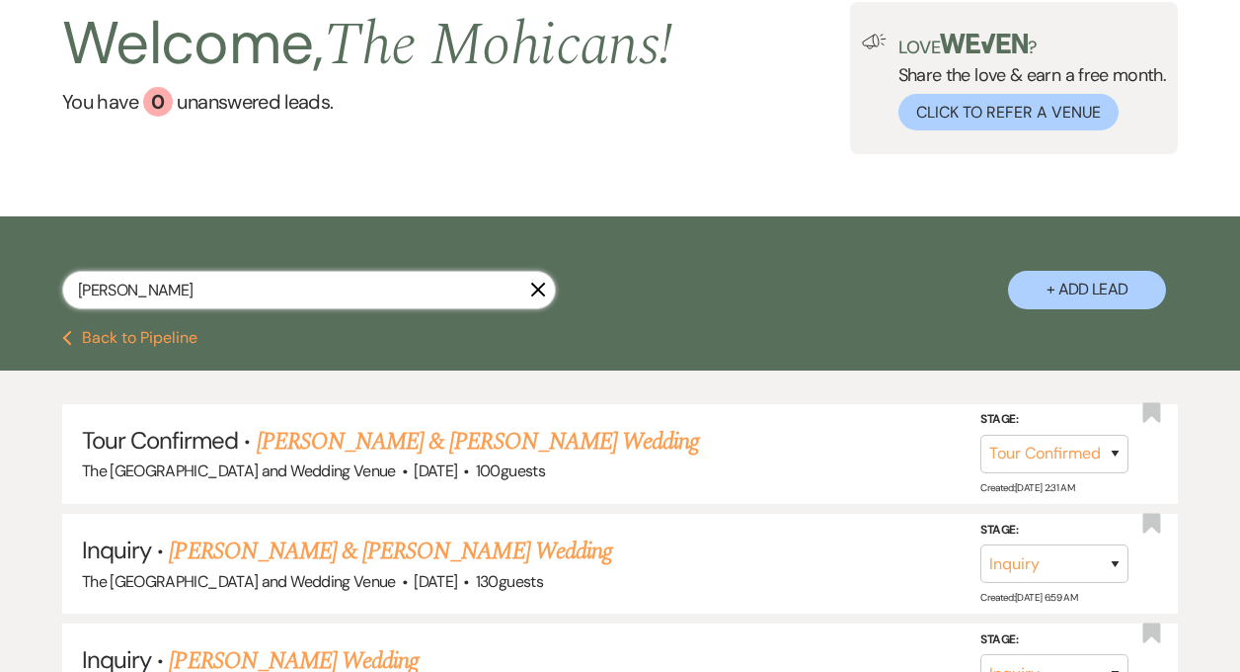
scroll to position [118, 0]
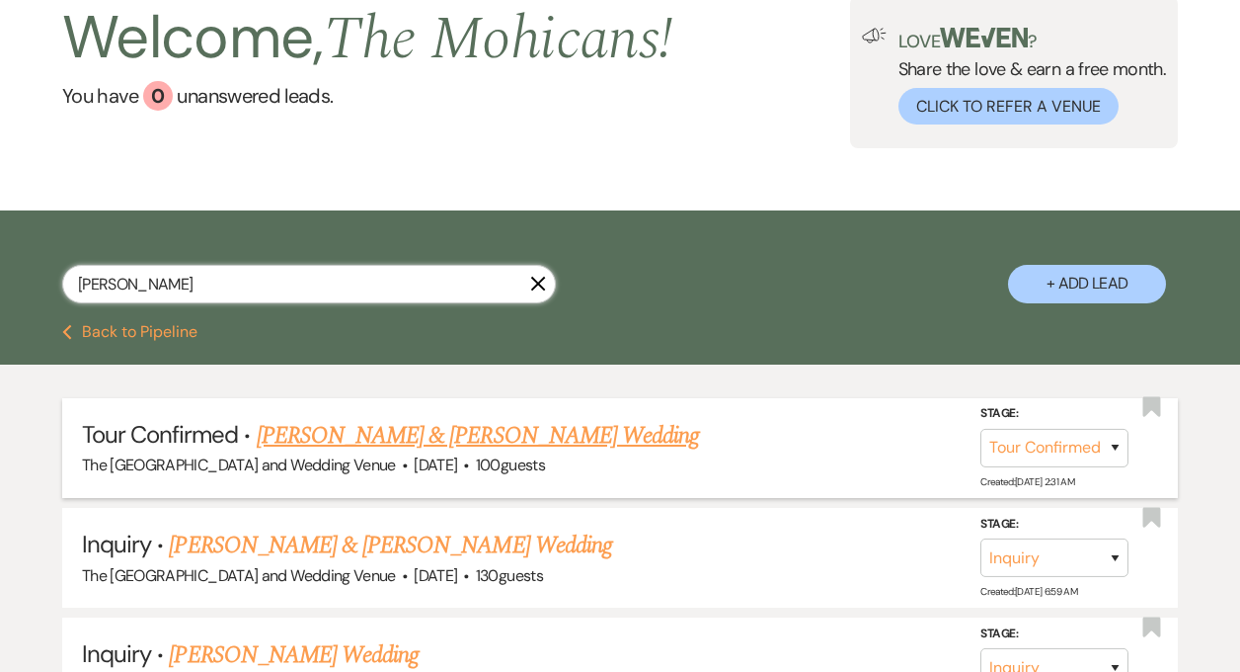
type input "[PERSON_NAME]"
click at [325, 440] on link "[PERSON_NAME] & [PERSON_NAME] Wedding" at bounding box center [478, 436] width 442 height 36
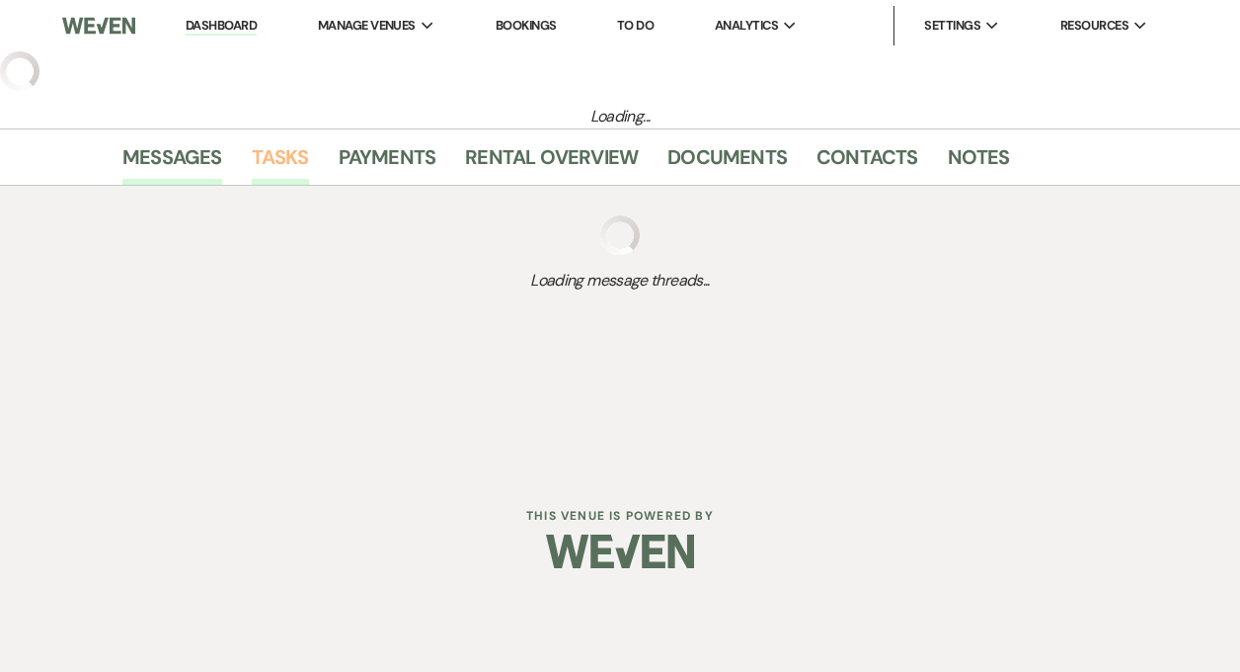
select select "4"
select select "5"
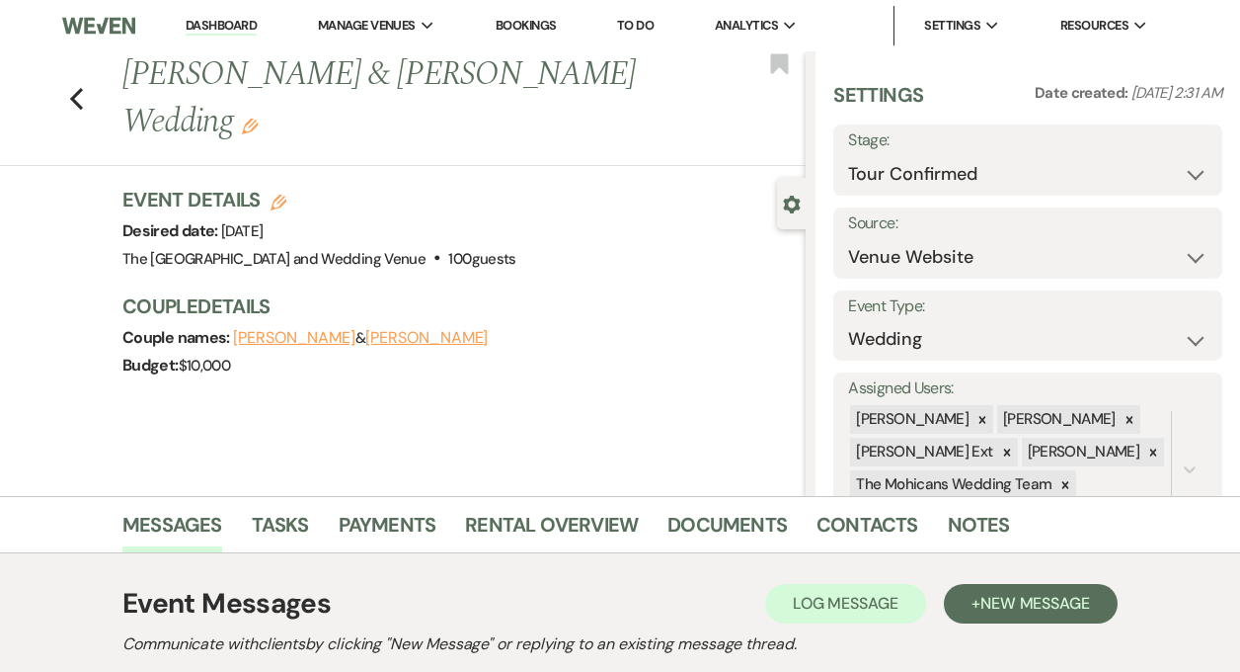
click at [280, 195] on use "button" at bounding box center [279, 203] width 16 height 16
select select "849"
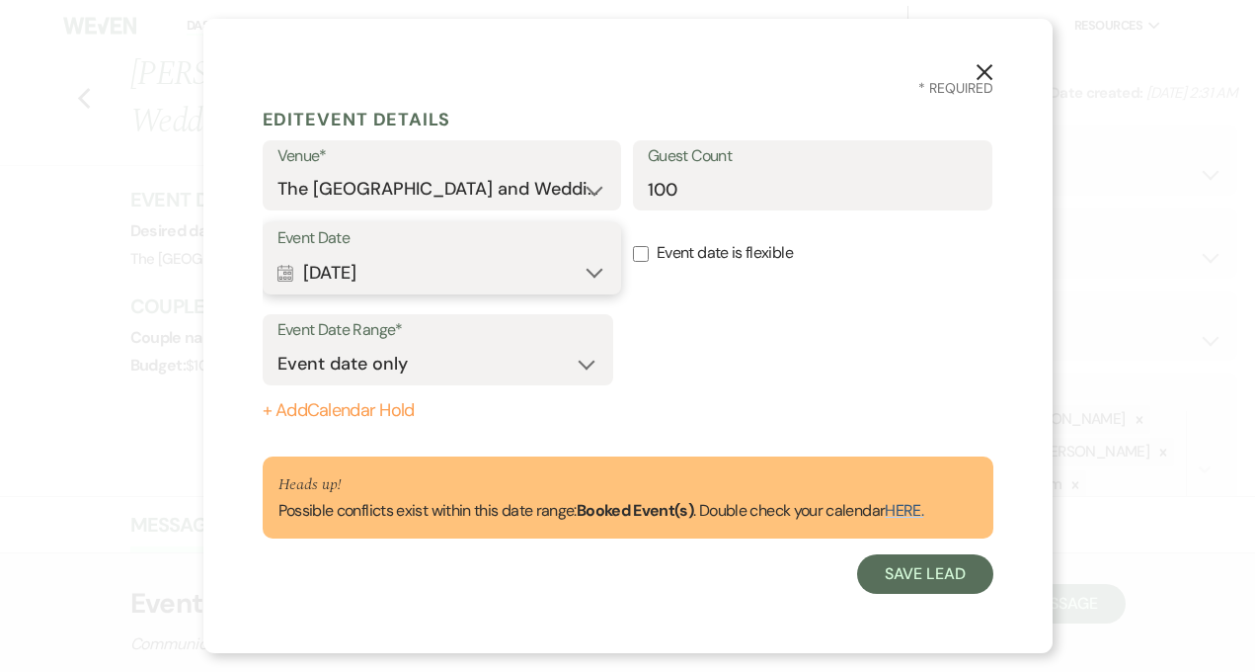
click at [468, 266] on button "Calendar [DATE] Expand" at bounding box center [443, 273] width 330 height 40
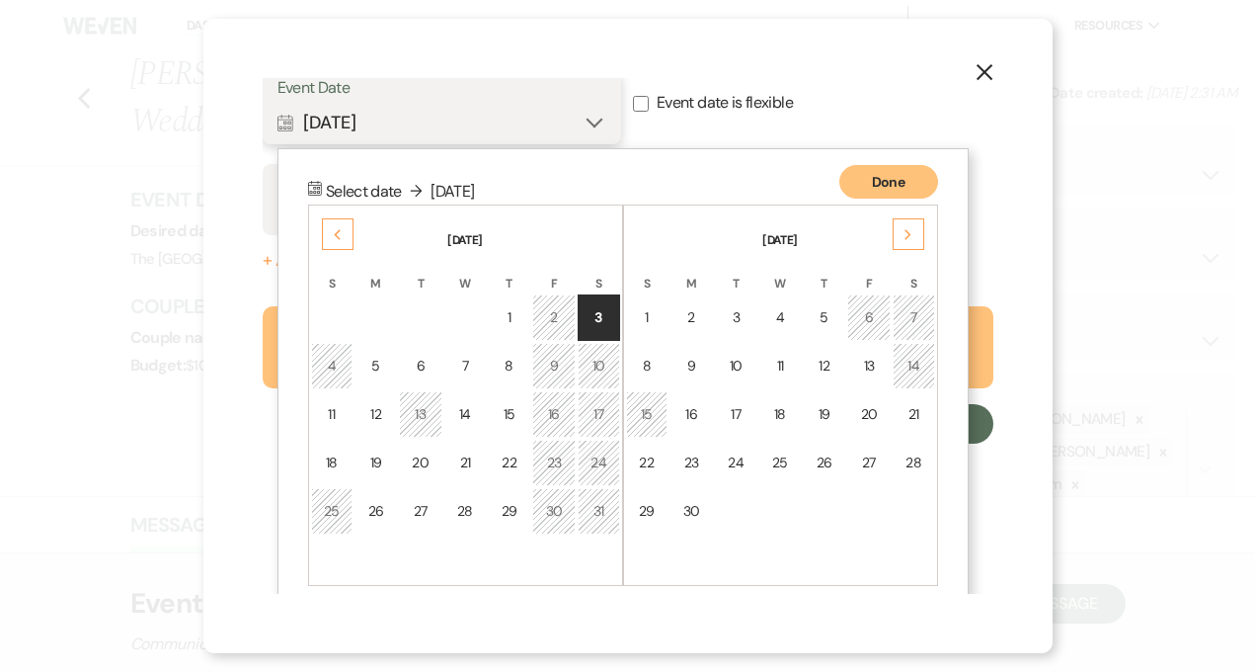
scroll to position [172, 0]
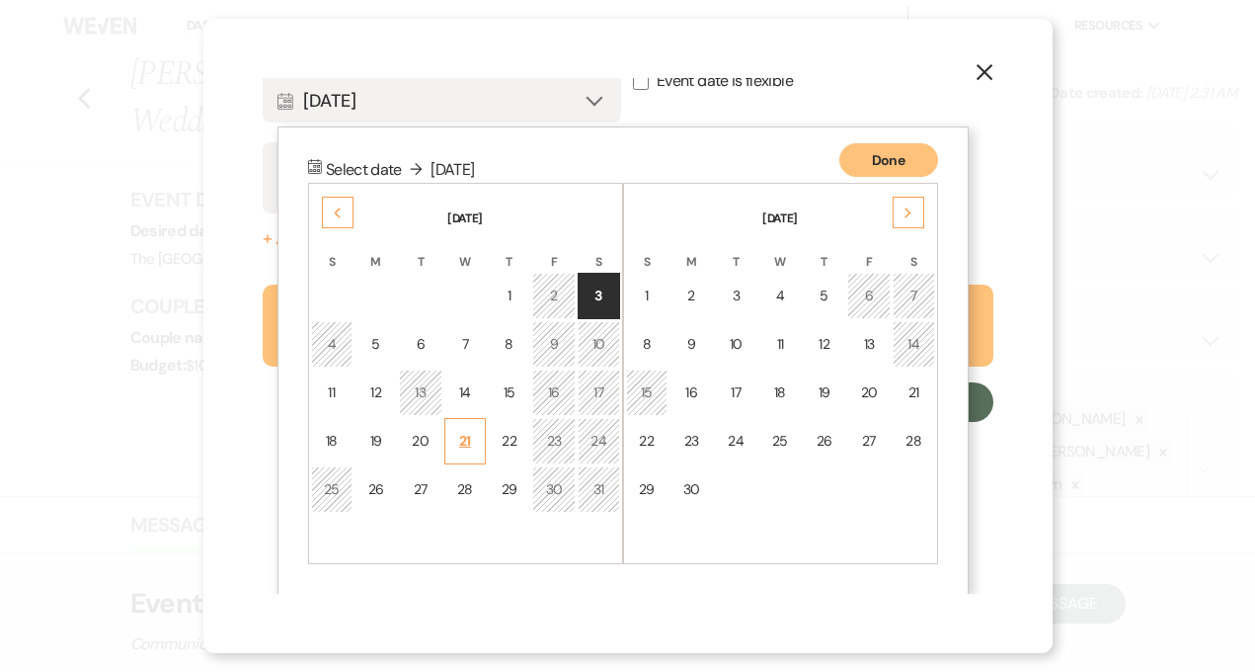
click at [465, 431] on div "21" at bounding box center [465, 441] width 17 height 21
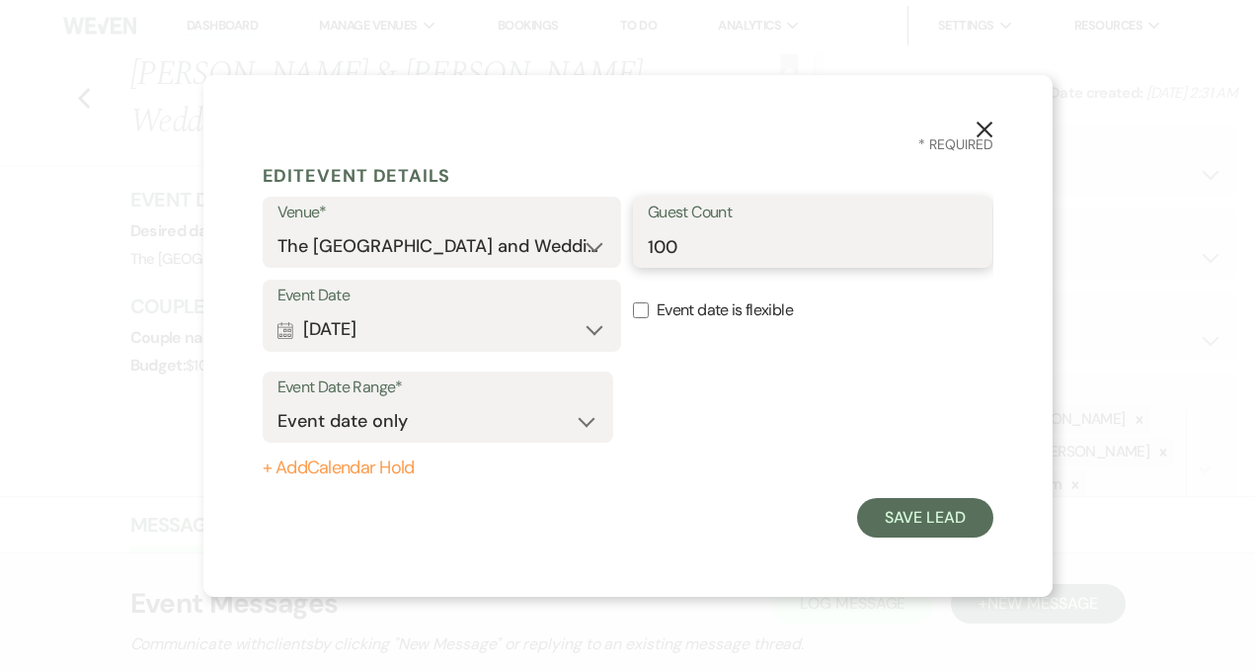
click at [649, 247] on input "100" at bounding box center [813, 246] width 330 height 39
type input "90-100"
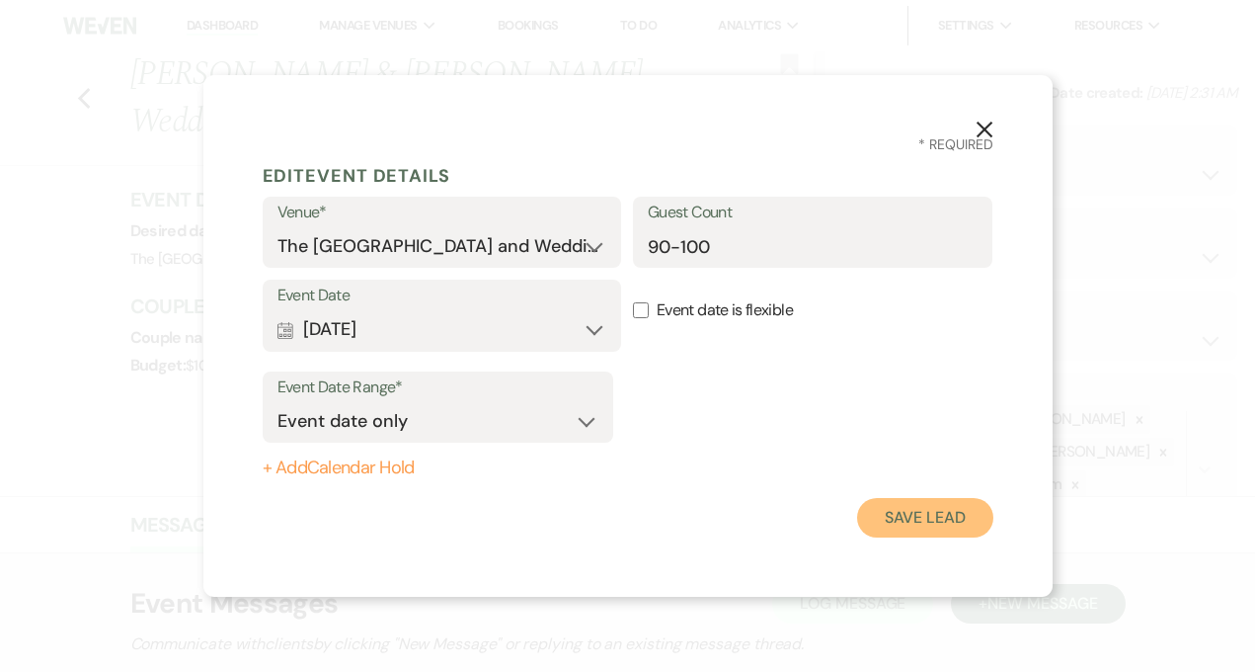
click at [922, 513] on button "Save Lead" at bounding box center [924, 518] width 135 height 40
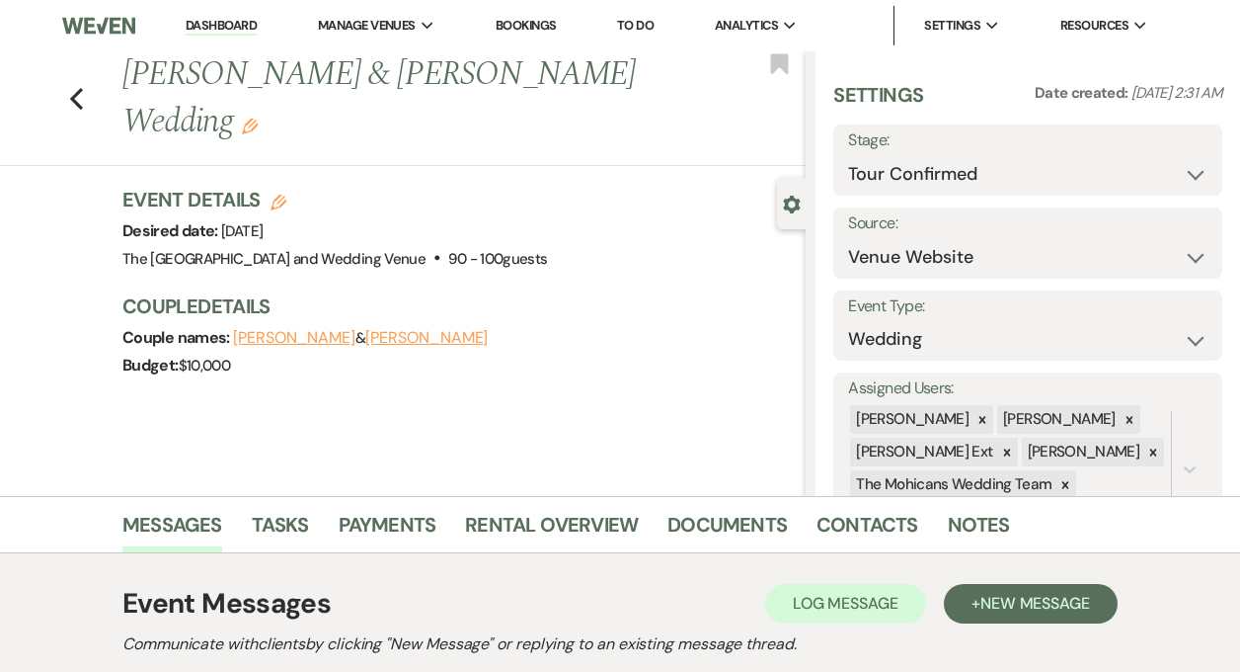
click at [280, 195] on use "button" at bounding box center [279, 203] width 16 height 16
select select "849"
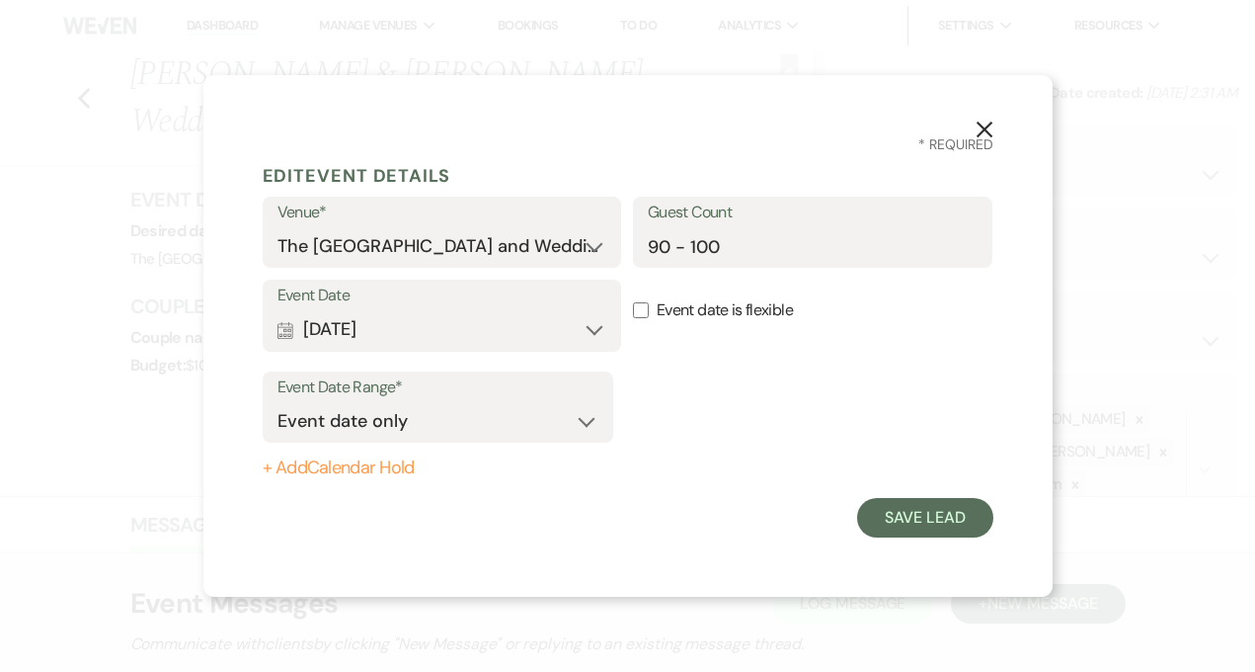
click at [982, 131] on use "button" at bounding box center [984, 129] width 16 height 16
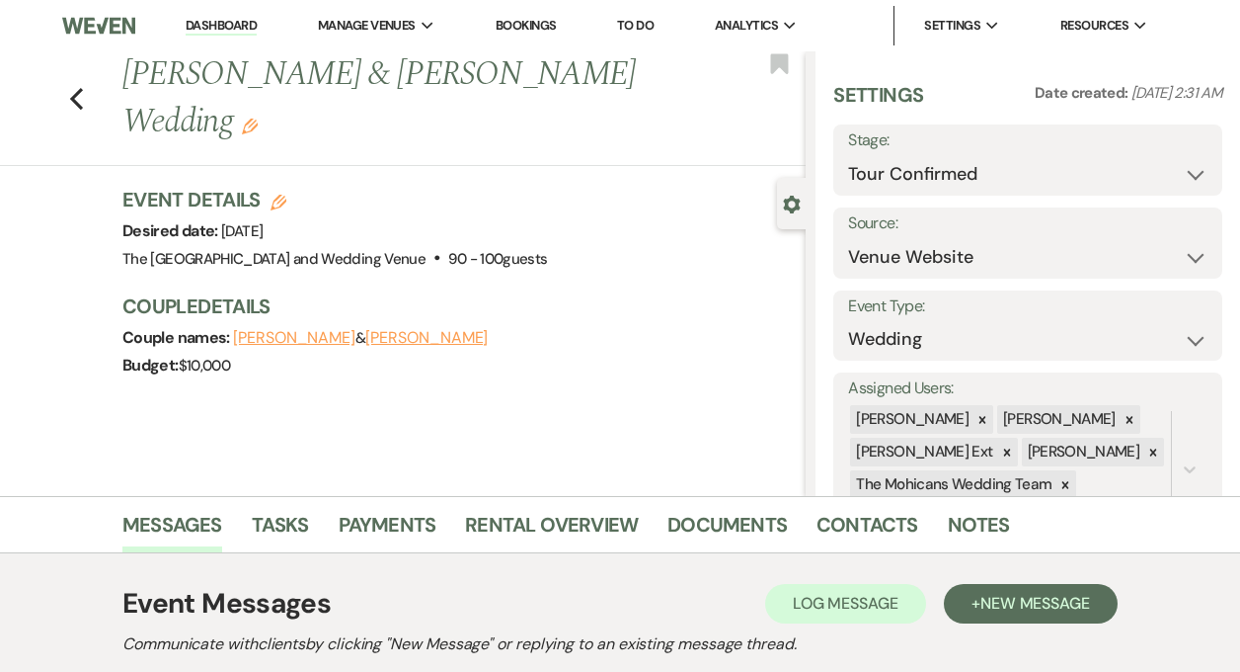
click at [266, 330] on button "[PERSON_NAME]" at bounding box center [294, 338] width 122 height 16
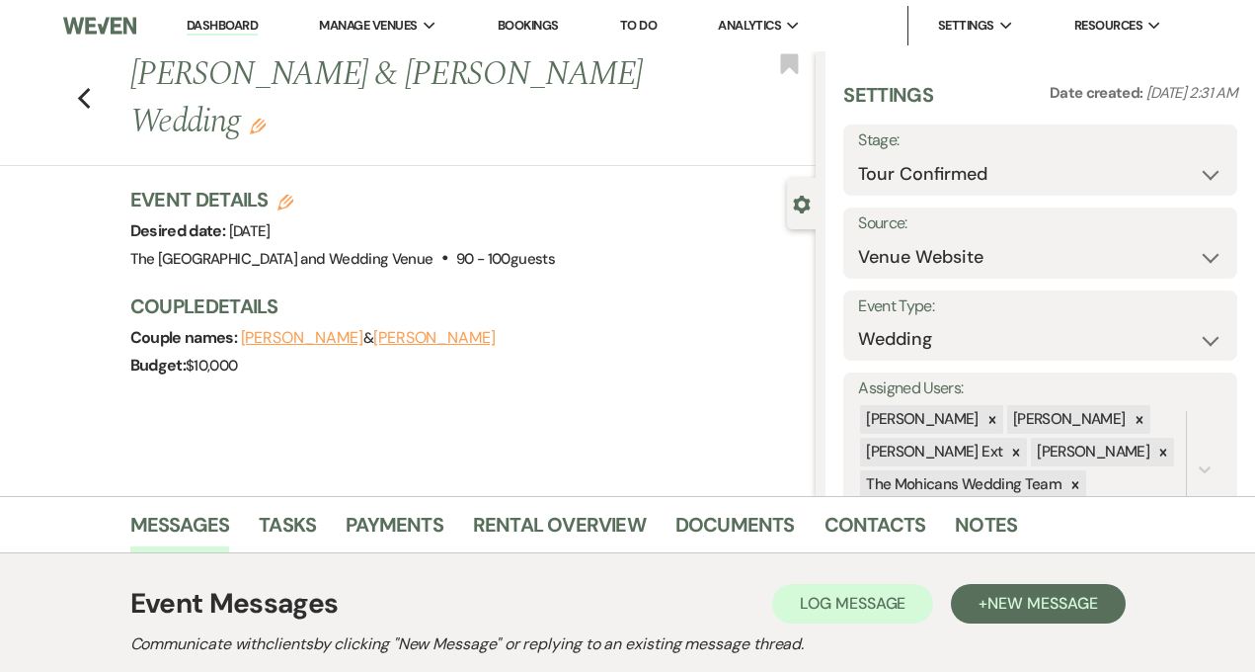
select select "1"
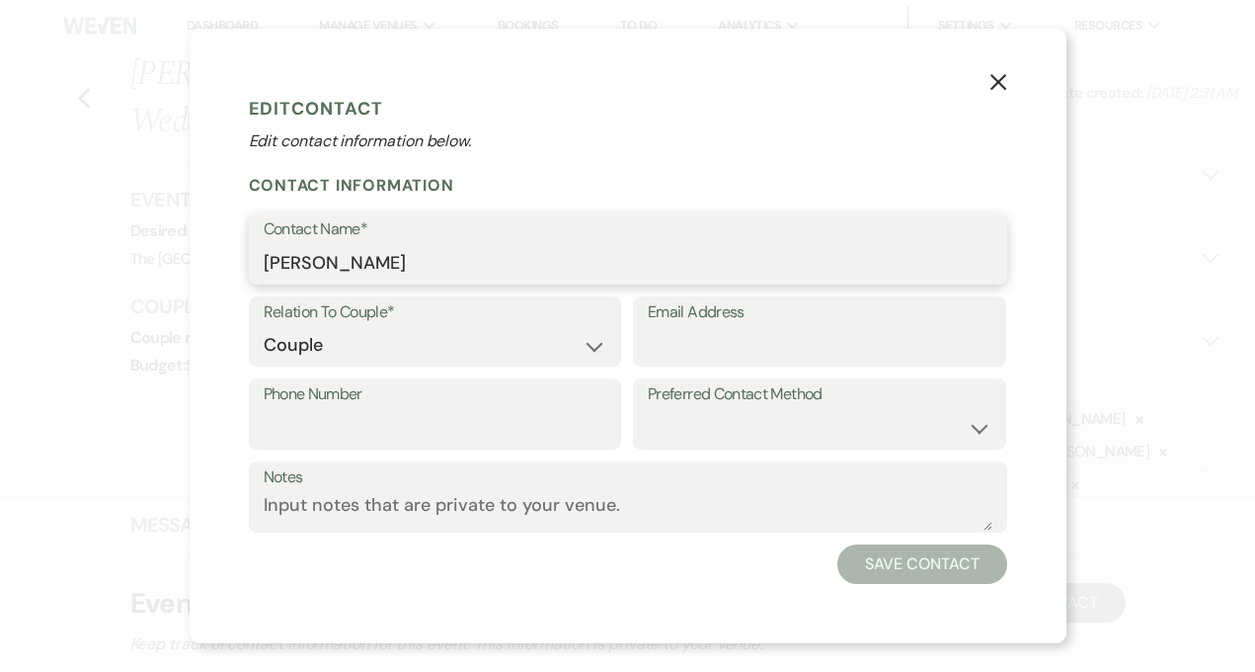
click at [483, 264] on input "[PERSON_NAME]" at bounding box center [628, 263] width 729 height 39
type input "[PERSON_NAME]"
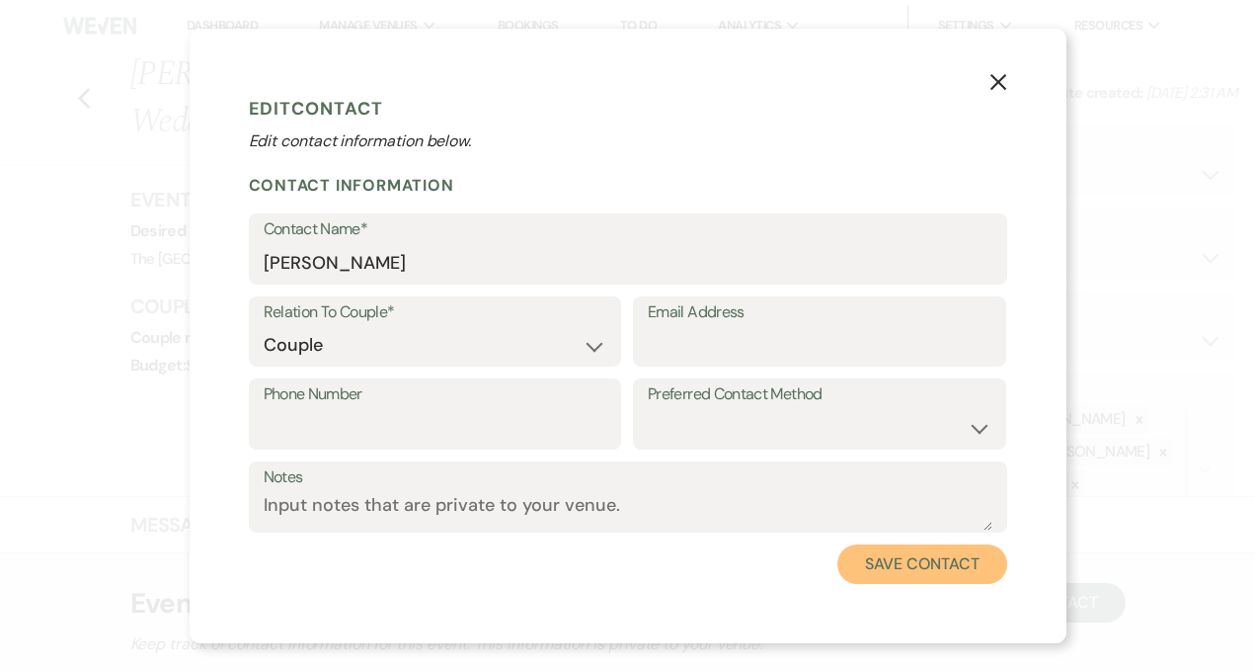
click at [910, 562] on button "Save Contact" at bounding box center [922, 564] width 169 height 40
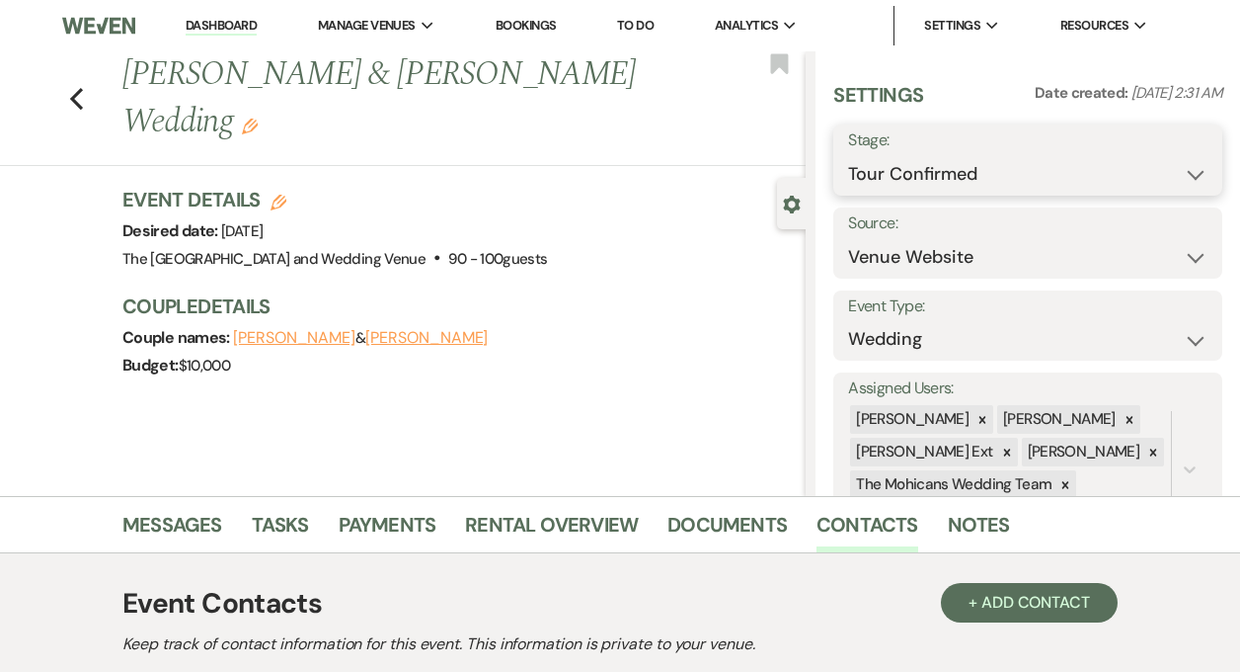
click at [934, 167] on select "Inquiry Follow Up Tour Requested Tour Confirmed Toured Proposal Sent Booked Lost" at bounding box center [1028, 174] width 360 height 39
select select "7"
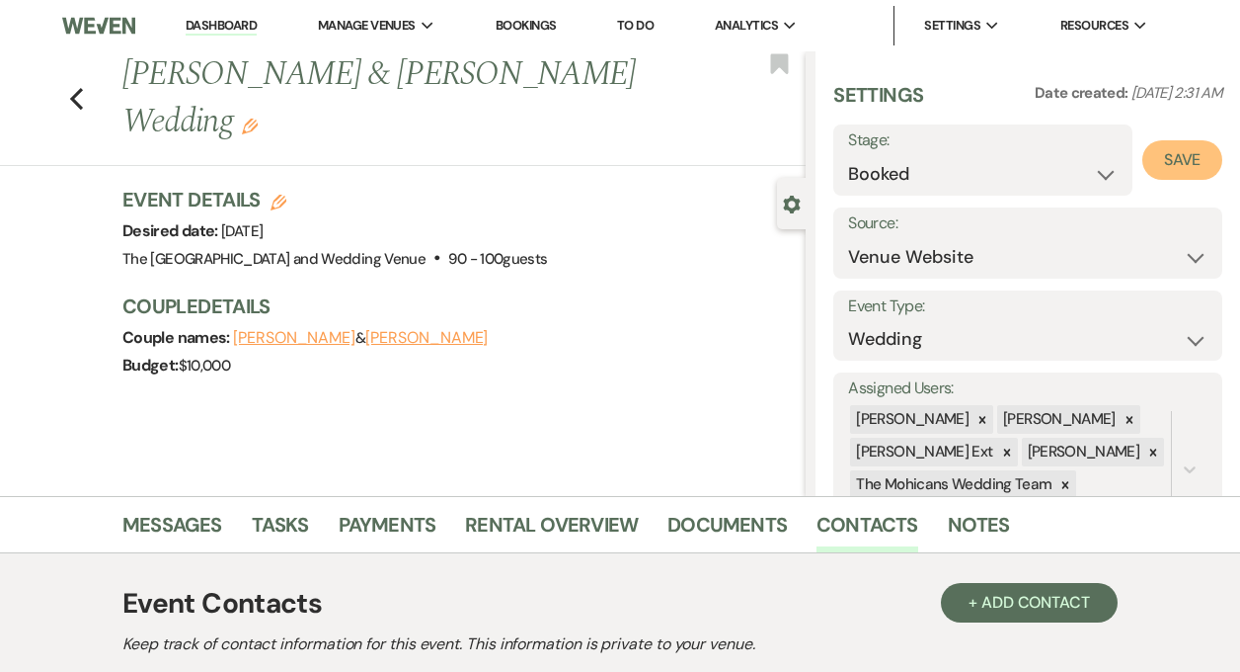
click at [1166, 164] on button "Save" at bounding box center [1183, 160] width 80 height 40
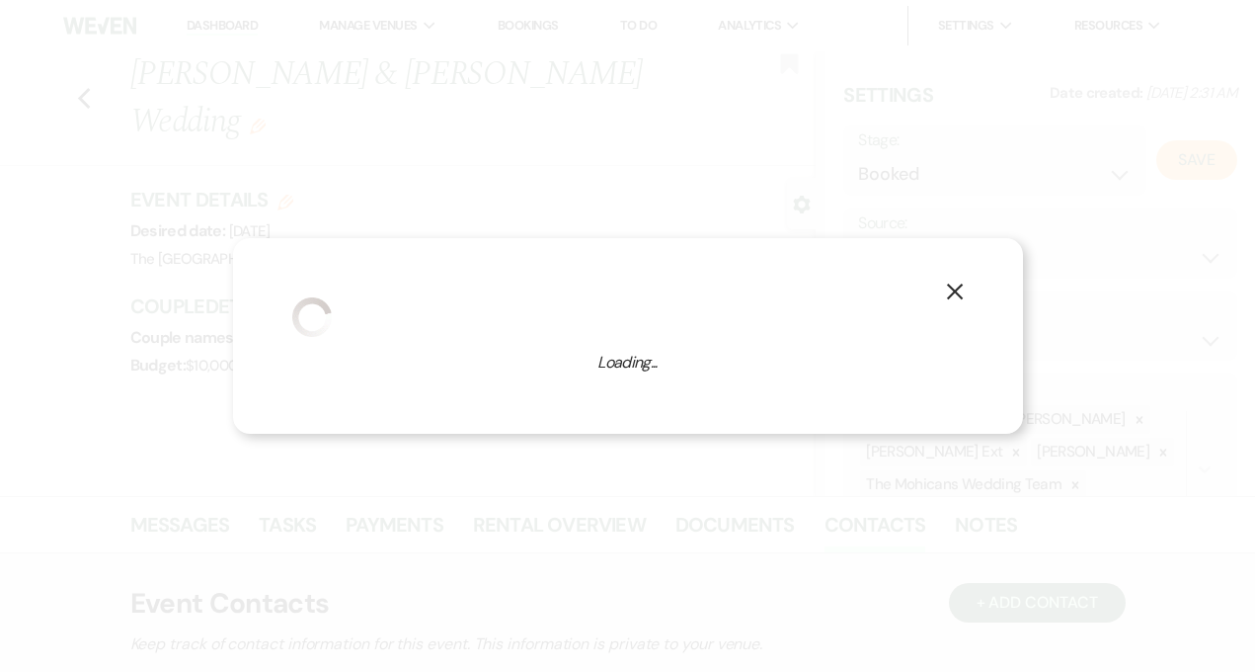
select select "1"
select select "849"
select select "false"
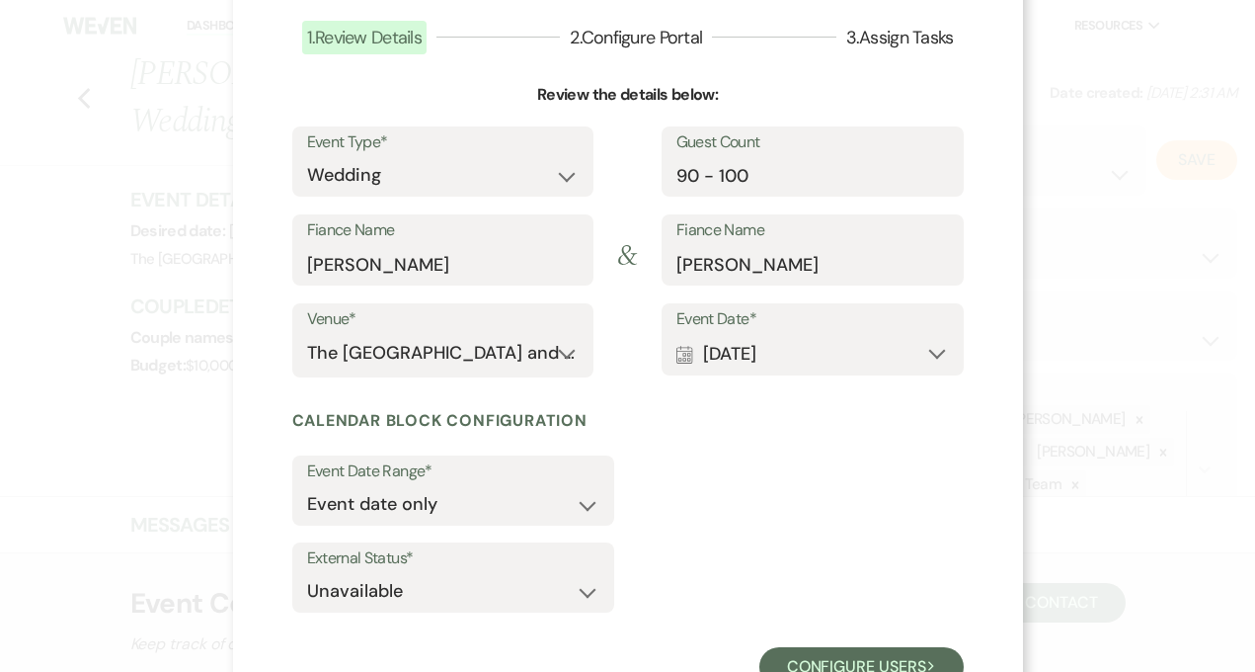
scroll to position [200, 0]
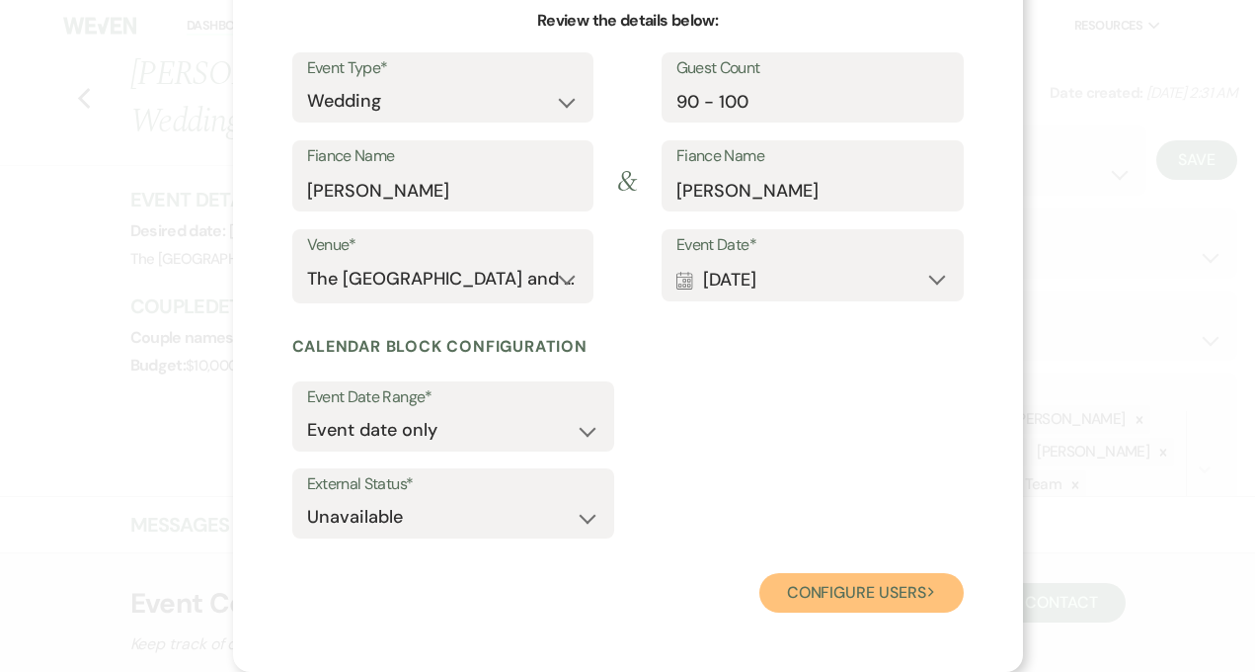
click at [783, 580] on button "Configure users Next" at bounding box center [862, 593] width 204 height 40
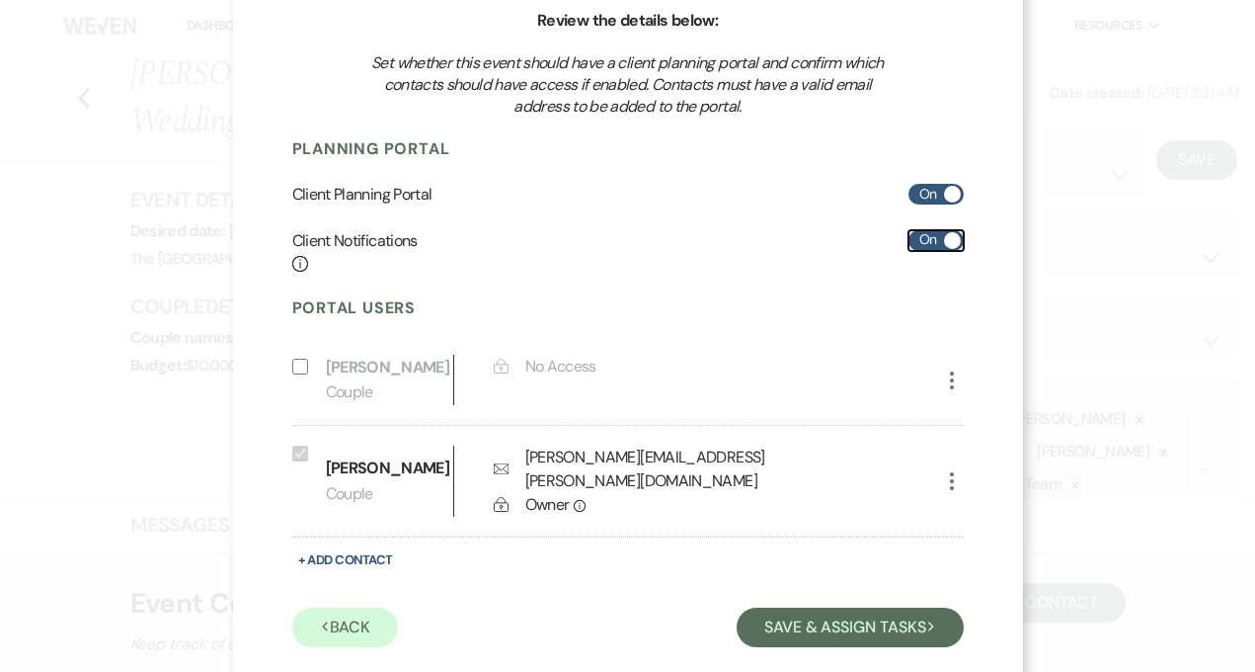
click at [921, 244] on label "On" at bounding box center [936, 240] width 55 height 21
click at [921, 244] on input "On" at bounding box center [936, 240] width 55 height 21
checkbox input "false"
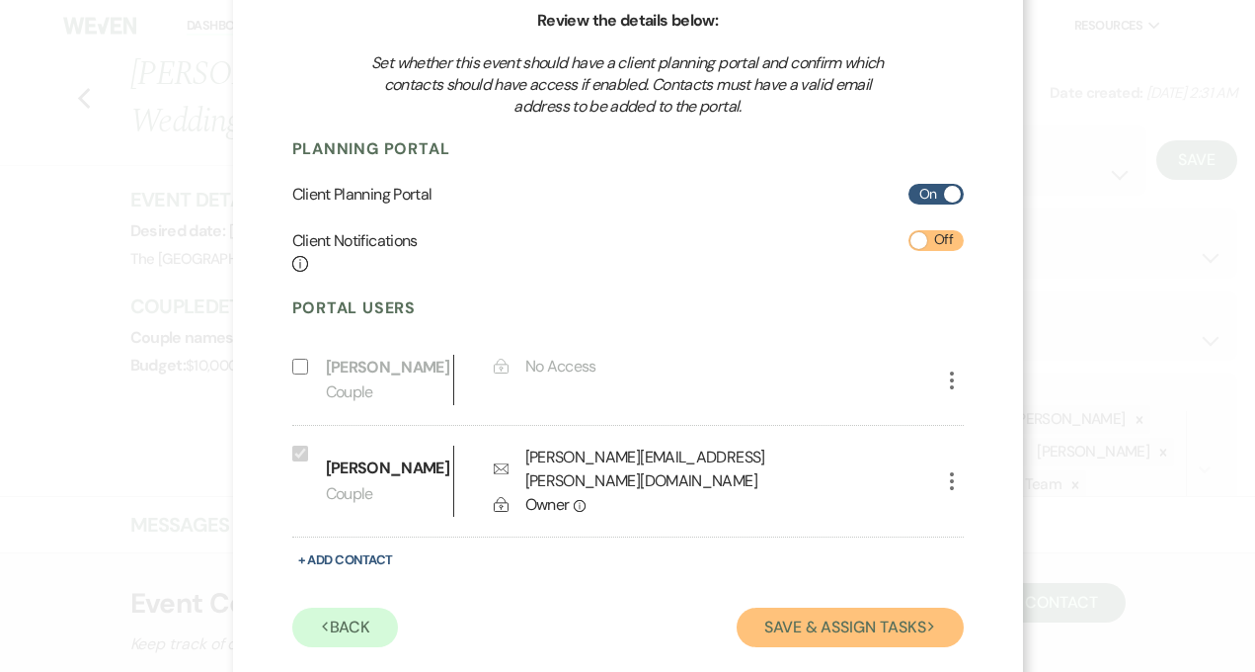
click at [803, 607] on button "Save & Assign Tasks Next" at bounding box center [850, 627] width 226 height 40
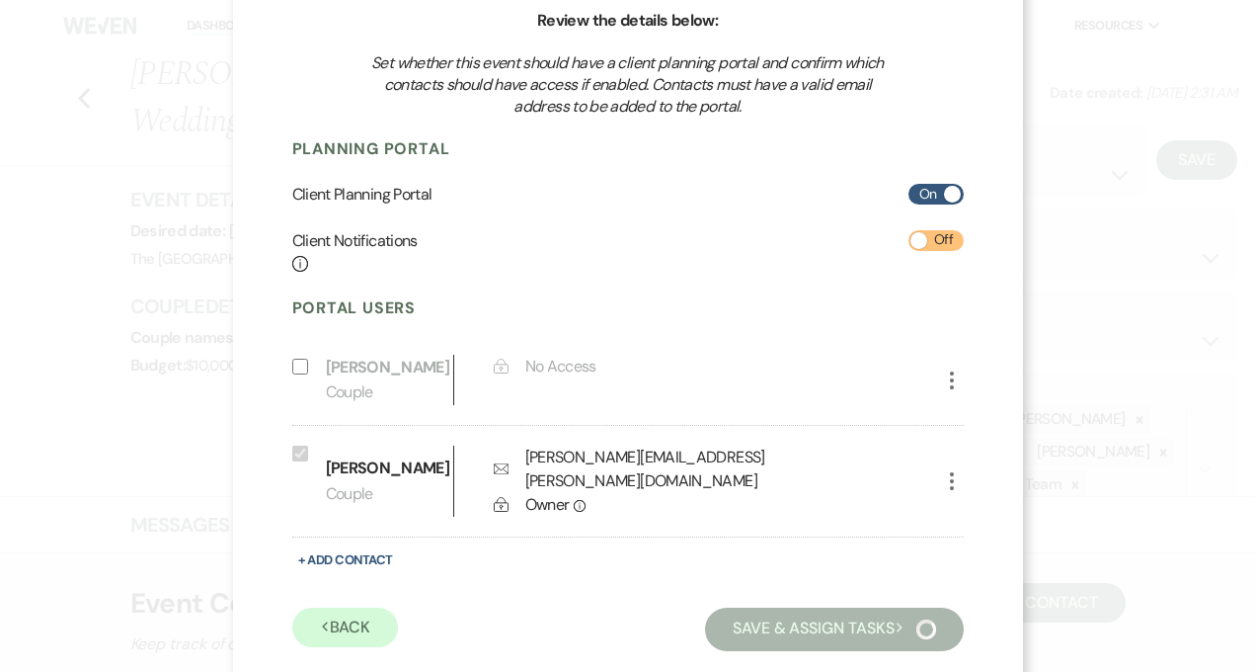
scroll to position [167, 0]
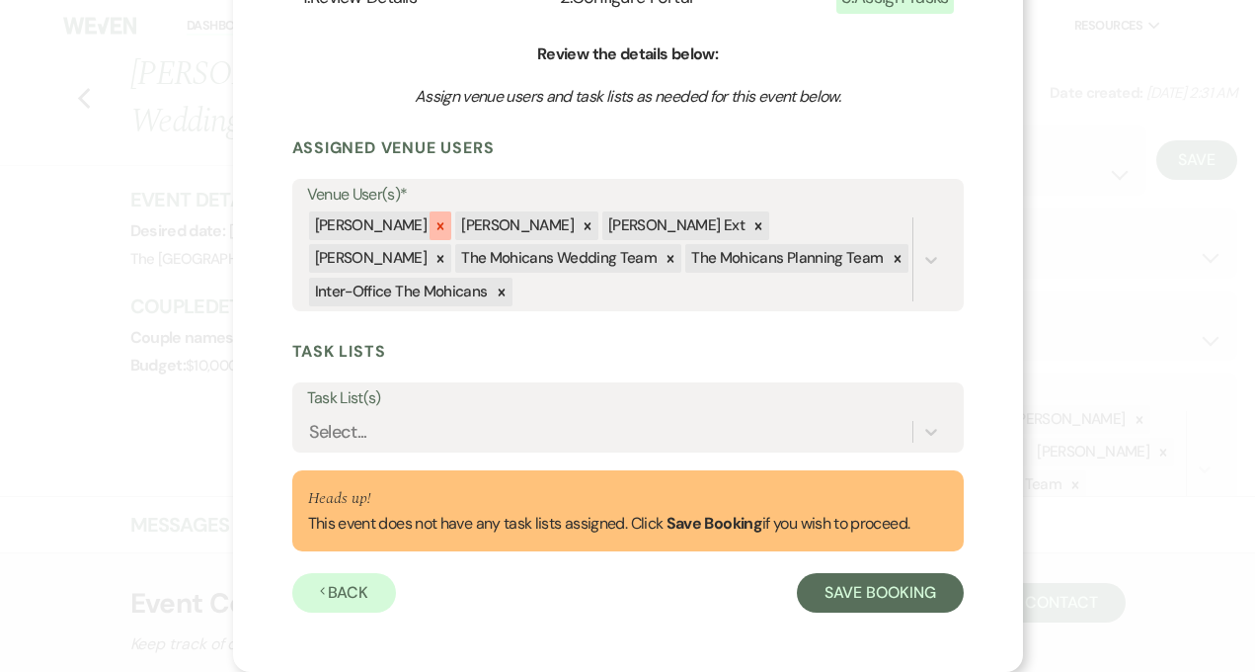
click at [434, 222] on icon at bounding box center [441, 226] width 14 height 14
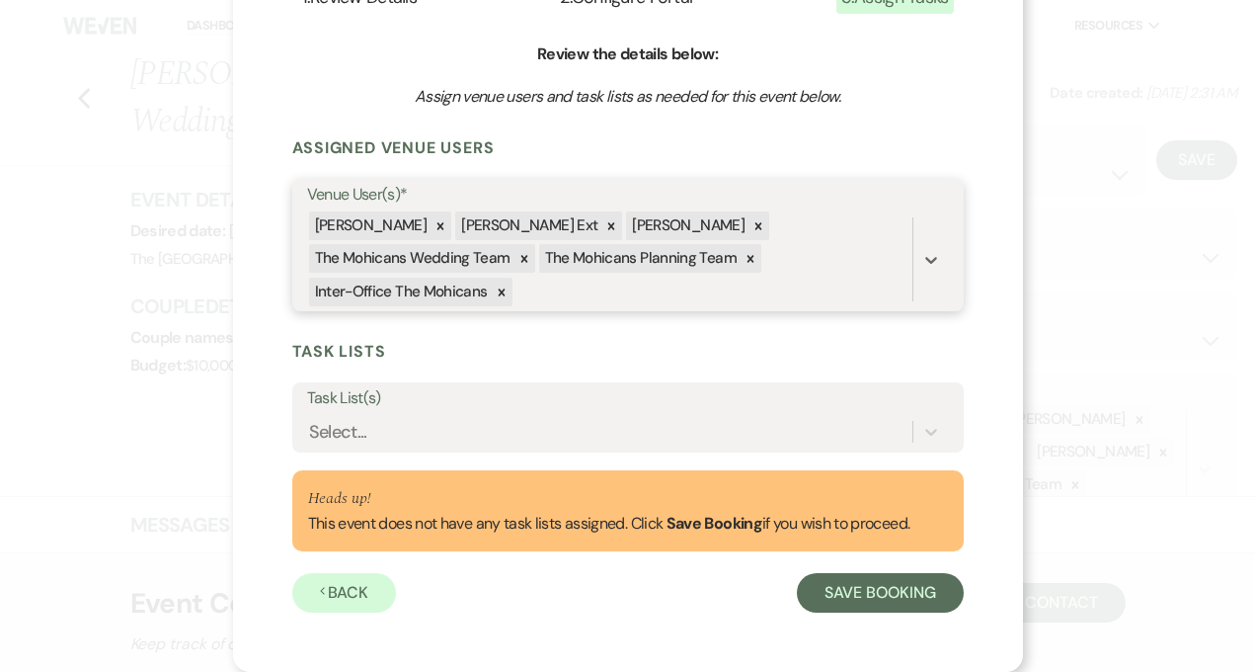
scroll to position [134, 0]
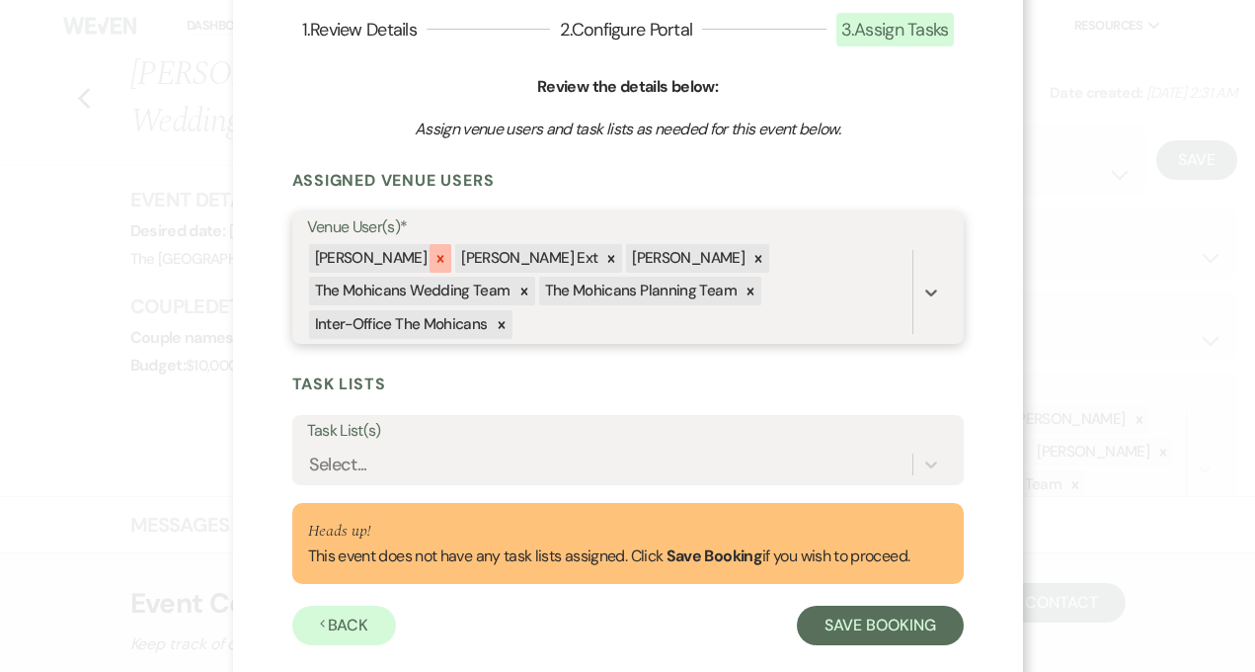
click at [434, 258] on icon at bounding box center [441, 259] width 14 height 14
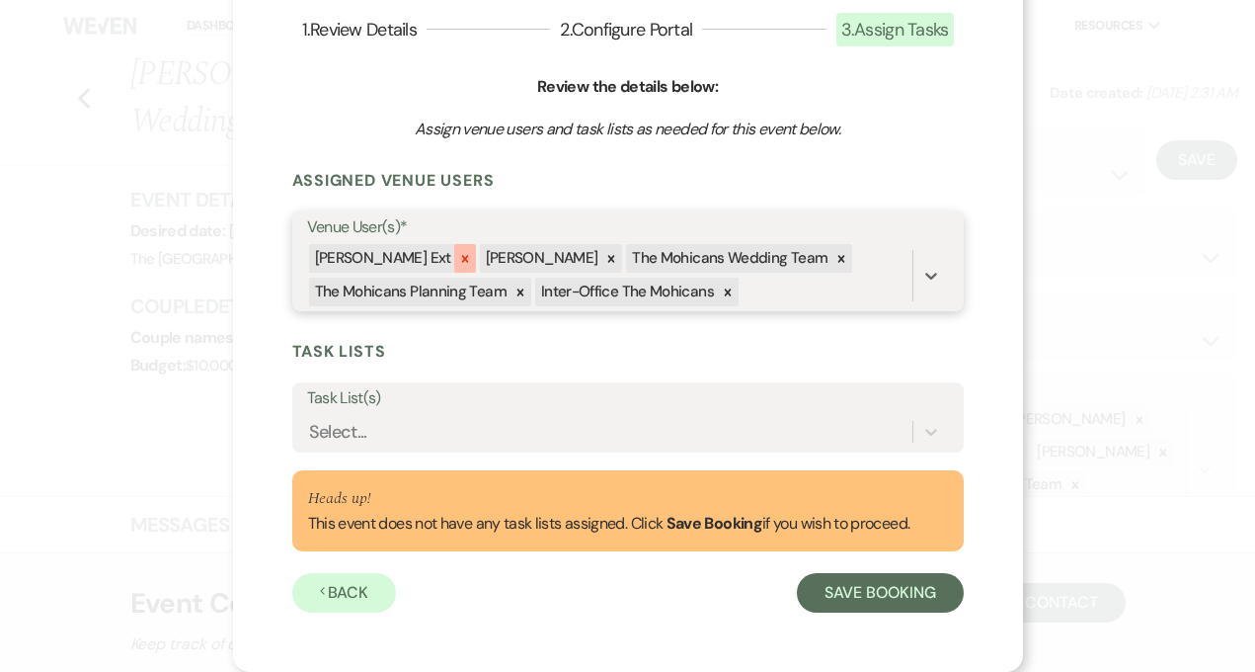
click at [458, 261] on icon at bounding box center [465, 259] width 14 height 14
click at [434, 258] on icon at bounding box center [441, 259] width 14 height 14
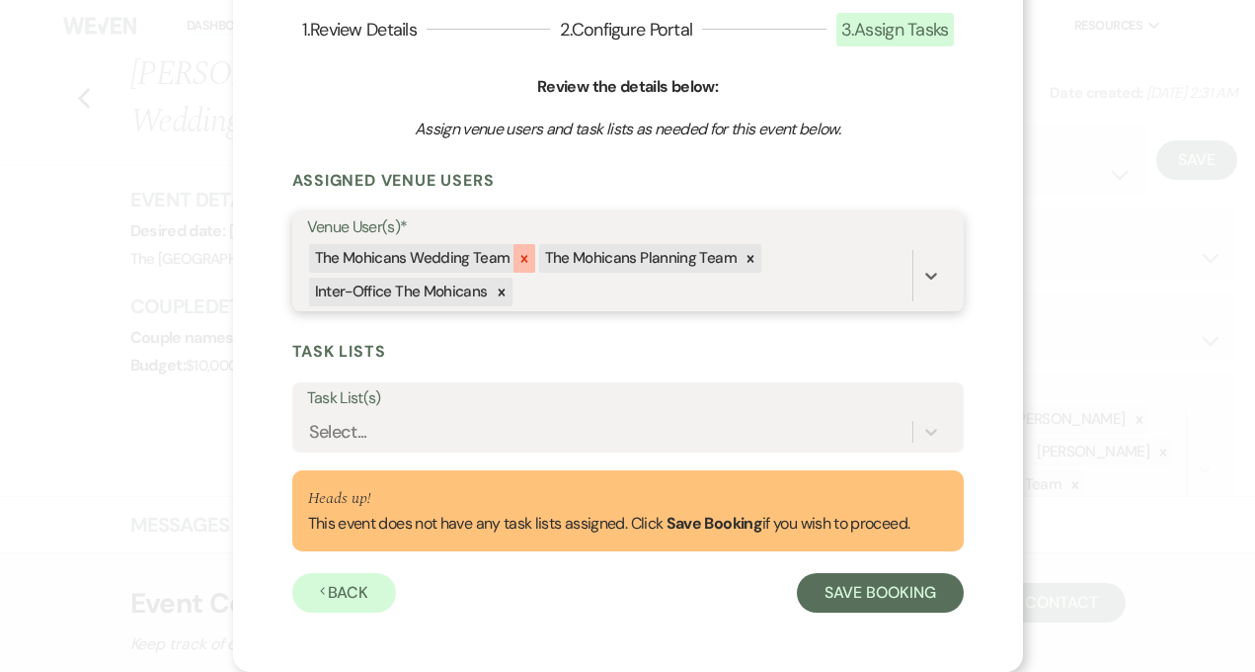
click at [518, 260] on icon at bounding box center [525, 259] width 14 height 14
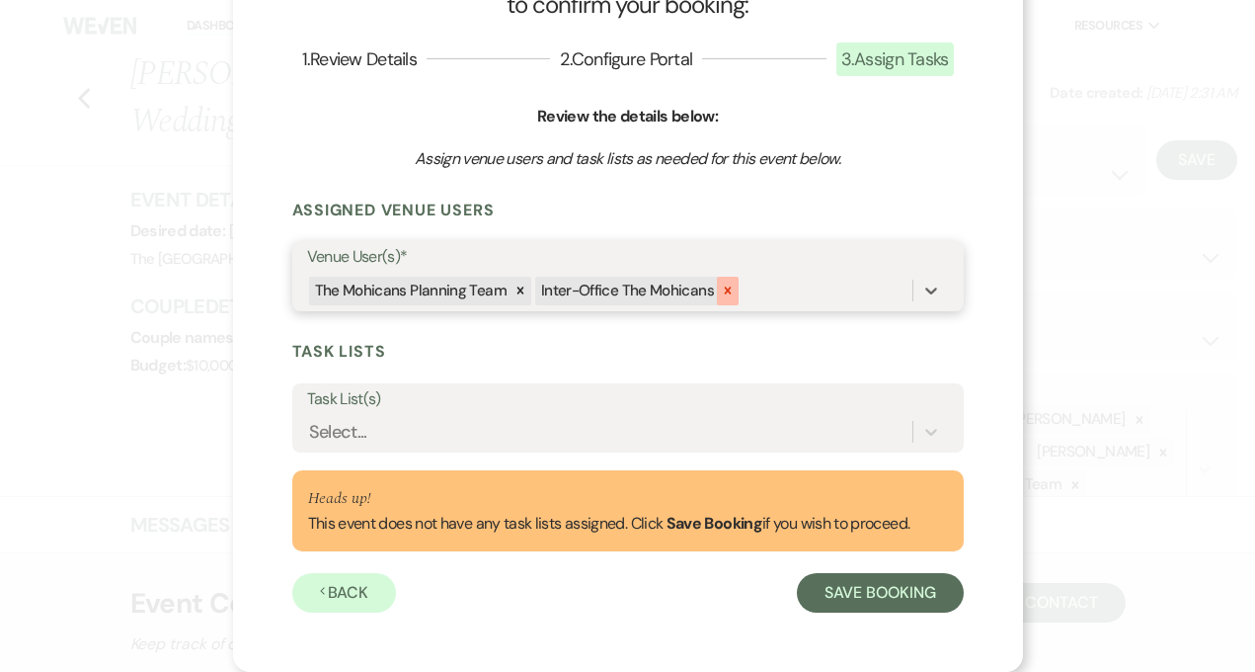
click at [721, 286] on icon at bounding box center [728, 290] width 14 height 14
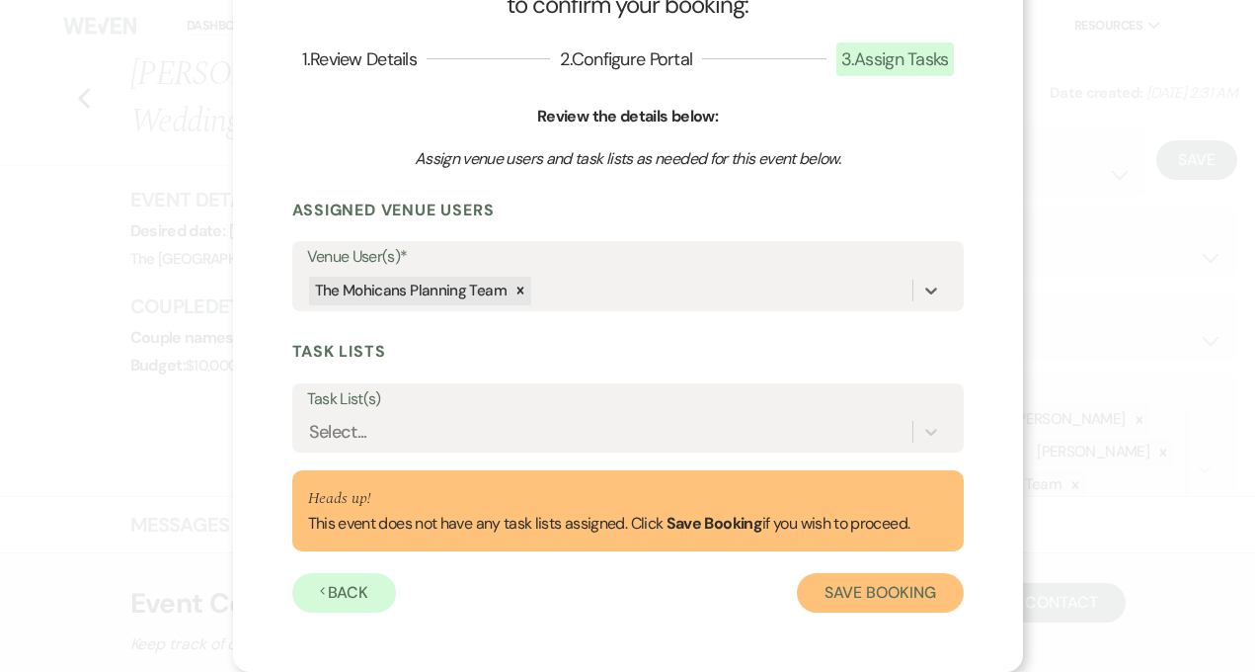
click at [857, 592] on button "Save Booking" at bounding box center [880, 593] width 166 height 40
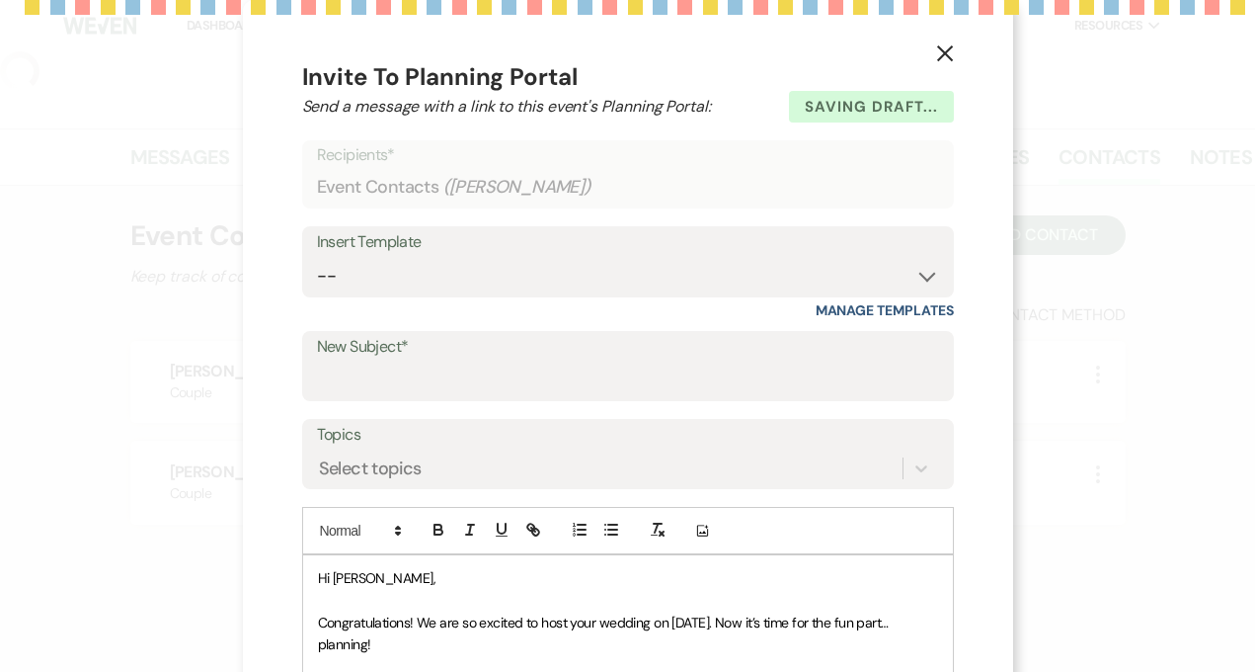
select select "5"
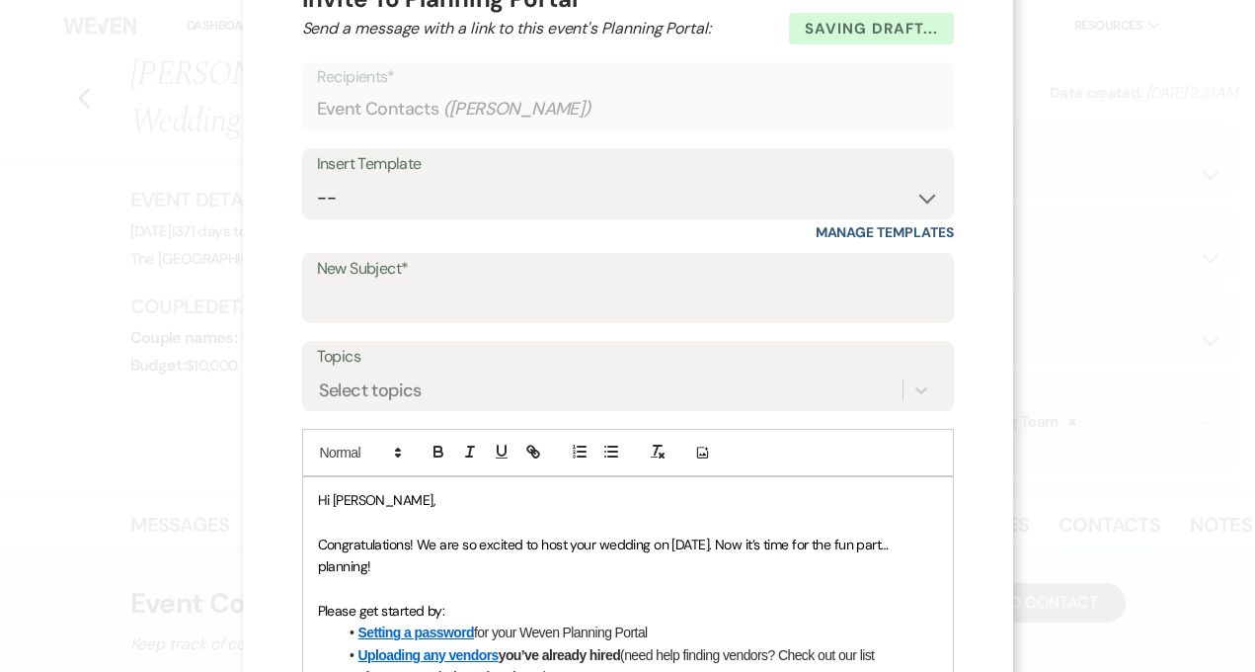
click at [936, 51] on div "X Invite To Planning Portal Send a message with a link to this event's Planning…" at bounding box center [628, 612] width 770 height 1381
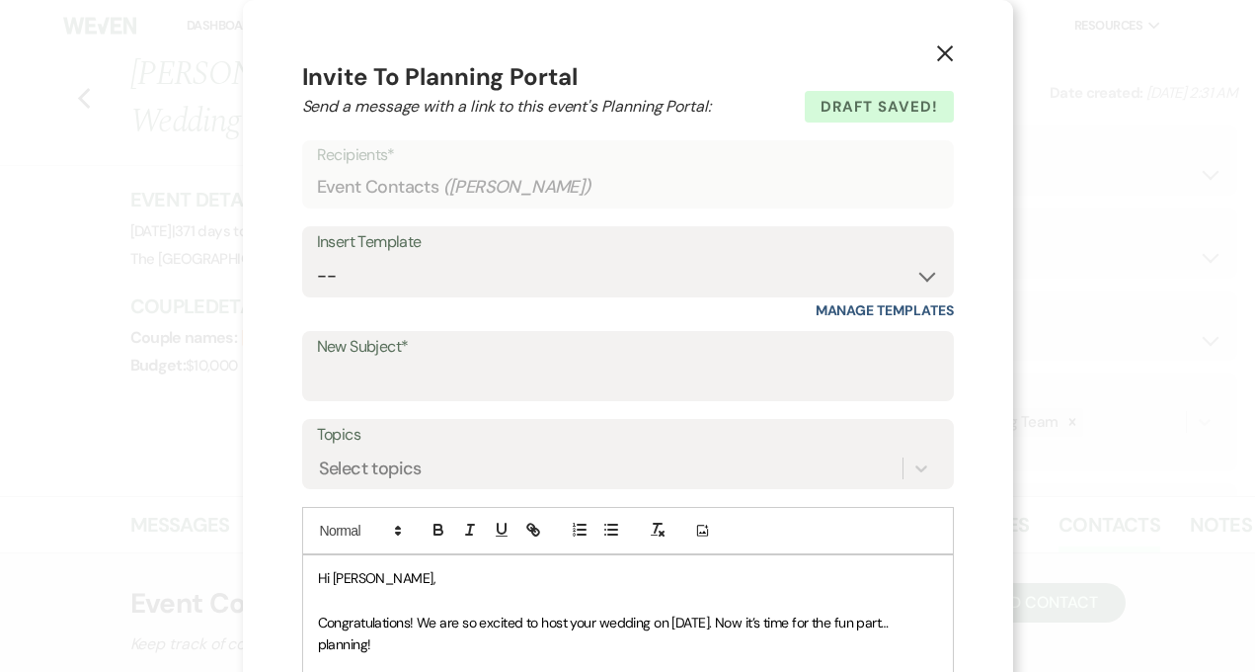
click at [936, 55] on icon "X" at bounding box center [945, 53] width 18 height 18
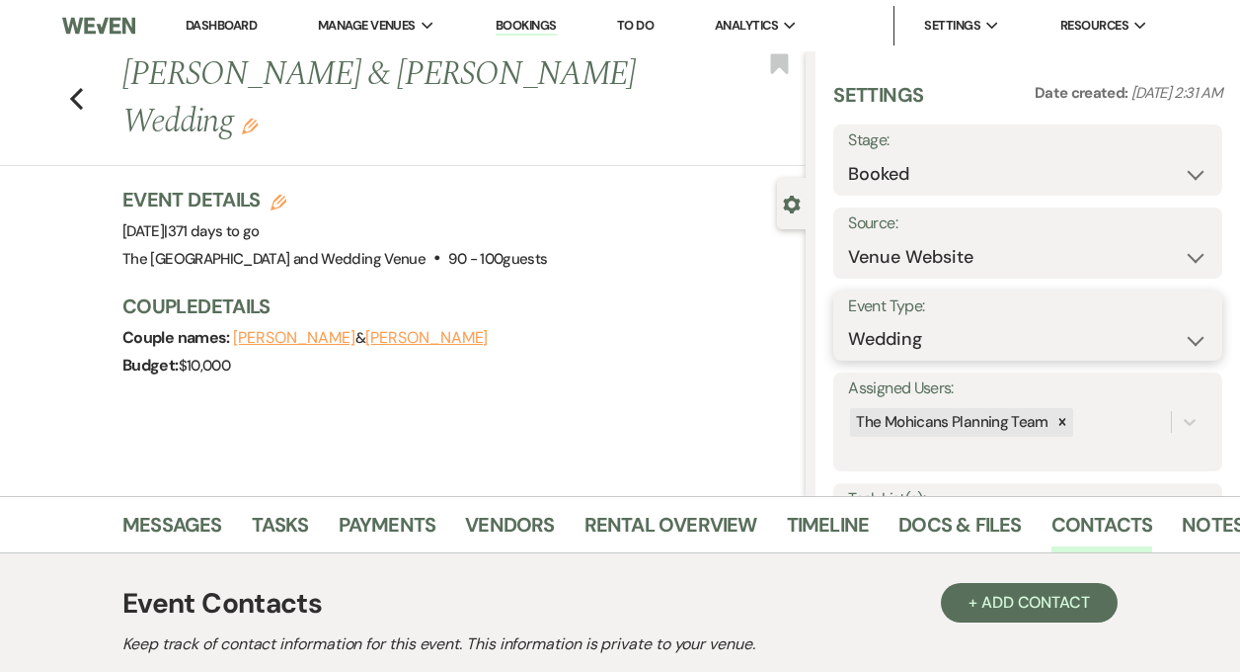
click at [959, 330] on select "Wedding Anniversary Party Baby Shower Bachelorette / Bachelor Party Birthday Pa…" at bounding box center [1028, 339] width 360 height 39
select select "16"
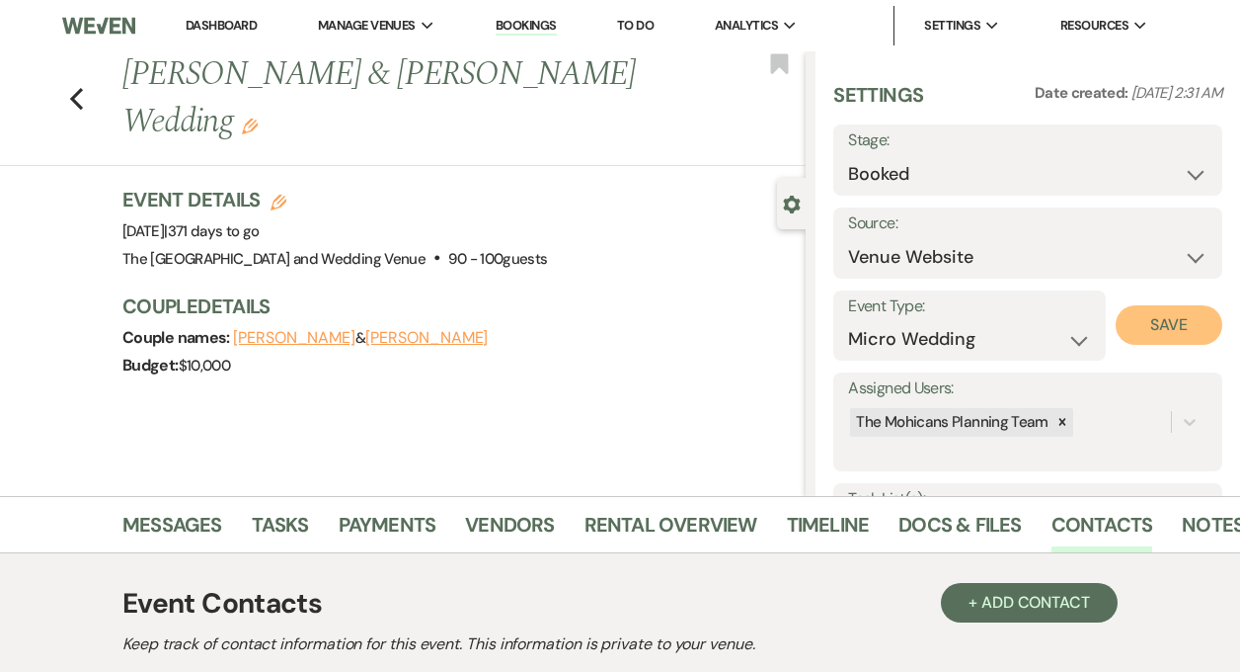
click at [1124, 331] on button "Save" at bounding box center [1169, 325] width 107 height 40
click at [218, 31] on link "Dashboard" at bounding box center [221, 25] width 71 height 17
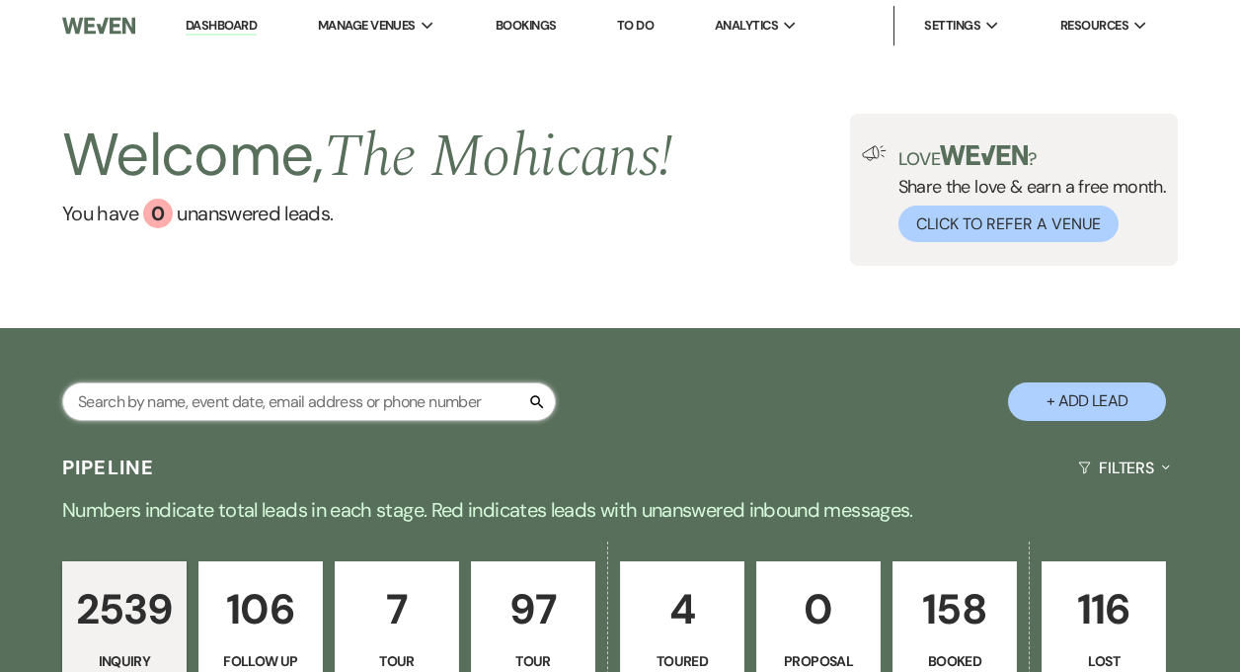
click at [437, 405] on input "text" at bounding box center [309, 401] width 494 height 39
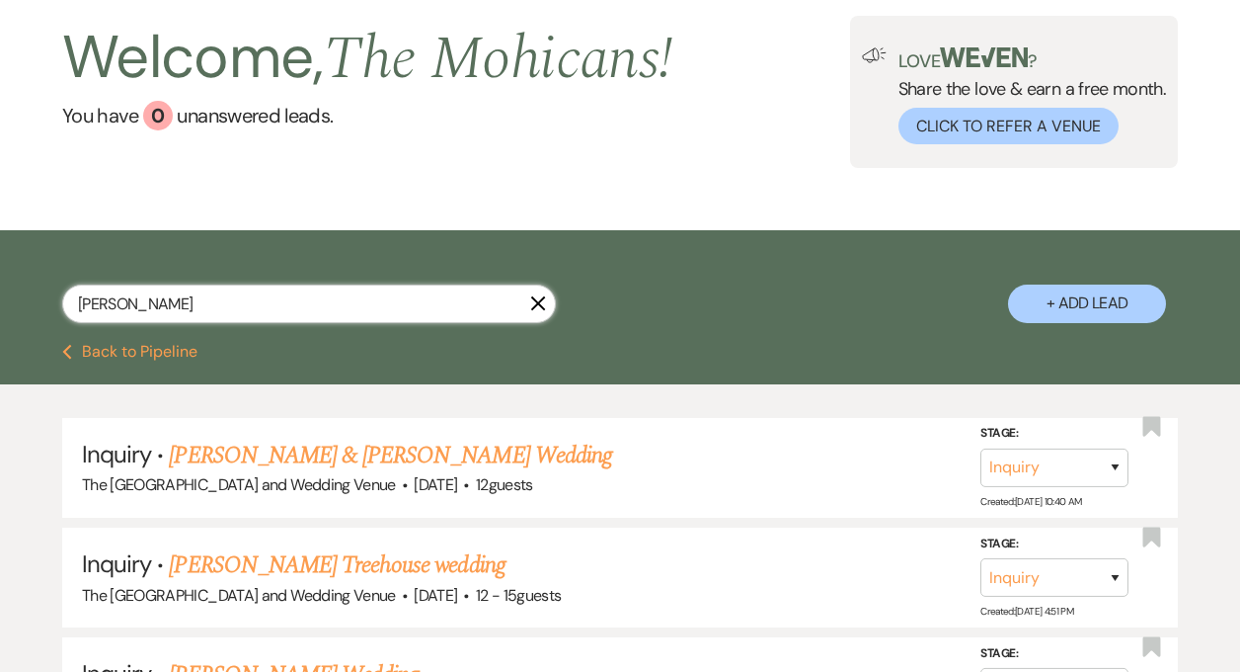
scroll to position [115, 0]
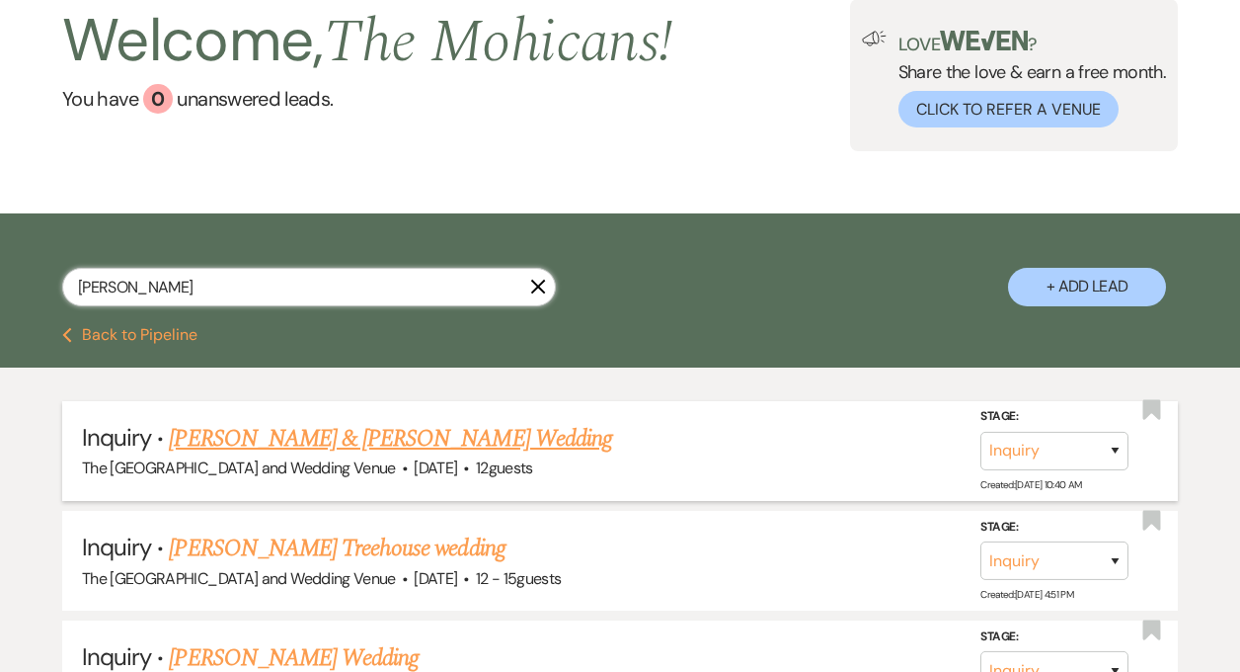
type input "[PERSON_NAME]"
click at [503, 434] on link "[PERSON_NAME] & [PERSON_NAME] Wedding" at bounding box center [390, 439] width 442 height 36
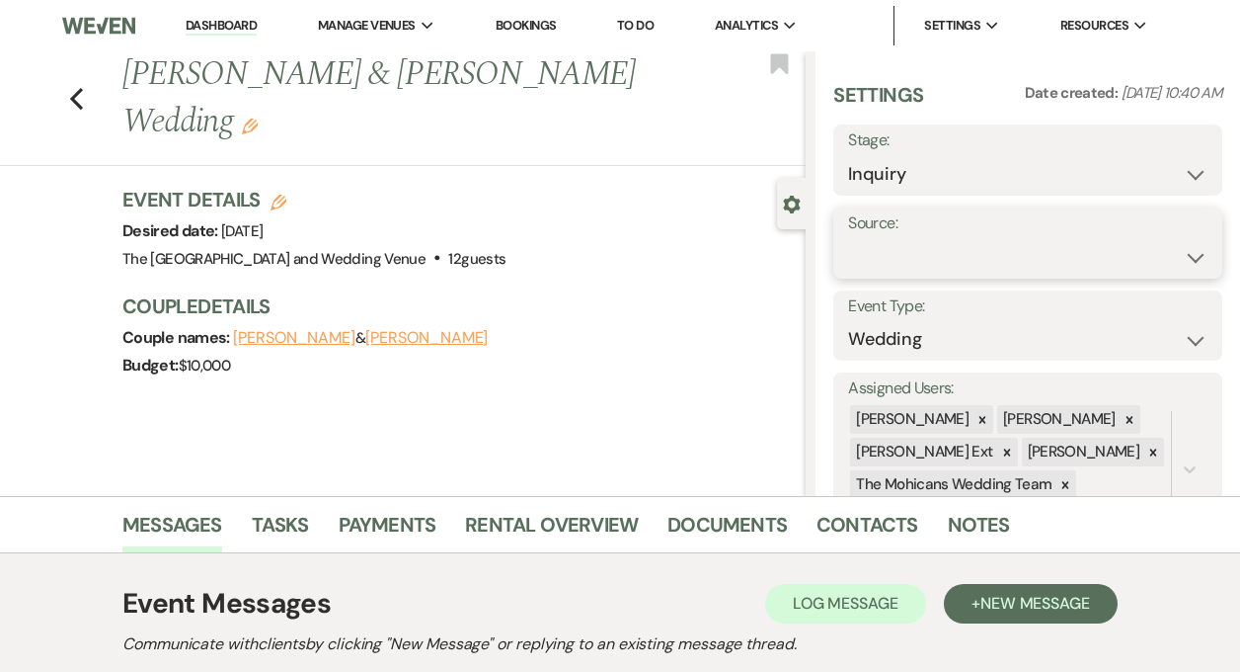
click at [955, 250] on select "Weven Venue Website Instagram Facebook Pinterest Google The Knot Wedding Wire H…" at bounding box center [1028, 257] width 360 height 39
select select "5"
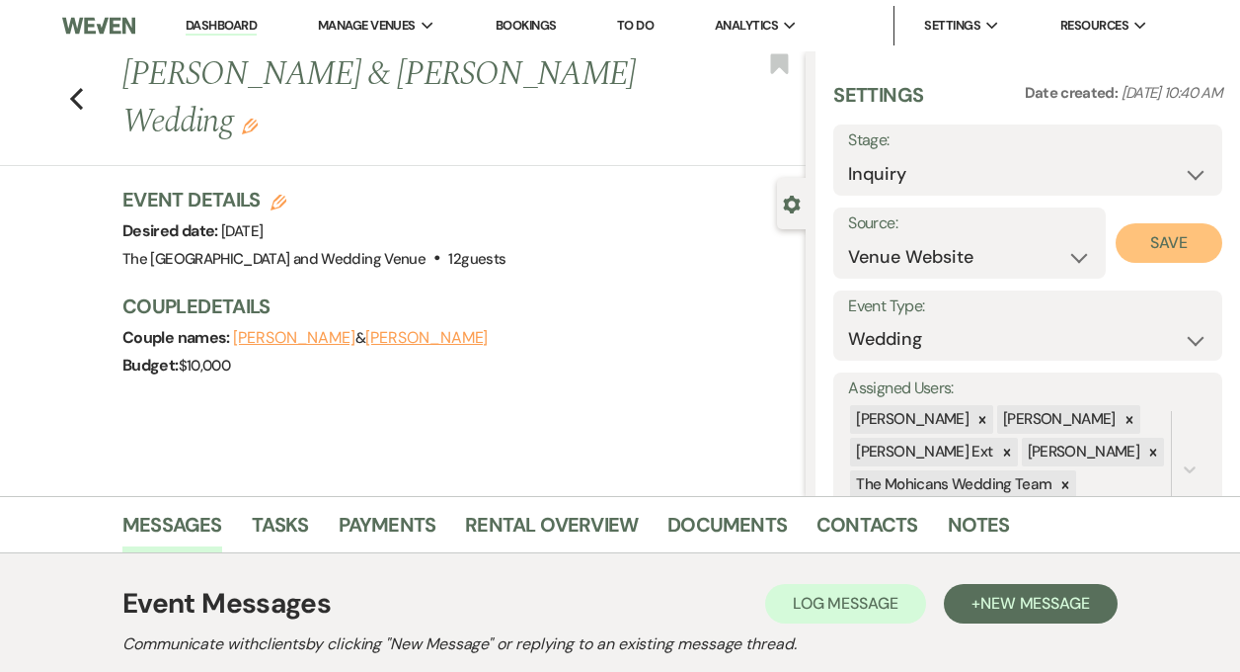
click at [1135, 249] on button "Save" at bounding box center [1169, 243] width 107 height 40
click at [1077, 179] on select "Inquiry Follow Up Tour Requested Tour Confirmed Toured Proposal Sent Booked Lost" at bounding box center [1028, 174] width 360 height 39
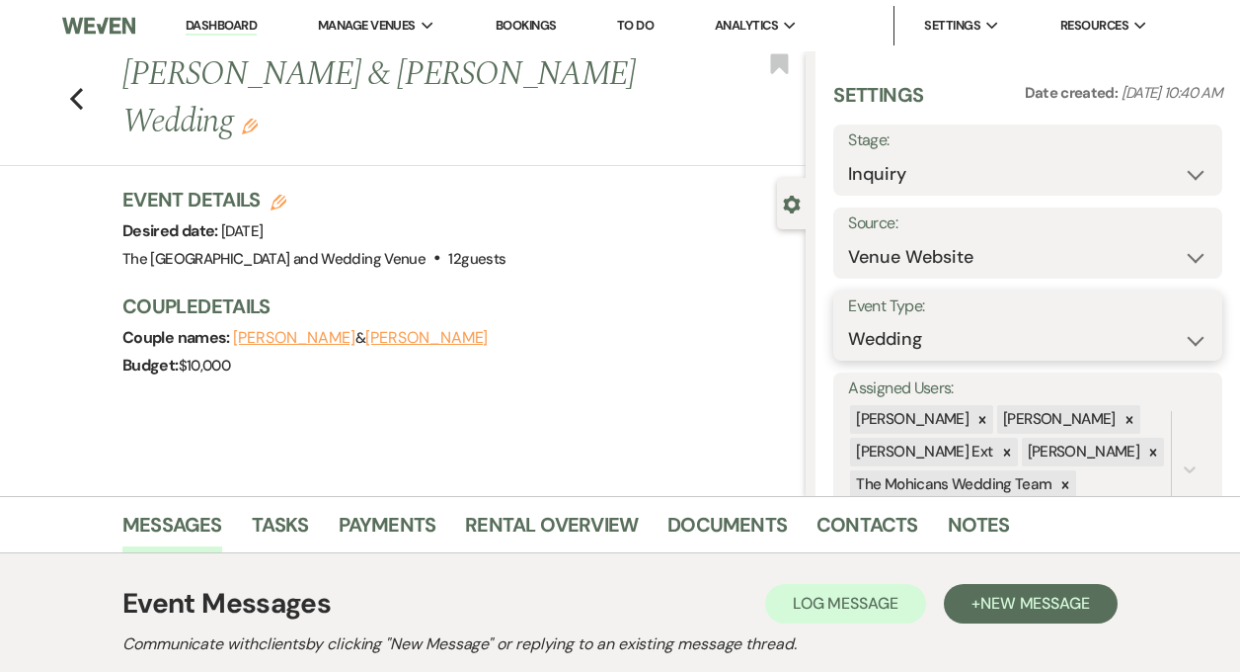
click at [963, 331] on select "Wedding Anniversary Party Baby Shower Bachelorette / Bachelor Party Birthday Pa…" at bounding box center [1028, 339] width 360 height 39
select select "22"
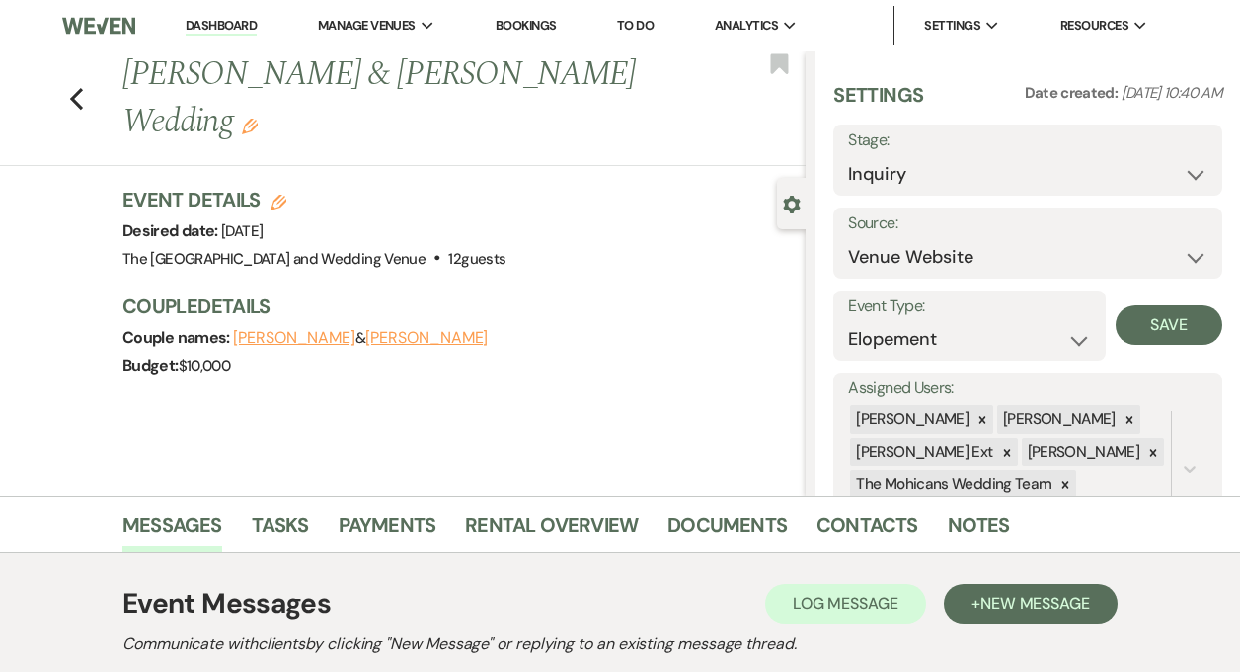
click at [280, 201] on icon "Edit" at bounding box center [279, 203] width 16 height 16
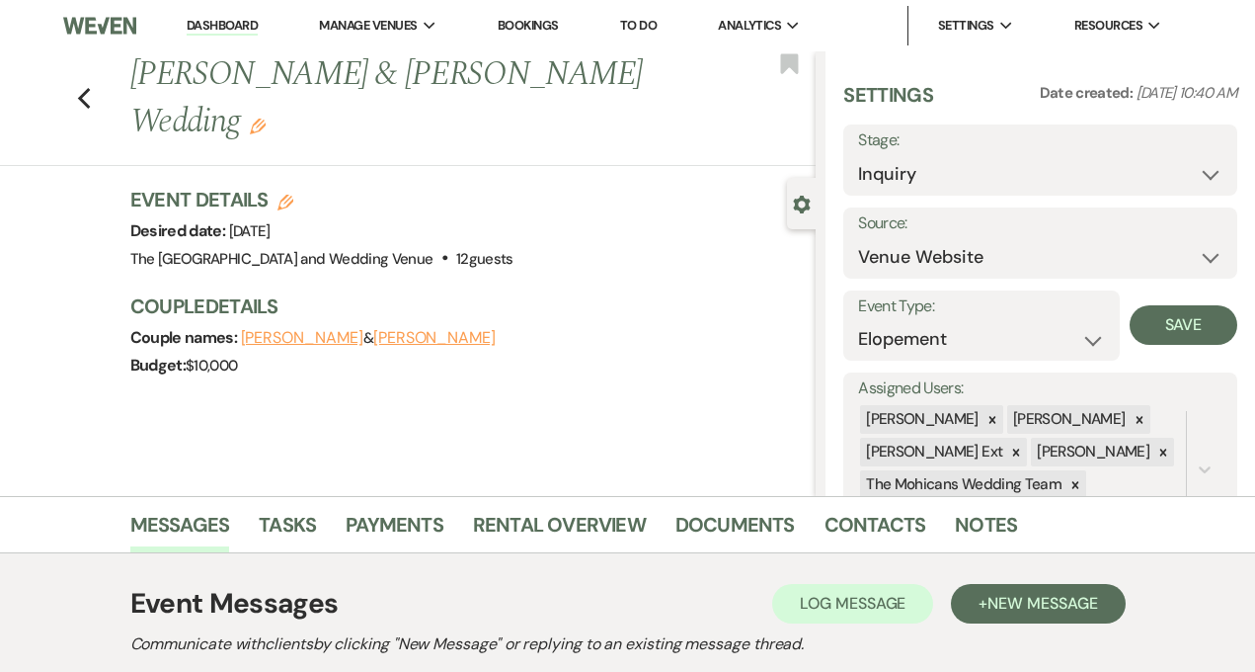
select select "849"
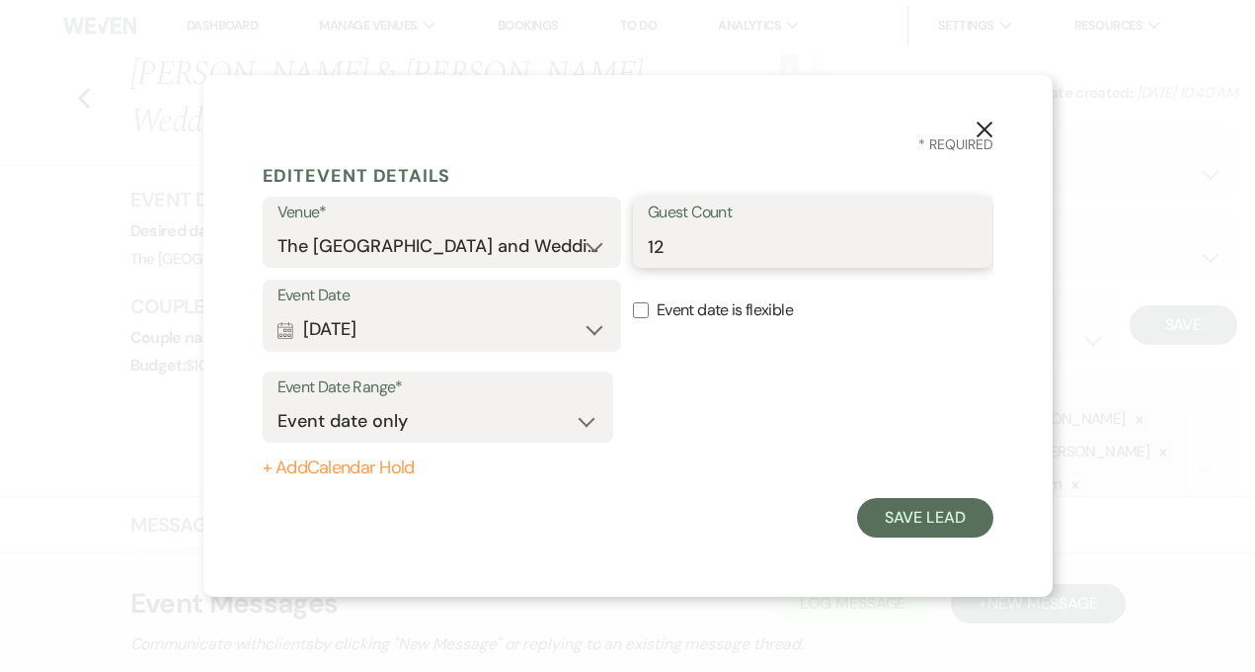
click at [678, 241] on input "12" at bounding box center [813, 246] width 330 height 39
type input "11"
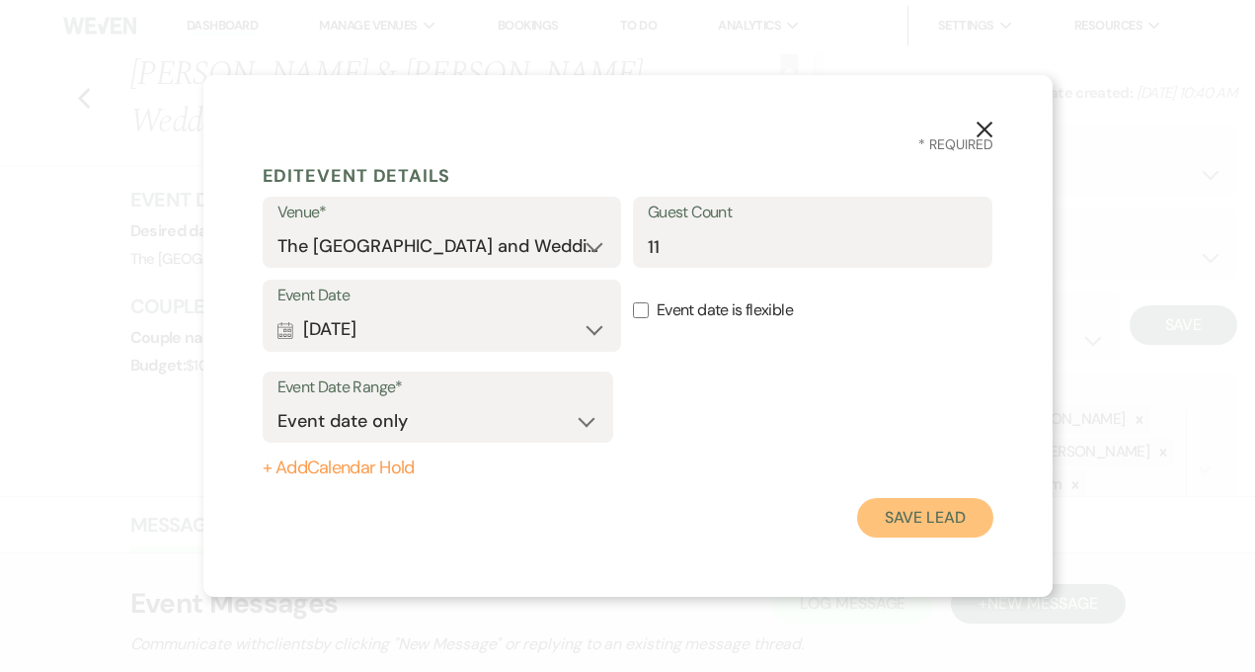
click at [881, 501] on button "Save Lead" at bounding box center [924, 518] width 135 height 40
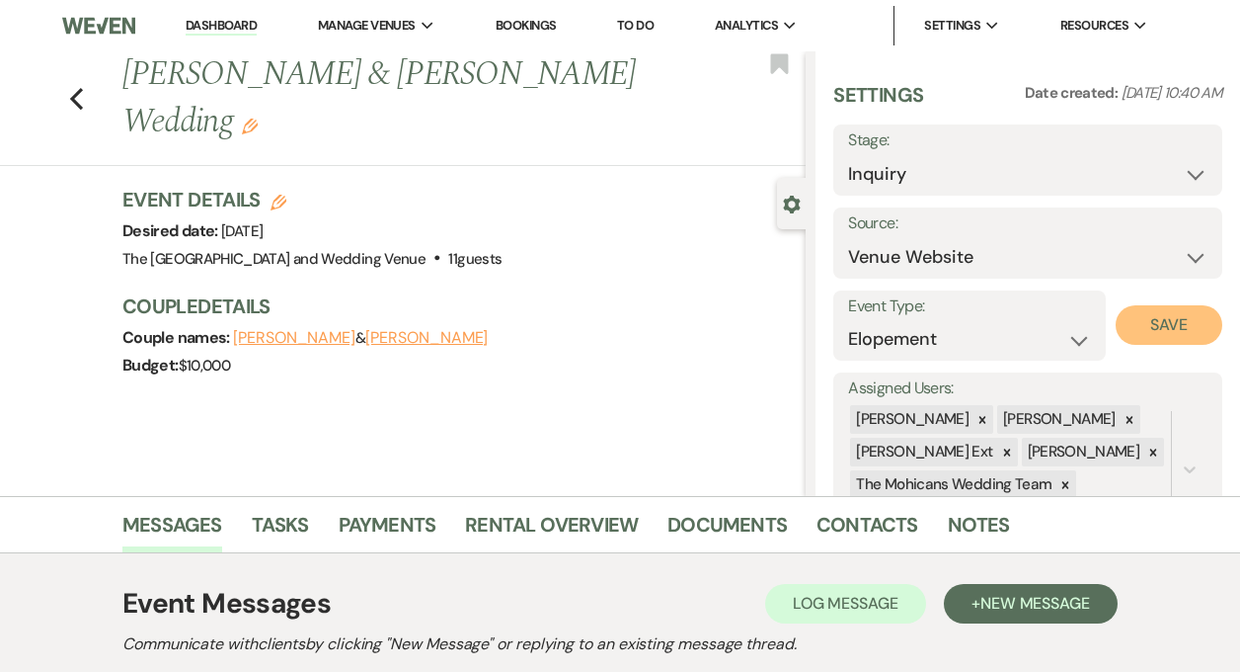
click at [1133, 335] on button "Save" at bounding box center [1169, 325] width 107 height 40
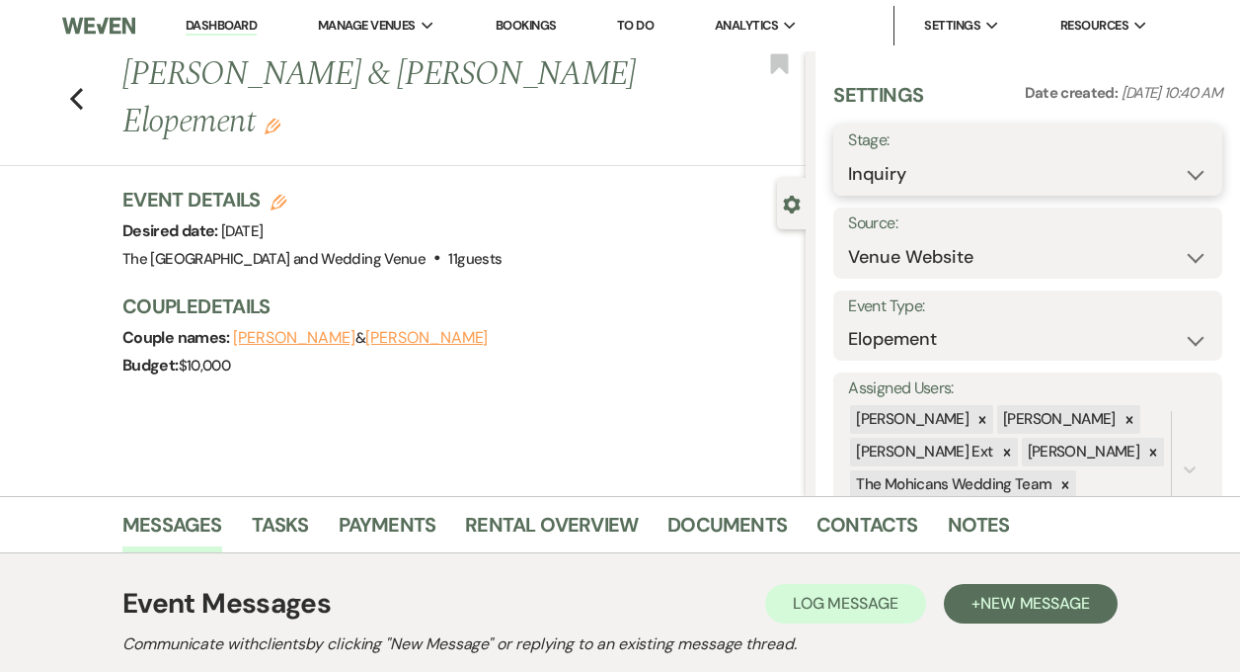
click at [1069, 164] on select "Inquiry Follow Up Tour Requested Tour Confirmed Toured Proposal Sent Booked Lost" at bounding box center [1028, 174] width 360 height 39
select select "7"
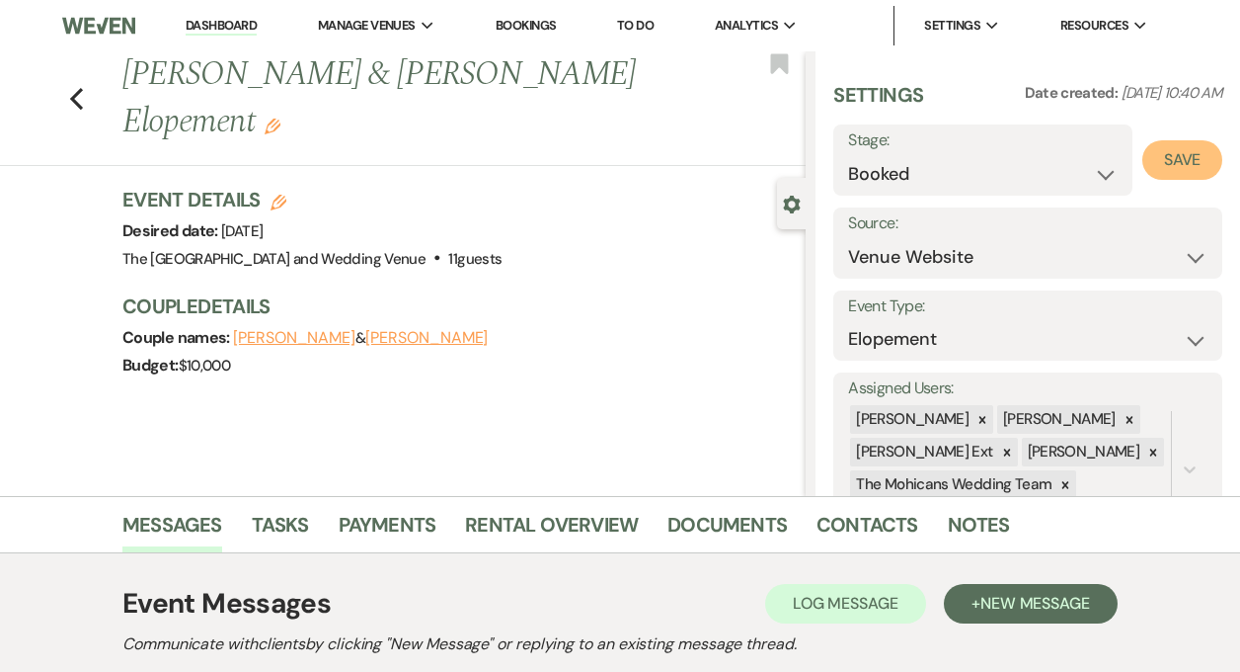
click at [1160, 168] on button "Save" at bounding box center [1183, 160] width 80 height 40
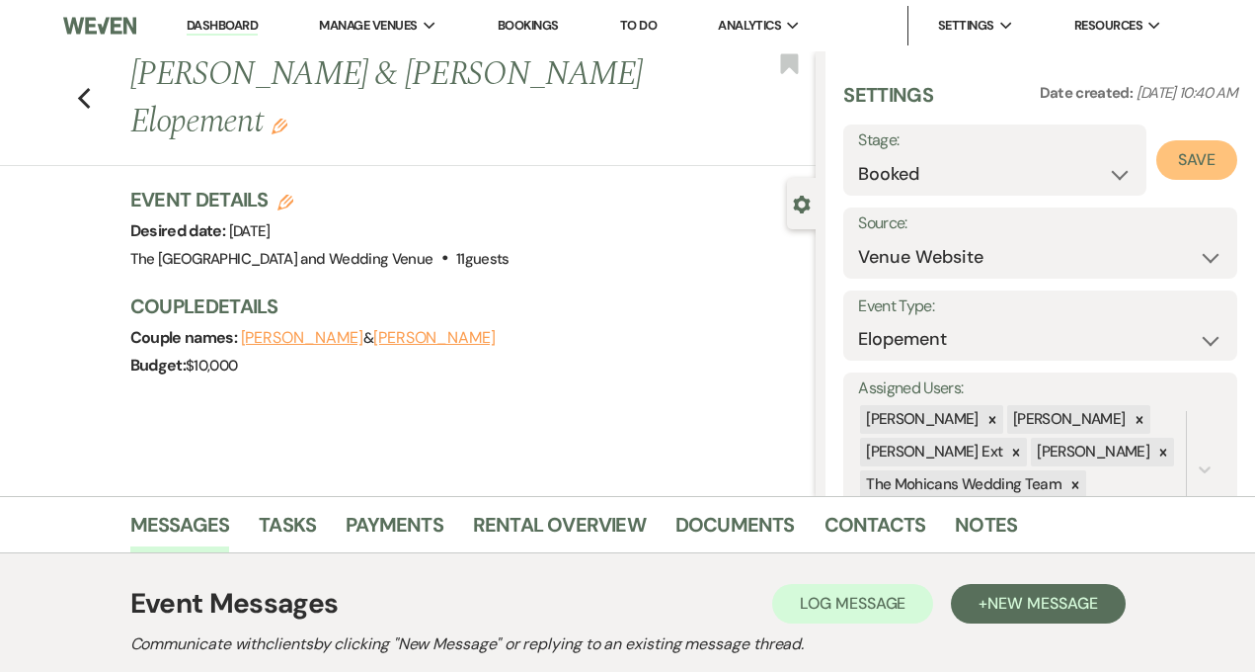
select select "22"
select select "849"
select select "false"
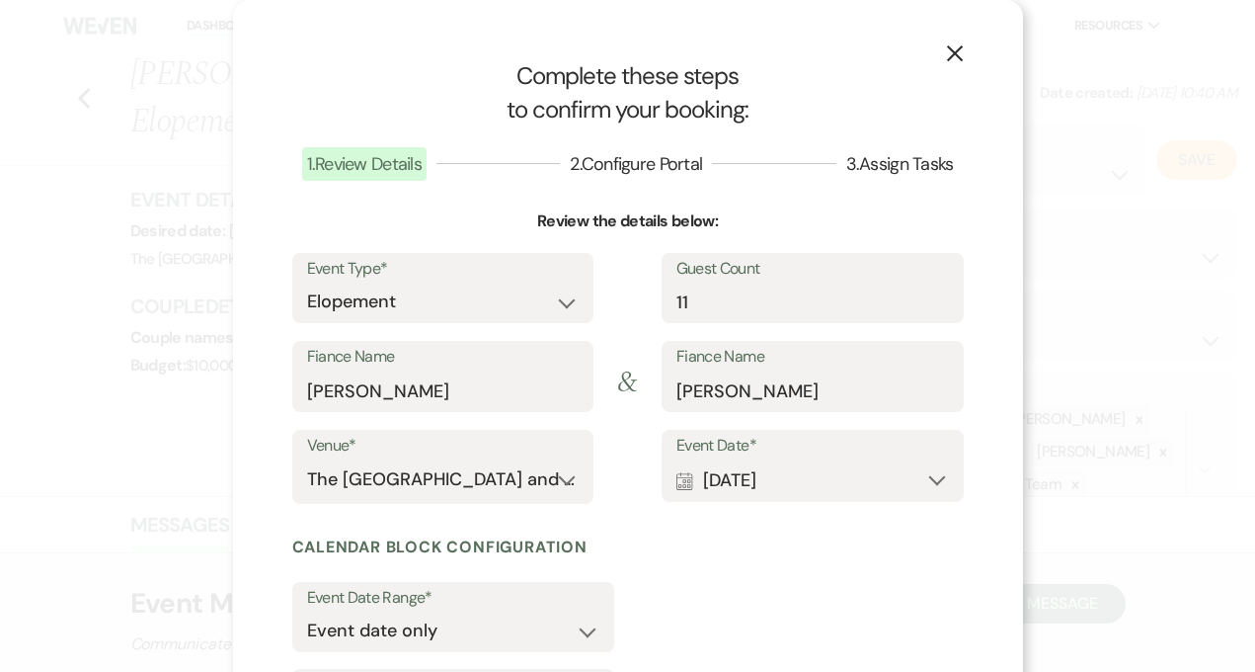
scroll to position [200, 0]
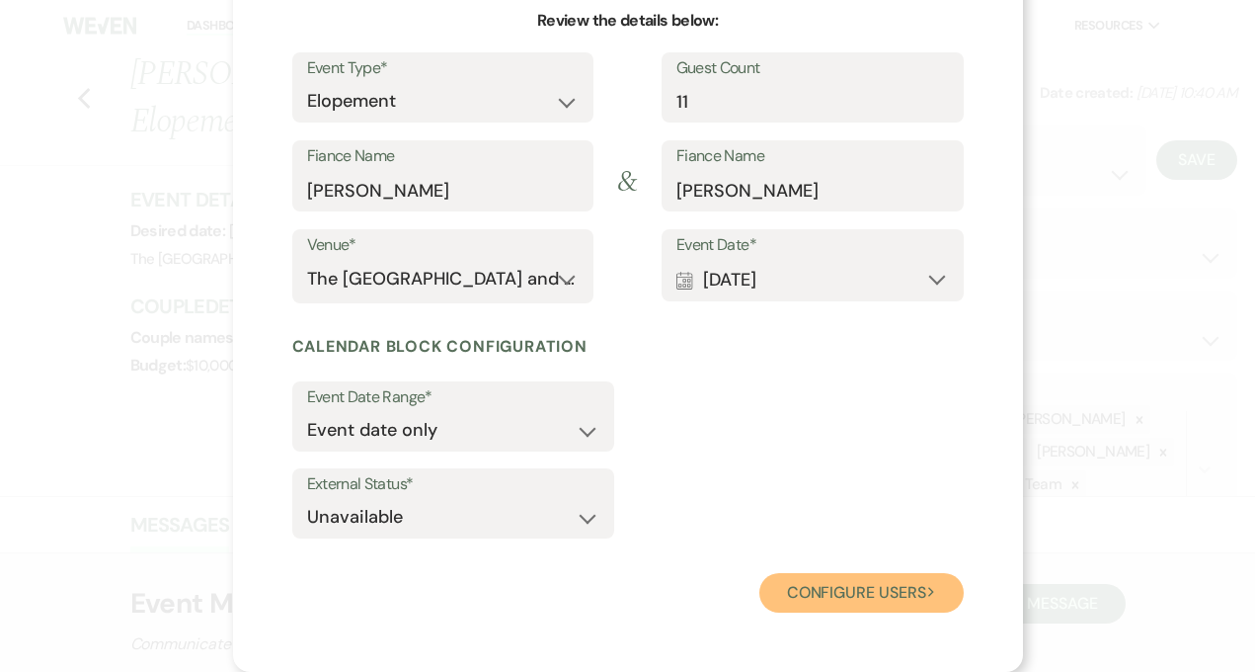
click at [831, 592] on button "Configure users Next" at bounding box center [862, 593] width 204 height 40
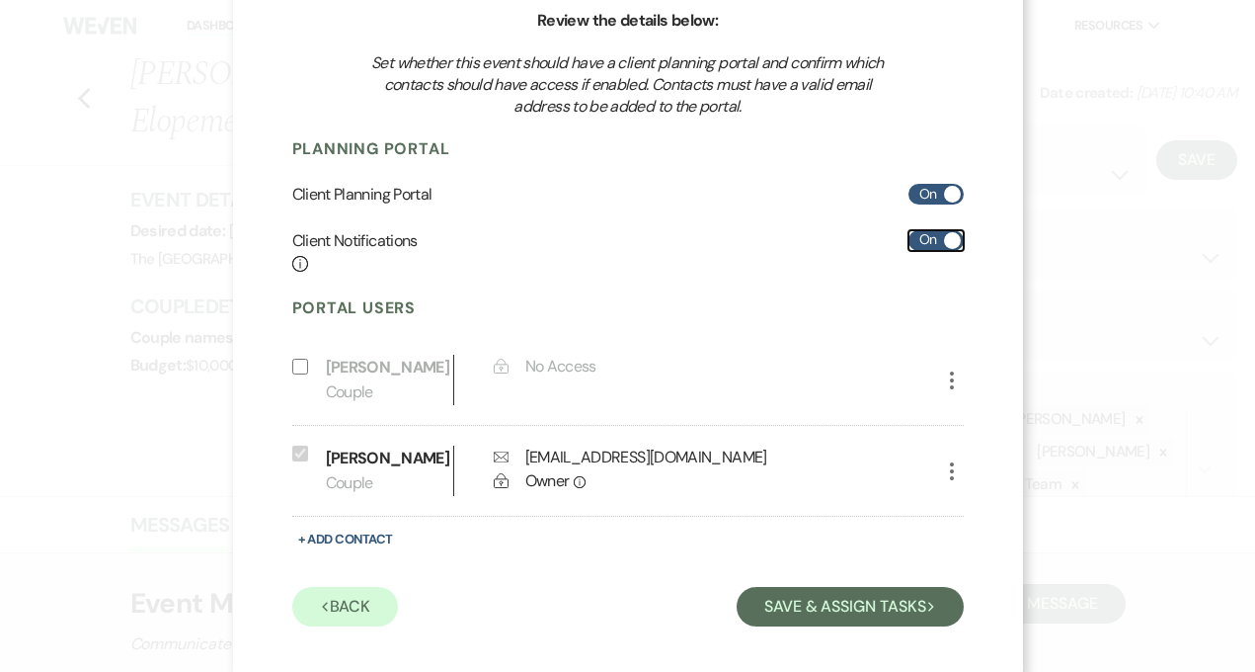
click at [920, 241] on label "On" at bounding box center [936, 240] width 55 height 21
click at [920, 241] on input "On" at bounding box center [936, 240] width 55 height 21
checkbox input "false"
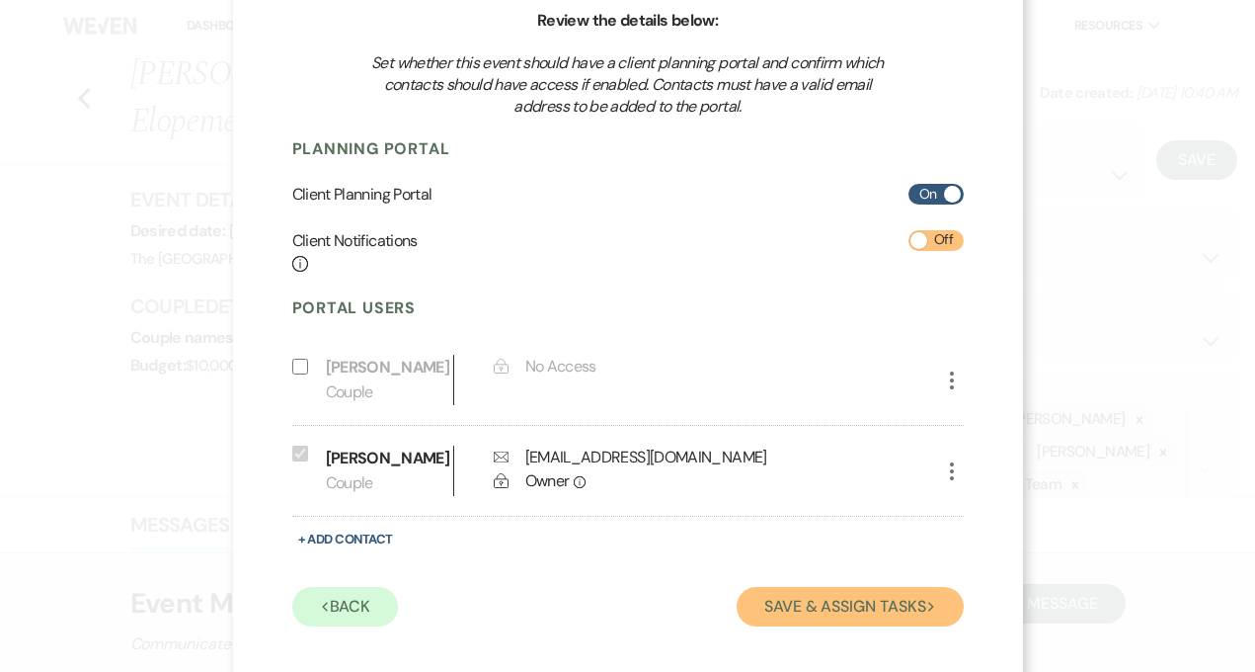
click at [795, 610] on button "Save & Assign Tasks Next" at bounding box center [850, 607] width 226 height 40
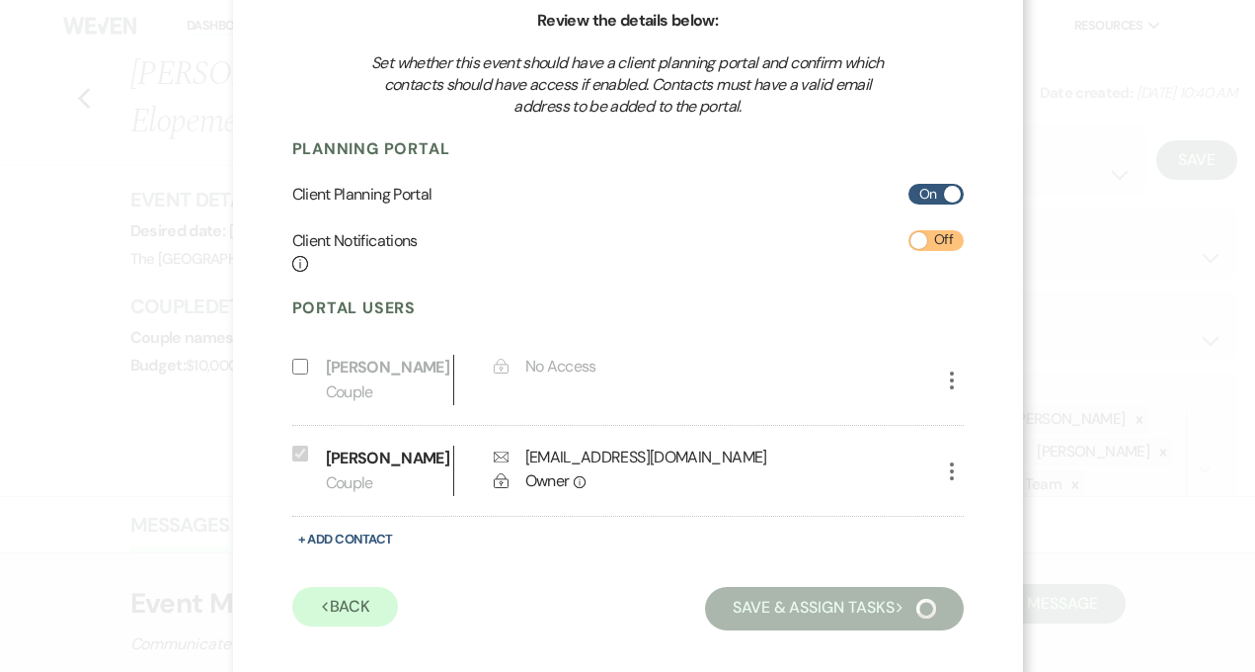
scroll to position [167, 0]
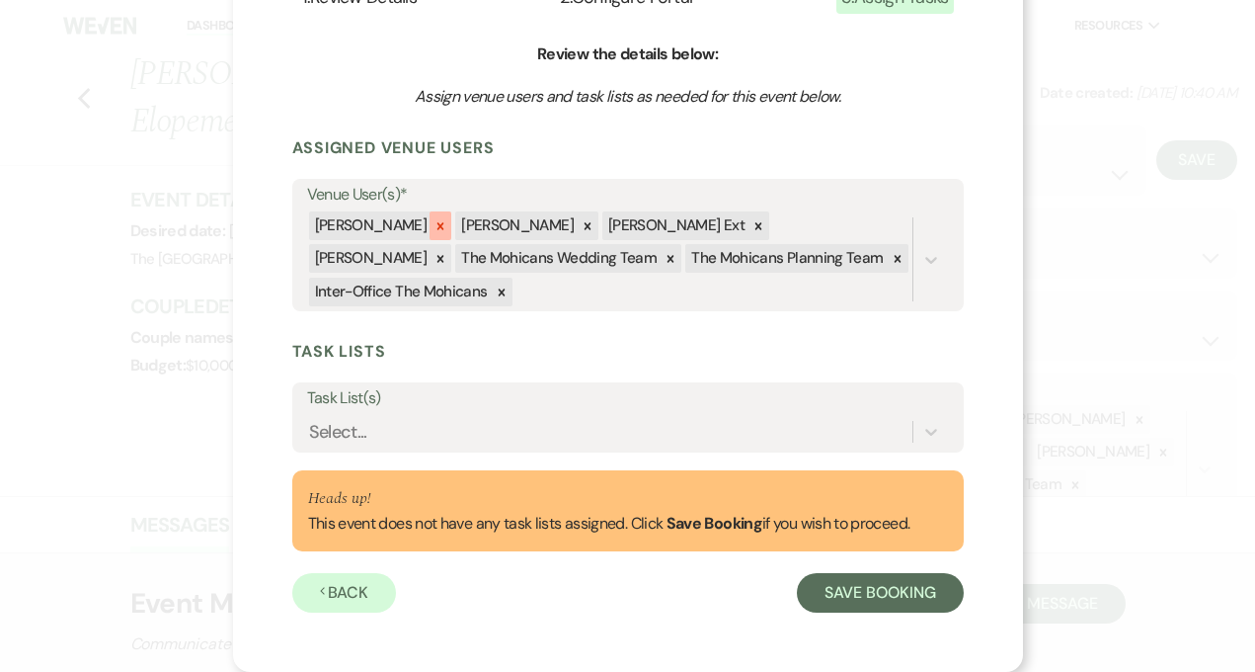
click at [438, 224] on icon at bounding box center [441, 225] width 7 height 7
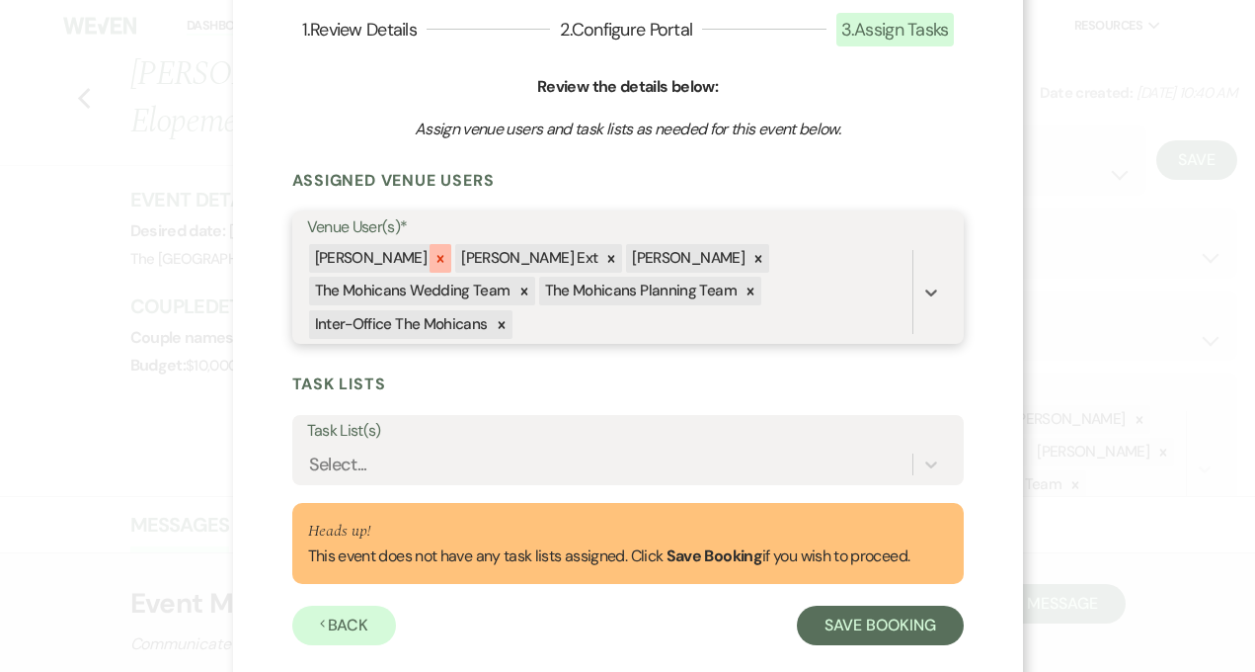
click at [434, 257] on icon at bounding box center [441, 259] width 14 height 14
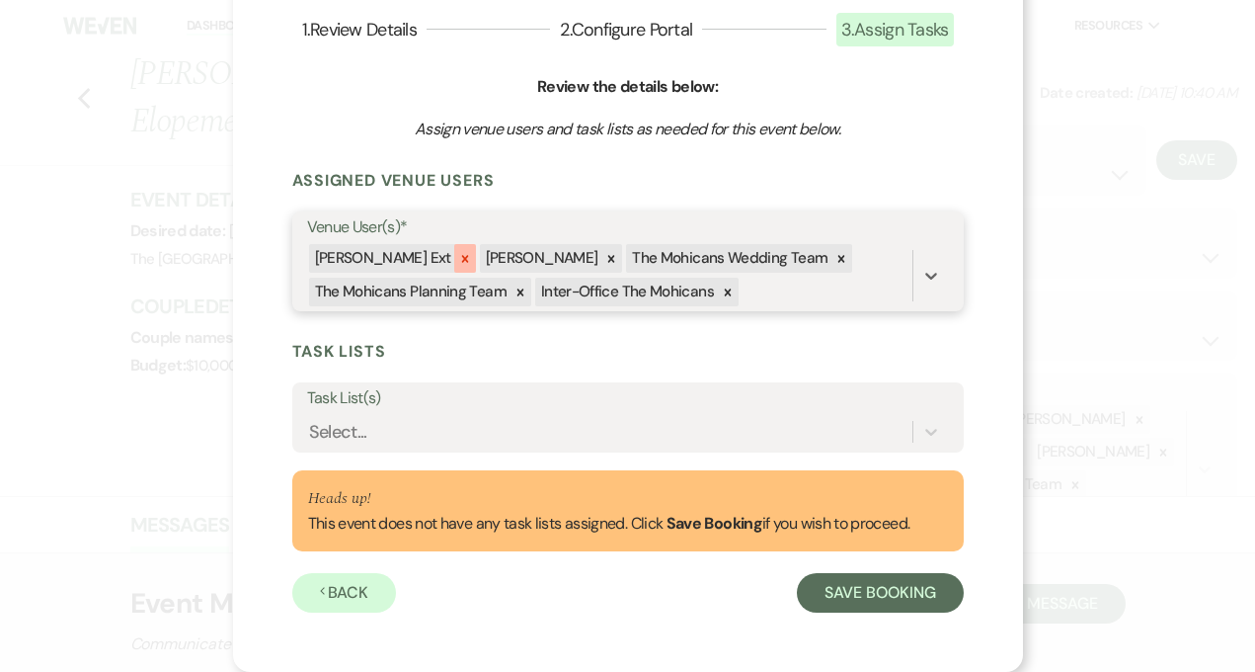
click at [458, 257] on icon at bounding box center [465, 259] width 14 height 14
click at [438, 256] on icon at bounding box center [441, 258] width 7 height 7
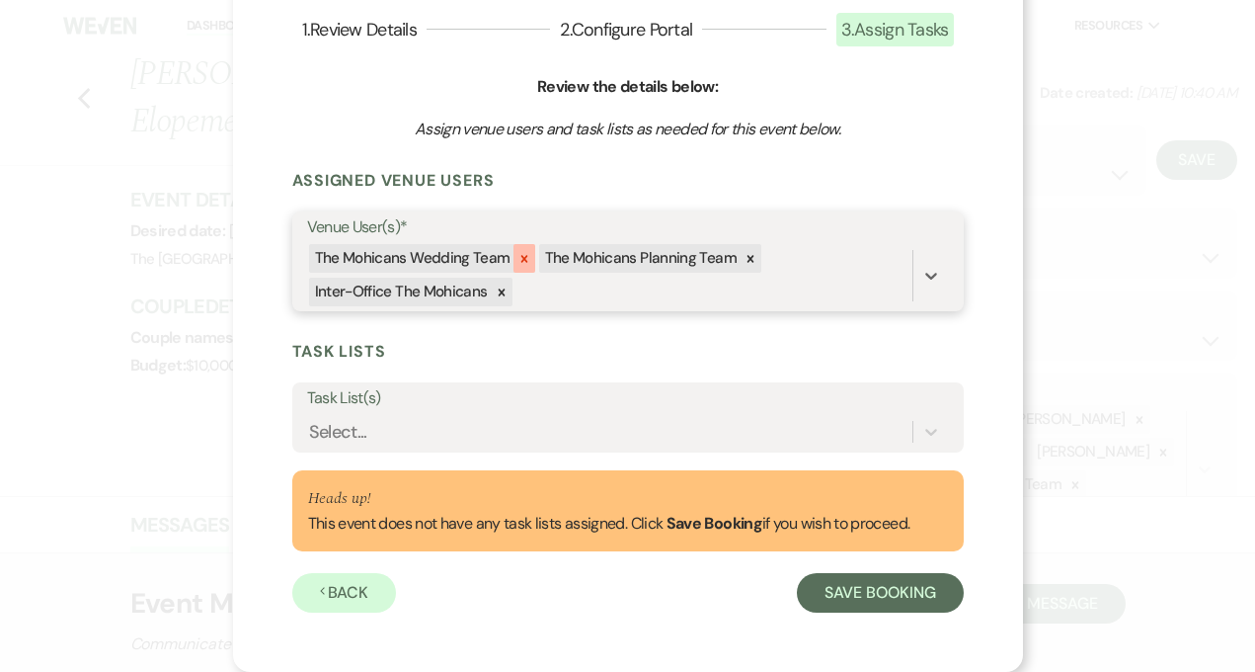
click at [520, 256] on icon at bounding box center [523, 258] width 7 height 7
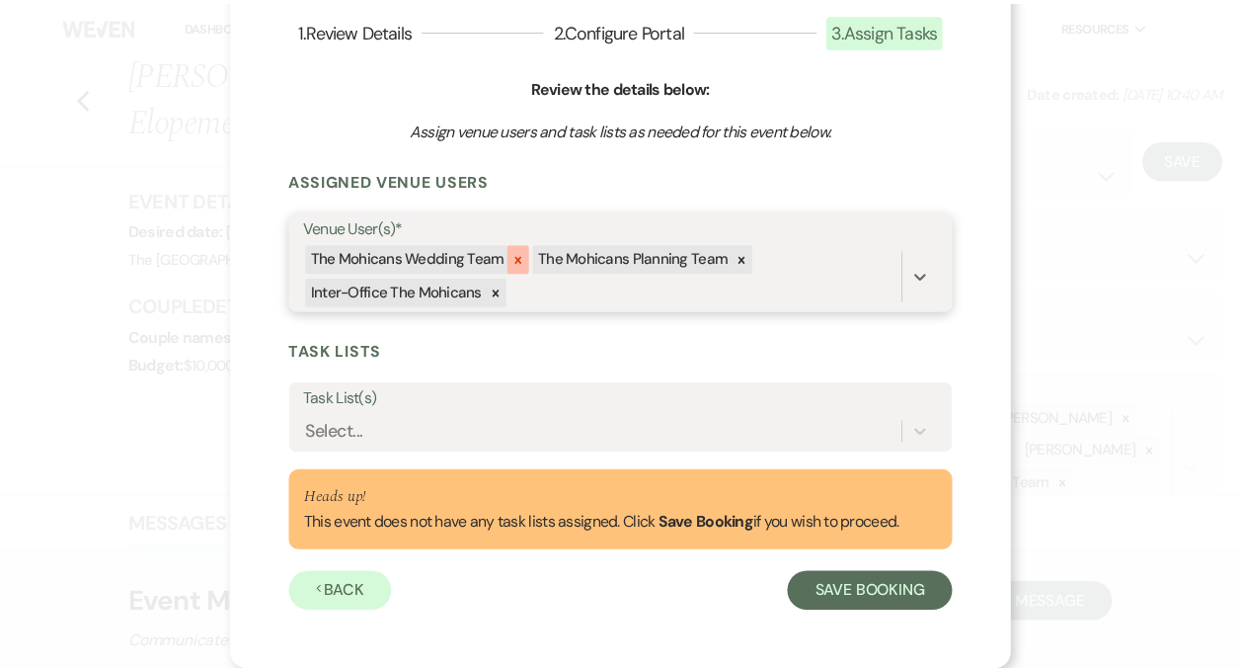
scroll to position [105, 0]
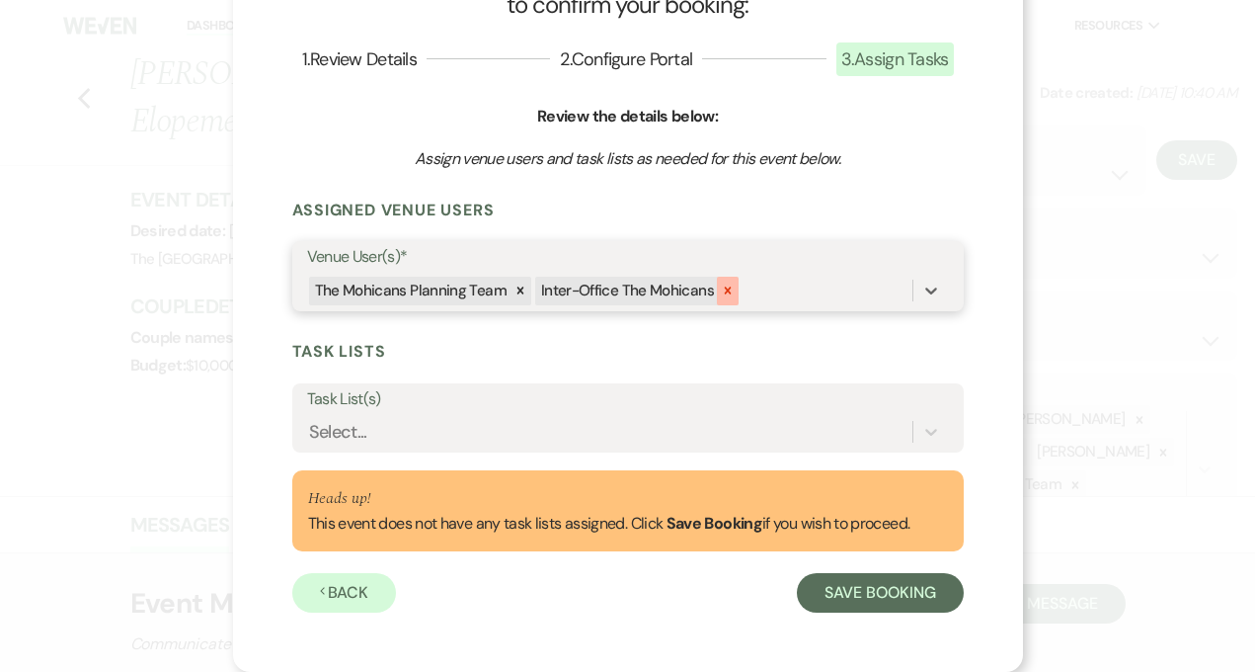
click at [721, 291] on icon at bounding box center [728, 290] width 14 height 14
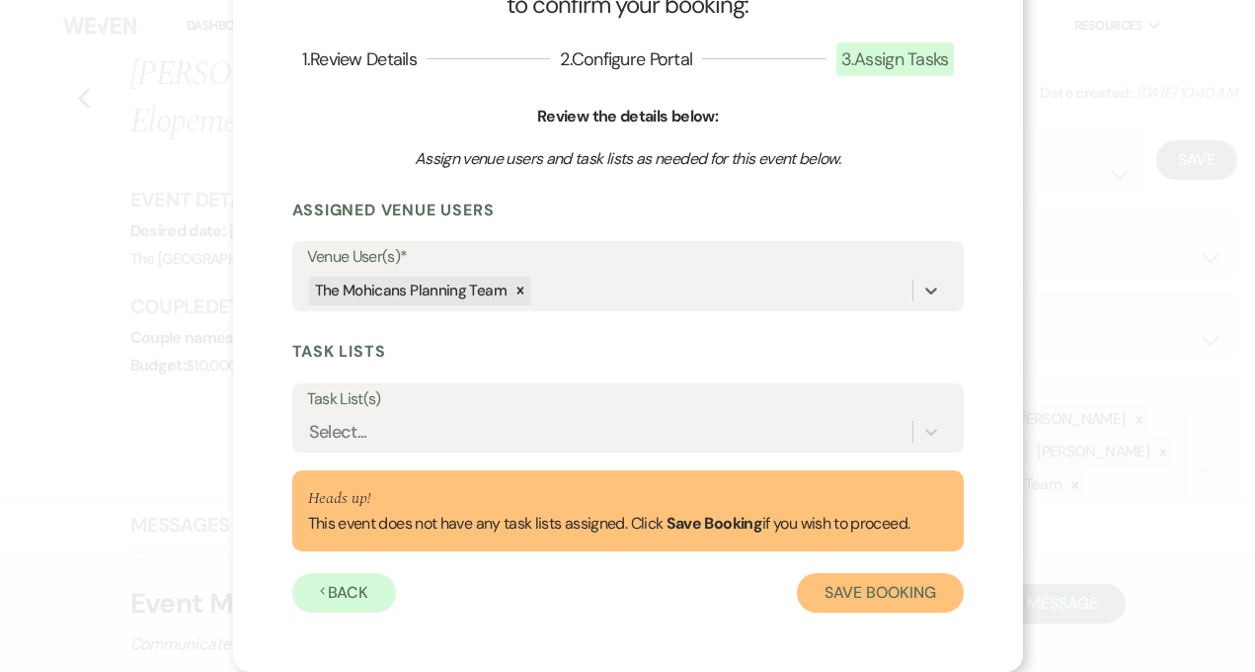
click at [846, 597] on button "Save Booking" at bounding box center [880, 593] width 166 height 40
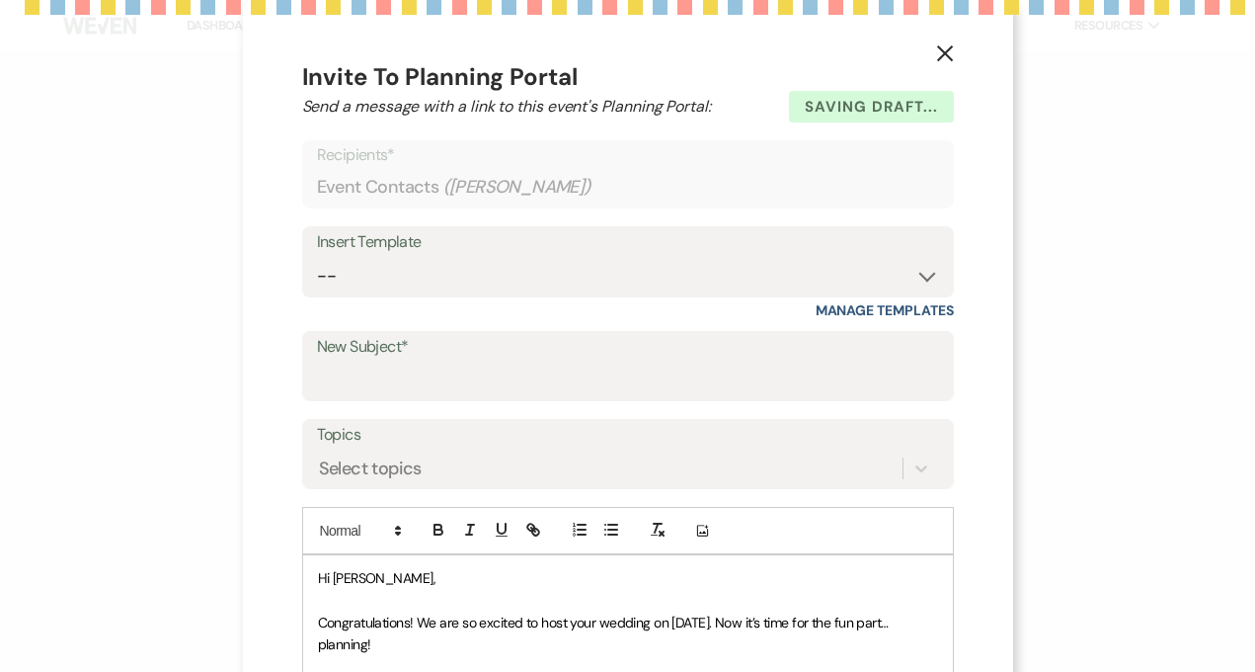
select select "5"
select select "22"
click at [937, 48] on icon "X" at bounding box center [945, 53] width 18 height 18
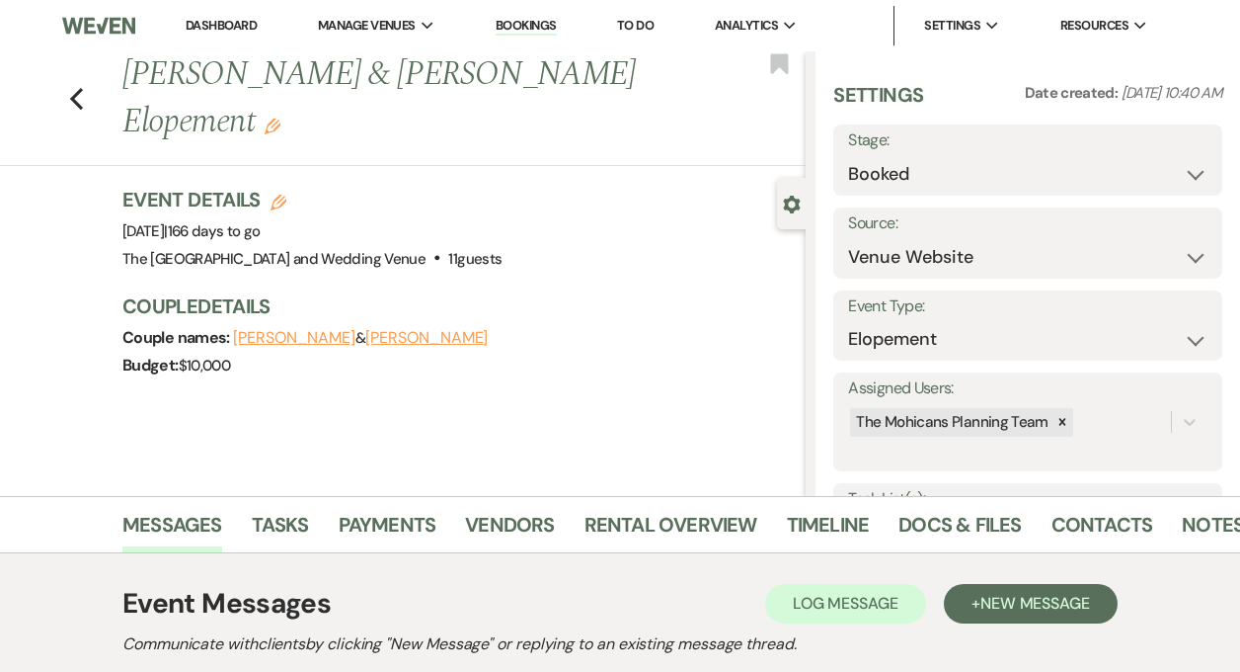
click at [219, 32] on link "Dashboard" at bounding box center [221, 25] width 71 height 17
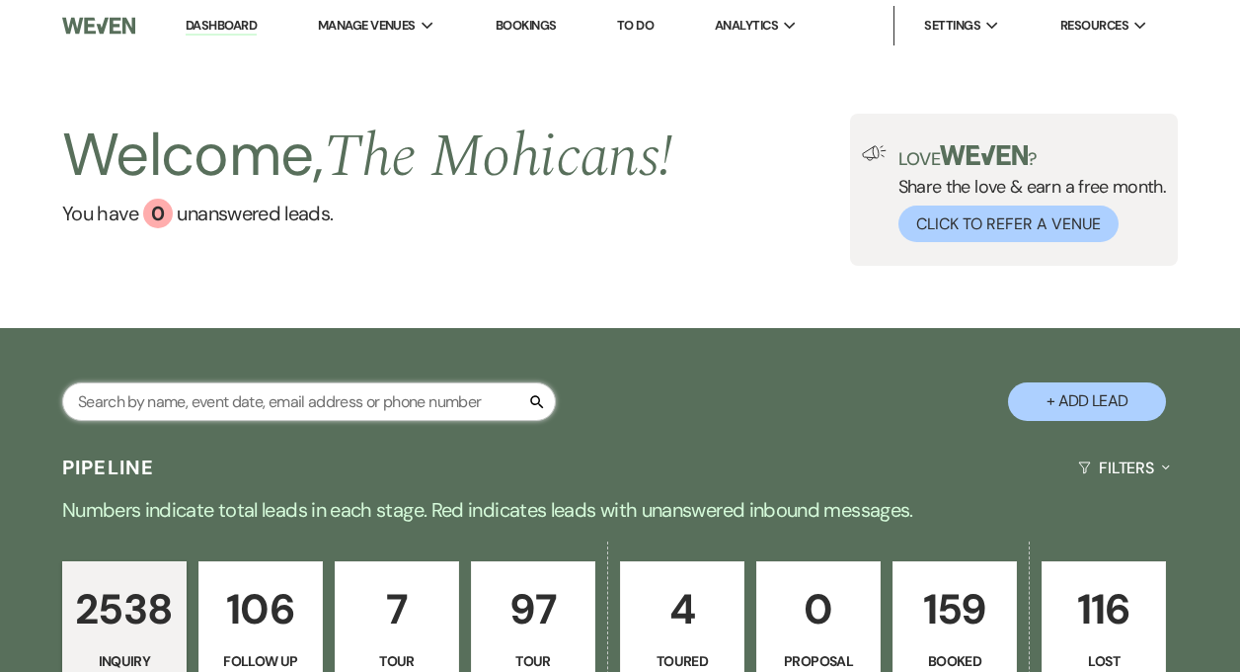
click at [273, 395] on input "text" at bounding box center [309, 401] width 494 height 39
paste input "ONGOING NOTES 3PM check in / 10AM Check Out for new reservations Check [PERSON_…"
type input "ONGOING NOTES 3PM check in / 10AM Check Out for new reservations Check [PERSON_…"
click at [536, 403] on use "button" at bounding box center [538, 401] width 15 height 15
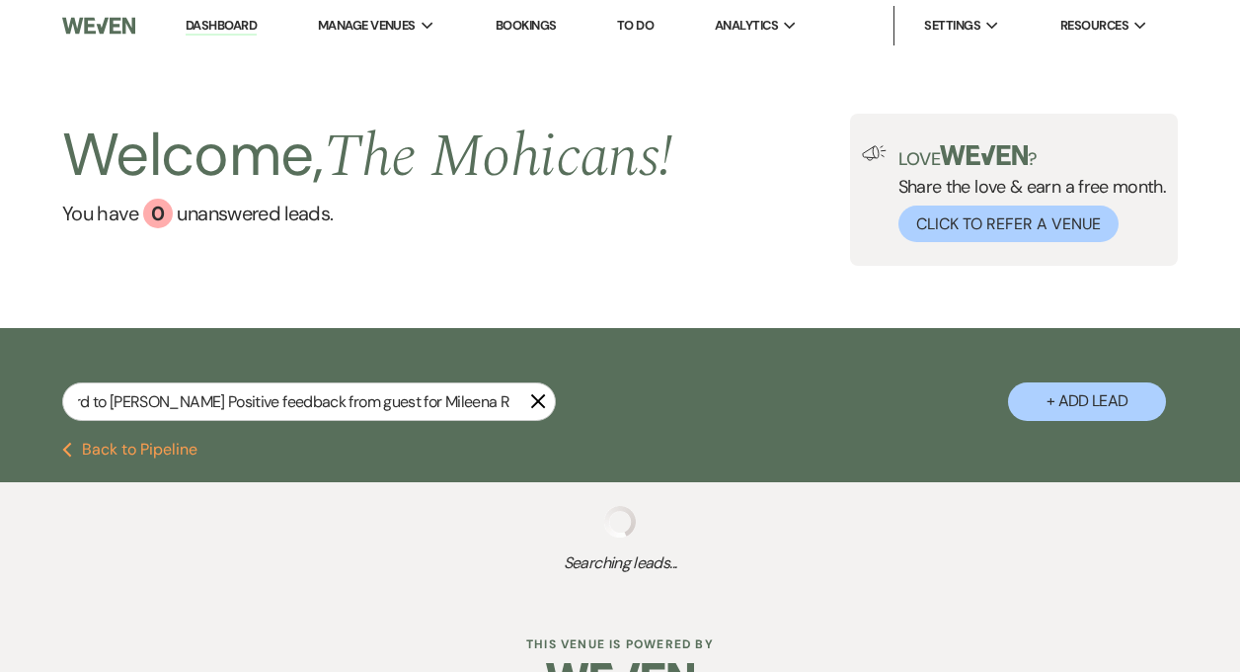
click at [536, 404] on use "button" at bounding box center [538, 401] width 15 height 15
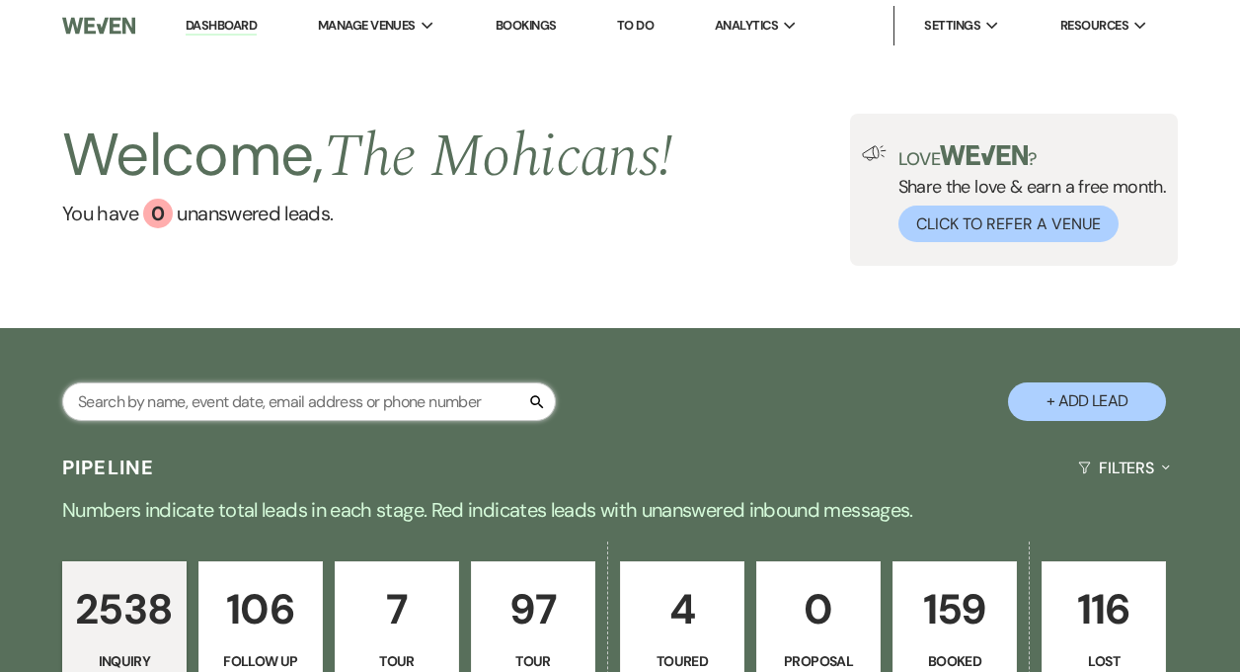
click at [271, 402] on input "text" at bounding box center [309, 401] width 494 height 39
type input "[PERSON_NAME]"
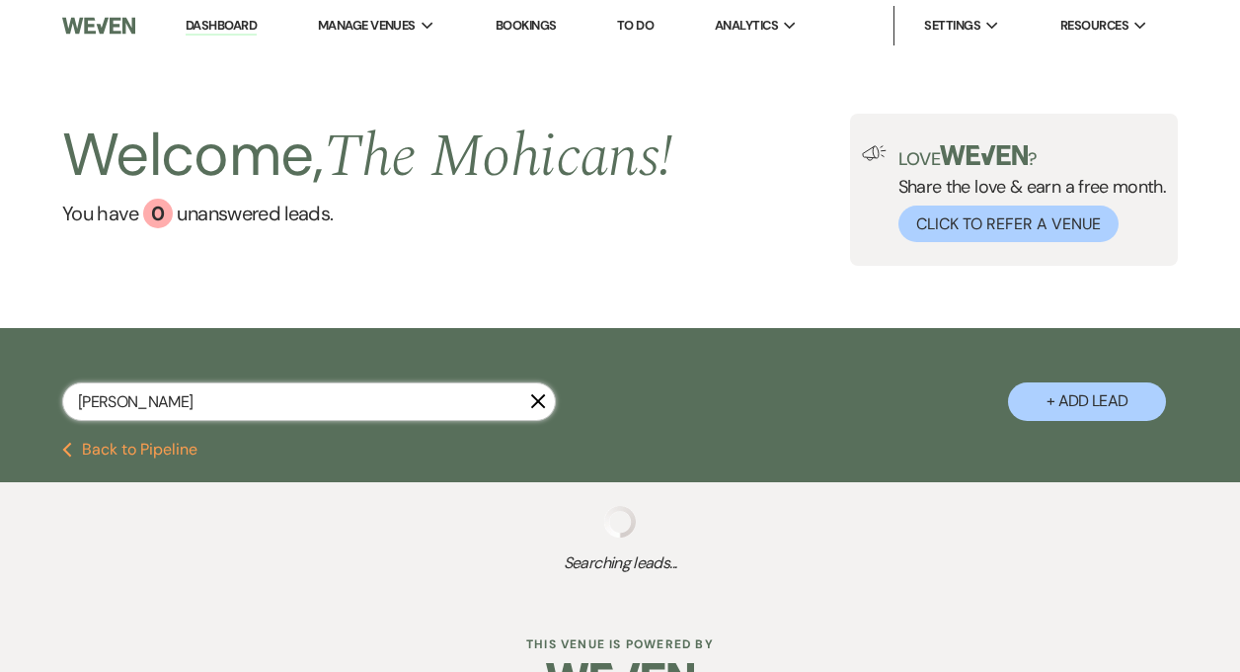
select select "4"
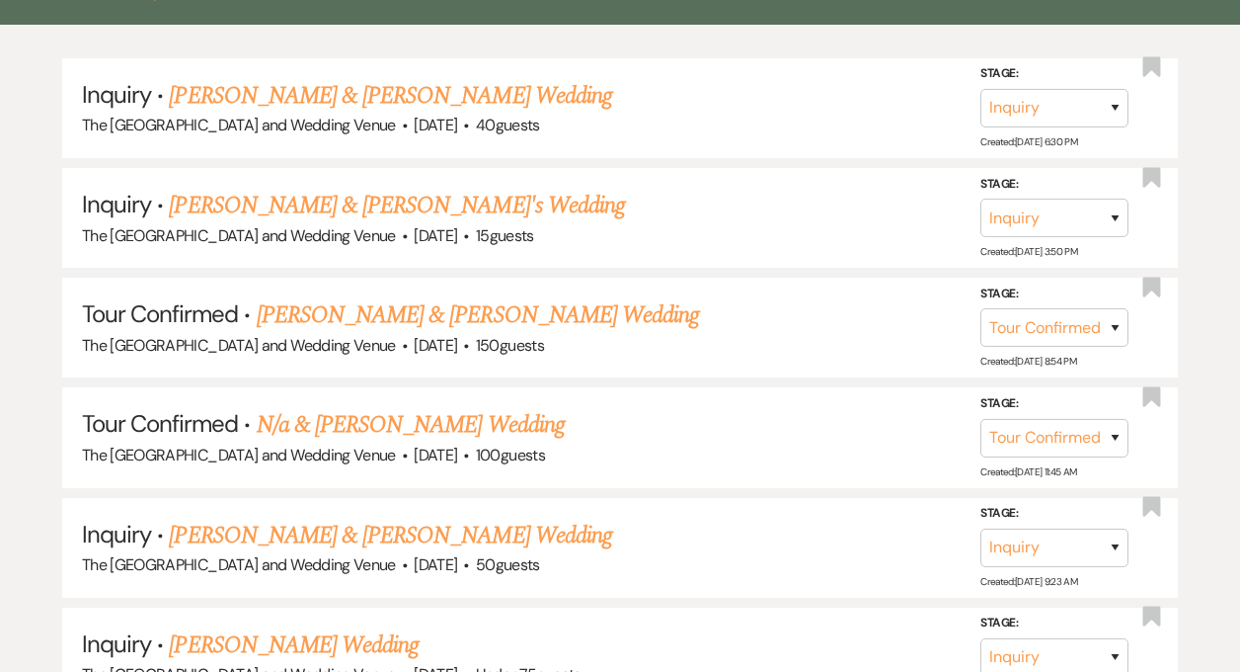
scroll to position [473, 0]
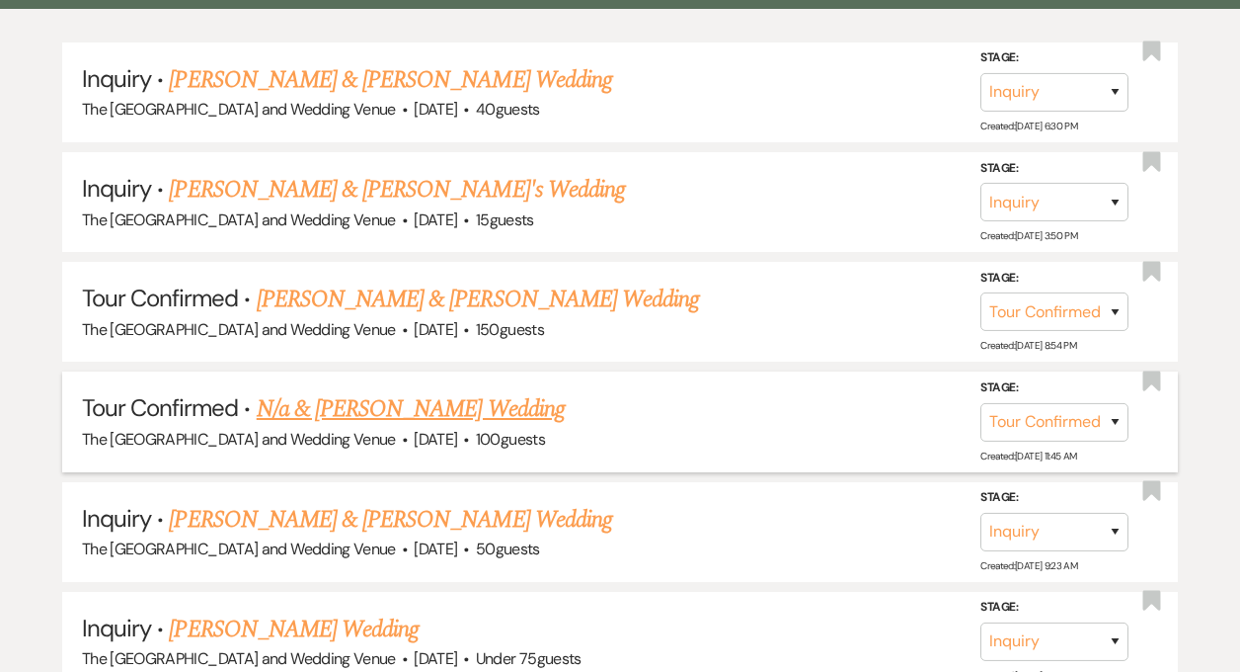
type input "[PERSON_NAME]"
click at [1057, 424] on select "Inquiry Follow Up Tour Requested Tour Confirmed Toured Proposal Sent Booked Lost" at bounding box center [1055, 421] width 148 height 39
select select "8"
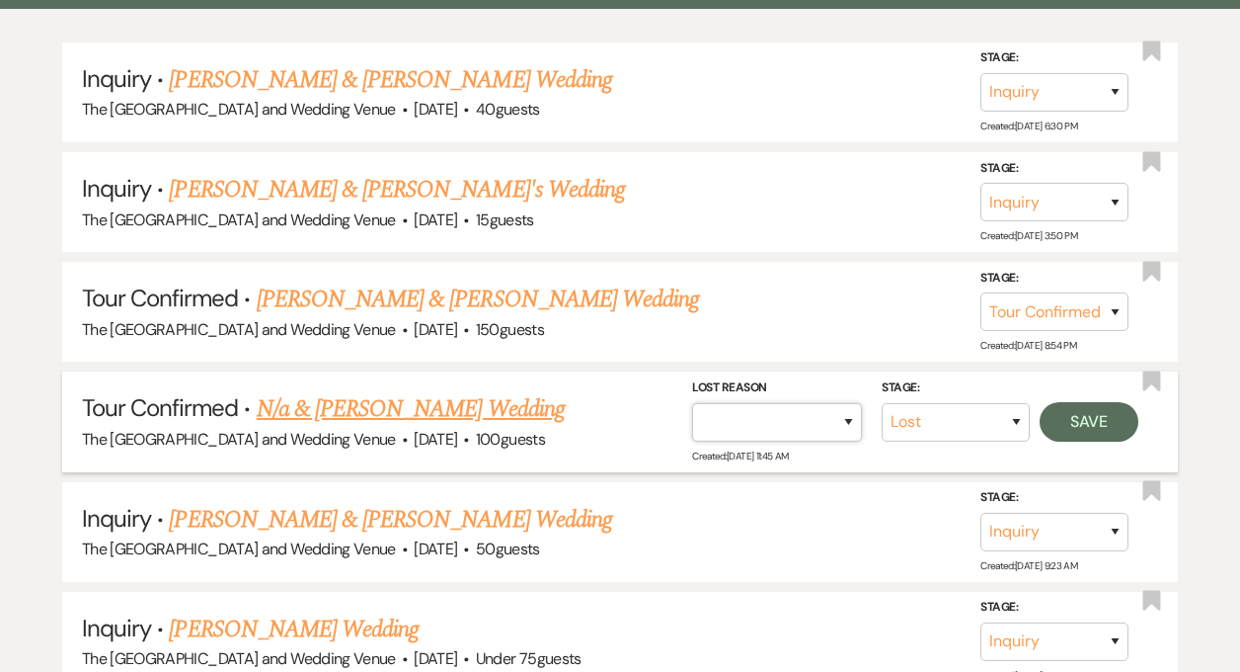
click at [823, 412] on select "Booked Elsewhere Budget Date Unavailable No Response Not a Good Match Capacity …" at bounding box center [777, 421] width 170 height 39
select select "6"
click at [1101, 418] on button "Save" at bounding box center [1089, 421] width 99 height 40
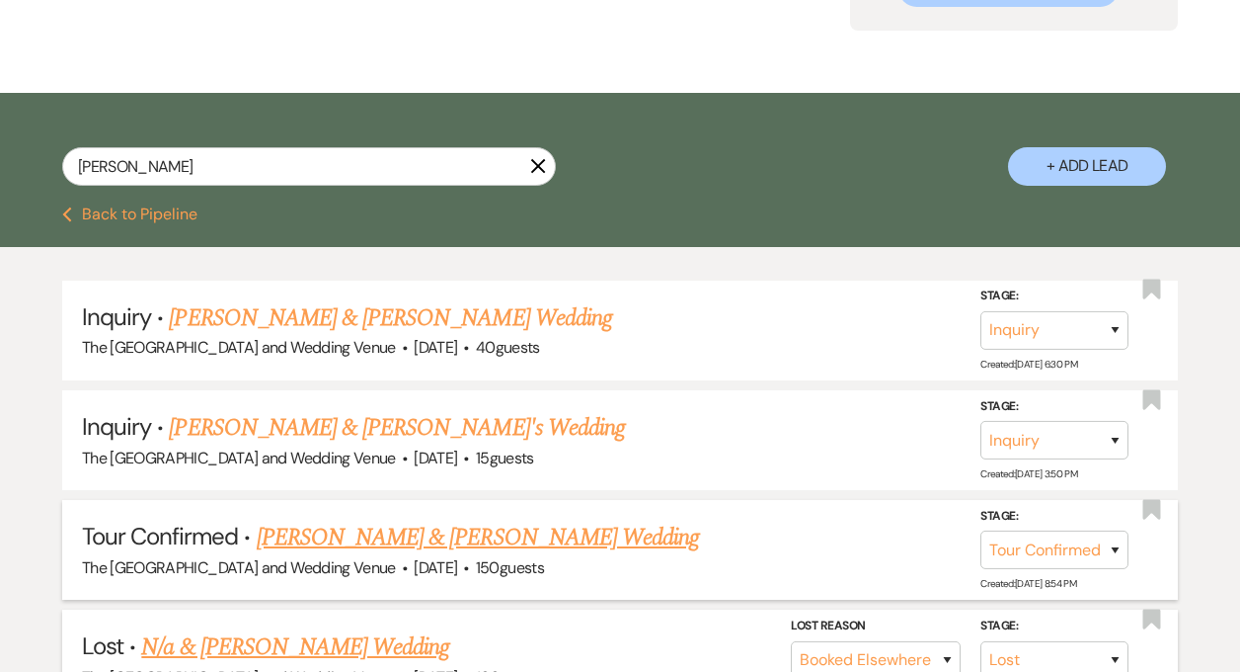
scroll to position [0, 0]
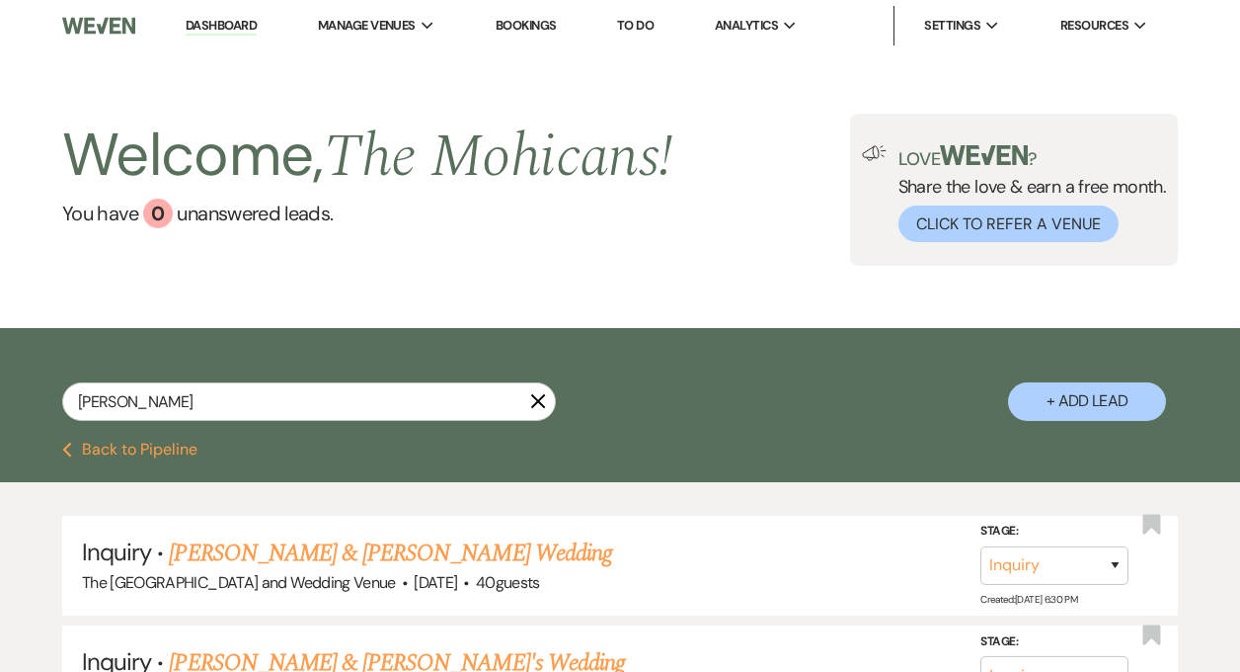
click at [210, 21] on link "Dashboard" at bounding box center [221, 26] width 71 height 19
